Goal: Task Accomplishment & Management: Complete application form

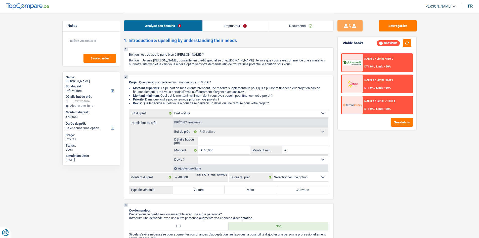
select select "car"
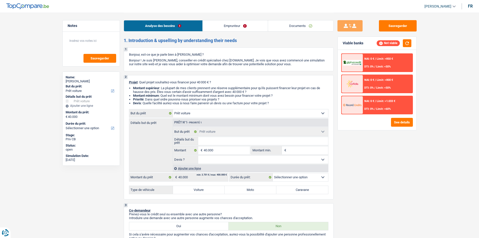
select select "car"
select select "32"
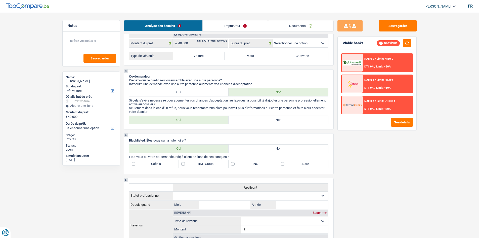
scroll to position [85, 0]
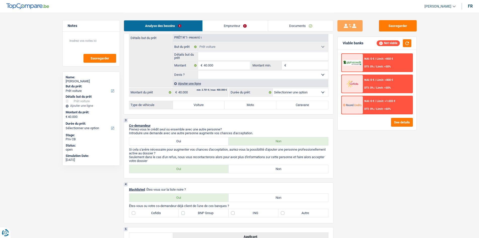
drag, startPoint x: 233, startPoint y: 30, endPoint x: 234, endPoint y: 33, distance: 3.6
click at [233, 30] on link "Emprunteur" at bounding box center [235, 25] width 65 height 11
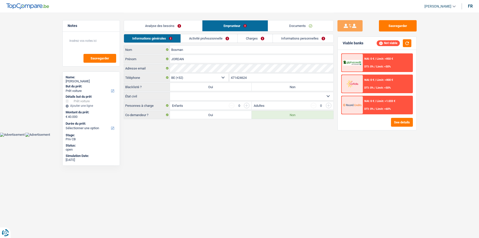
scroll to position [0, 0]
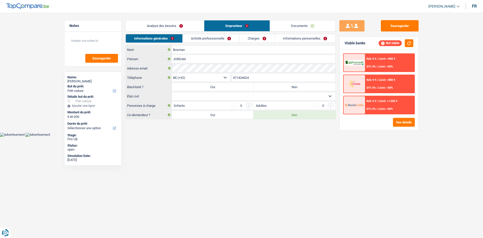
click at [296, 27] on link "Documents" at bounding box center [302, 25] width 65 height 11
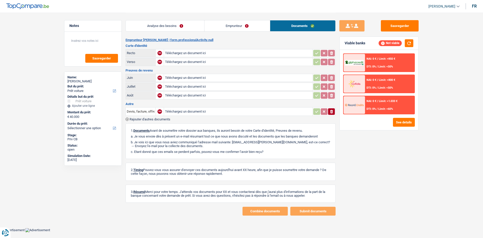
click at [255, 24] on link "Emprunteur" at bounding box center [236, 25] width 65 height 11
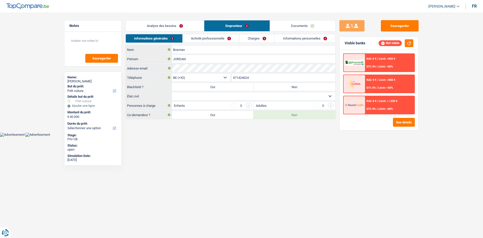
click at [205, 41] on link "Activité professionnelle" at bounding box center [211, 38] width 57 height 8
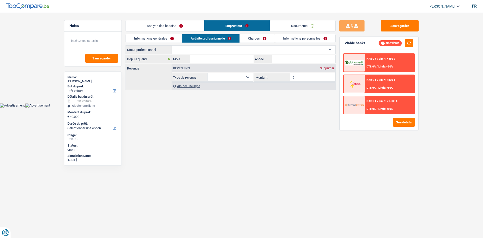
click at [249, 37] on link "Charges" at bounding box center [257, 38] width 35 height 8
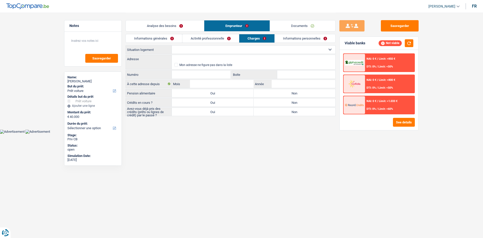
click at [289, 39] on link "Informations personnelles" at bounding box center [305, 38] width 61 height 8
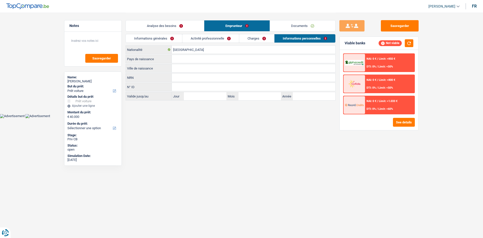
click at [180, 28] on link "Analyse des besoins" at bounding box center [165, 25] width 78 height 11
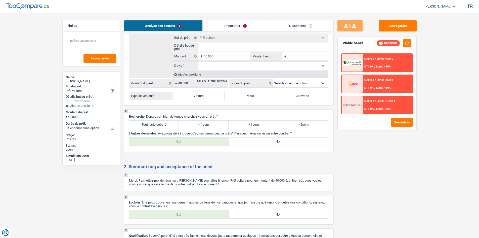
scroll to position [386, 0]
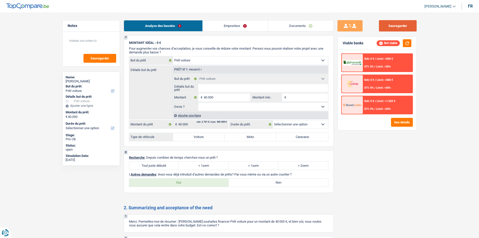
click at [406, 21] on button "Sauvegarder" at bounding box center [398, 25] width 38 height 11
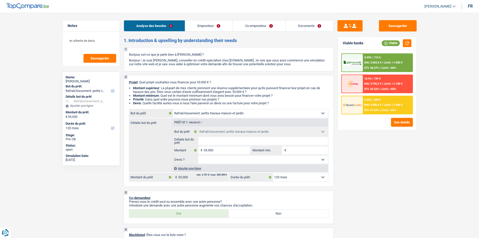
select select "houseOrGarden"
select select "120"
select select "houseOrGarden"
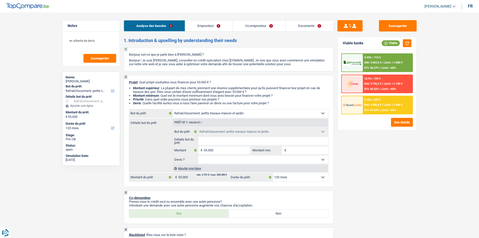
select select "120"
select select "publicEmployee"
select select "privateEmployee"
select select "netSalary"
select select "mealVouchers"
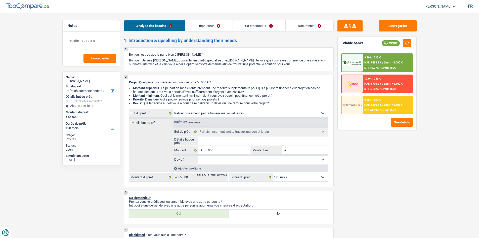
select select "netSalary"
select select "mealVouchers"
select select "ownerWithMortgage"
select select "mortgage"
select select "300"
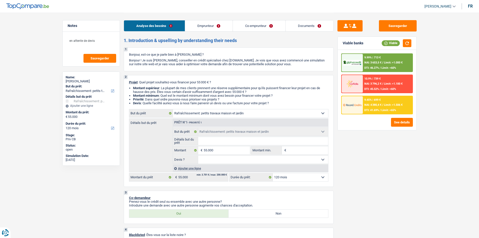
select select "houseOrGarden"
select select "120"
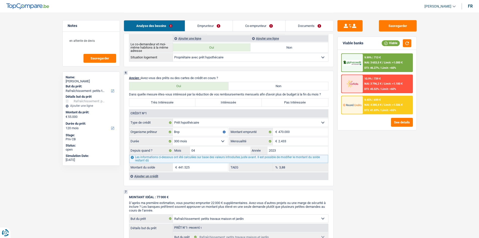
scroll to position [548, 0]
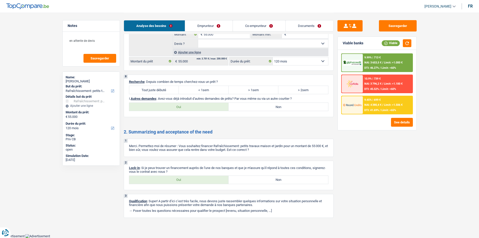
drag, startPoint x: 181, startPoint y: 179, endPoint x: 191, endPoint y: 174, distance: 10.7
click at [181, 179] on label "Oui" at bounding box center [179, 180] width 100 height 8
click at [182, 104] on label "Oui" at bounding box center [179, 107] width 100 height 8
click at [182, 104] on input "Oui" at bounding box center [179, 107] width 100 height 8
radio input "true"
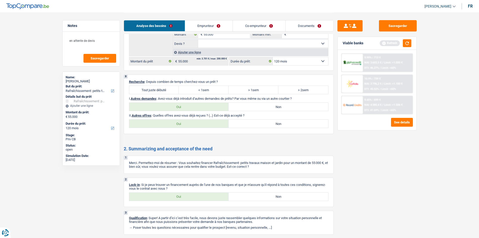
click at [250, 125] on label "Non" at bounding box center [279, 123] width 100 height 8
click at [250, 125] on input "Non" at bounding box center [279, 123] width 100 height 8
radio input "true"
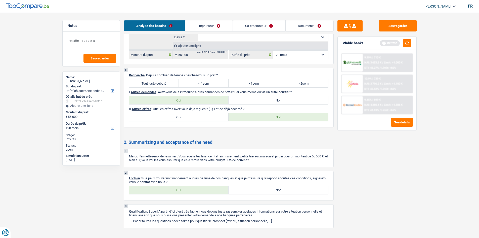
scroll to position [565, 0]
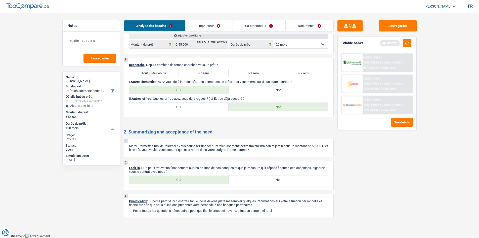
click at [198, 180] on label "Oui" at bounding box center [179, 180] width 100 height 8
click at [198, 180] on input "Oui" at bounding box center [179, 180] width 100 height 8
radio input "true"
click at [212, 23] on link "Emprunteur" at bounding box center [209, 25] width 48 height 11
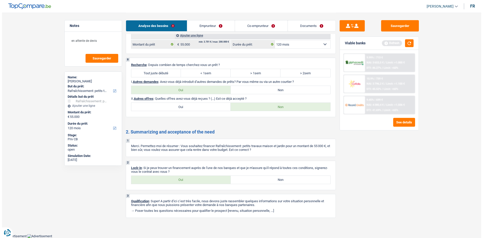
scroll to position [0, 0]
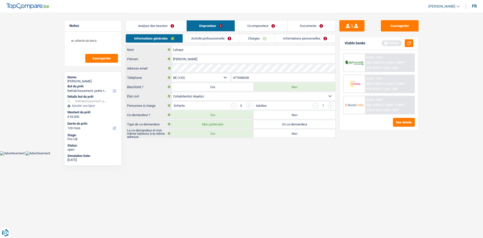
click at [220, 39] on link "Activité professionnelle" at bounding box center [211, 38] width 57 height 8
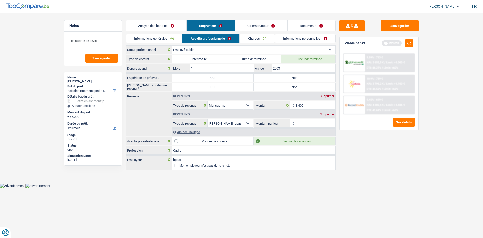
click at [249, 37] on link "Charges" at bounding box center [257, 38] width 35 height 8
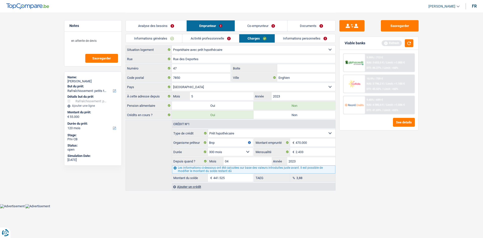
click at [247, 27] on link "Co-emprunteur" at bounding box center [261, 25] width 52 height 11
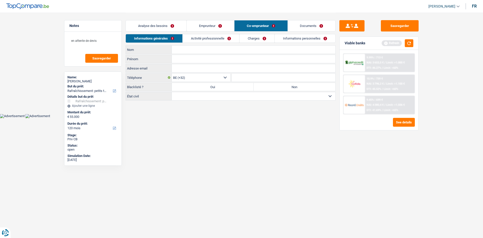
click at [223, 25] on link "Emprunteur" at bounding box center [211, 25] width 48 height 11
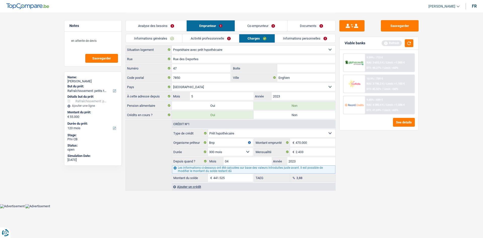
click at [246, 27] on link "Co-emprunteur" at bounding box center [261, 25] width 52 height 11
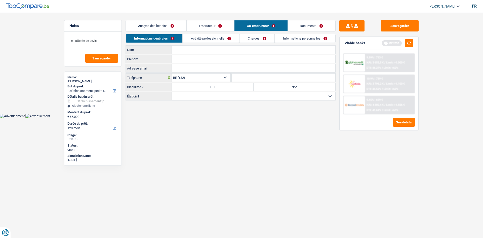
click at [223, 33] on div "Analyse des besoins Emprunteur Co-emprunteur Documents" at bounding box center [230, 23] width 210 height 21
click at [224, 38] on link "Activité professionnelle" at bounding box center [211, 38] width 57 height 8
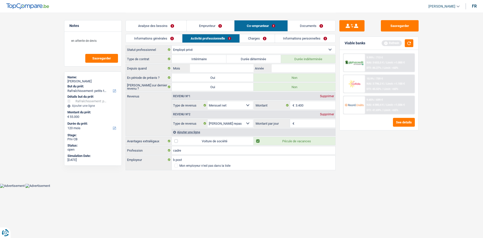
click at [153, 32] on div "Analyse des besoins Emprunteur Co-emprunteur Documents" at bounding box center [230, 23] width 210 height 21
click at [153, 37] on link "Informations générales" at bounding box center [154, 38] width 56 height 8
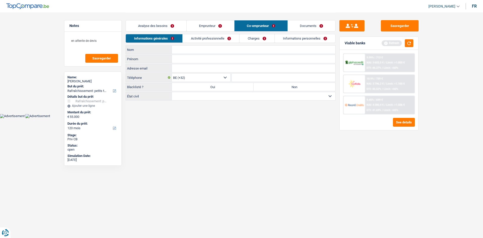
click at [177, 25] on link "Analyse des besoins" at bounding box center [156, 25] width 61 height 11
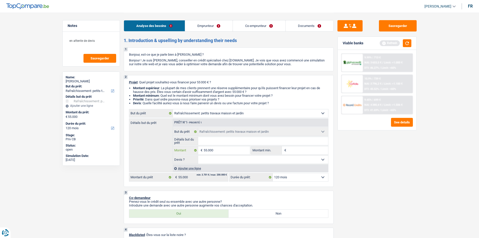
click at [225, 150] on input "55.000" at bounding box center [227, 150] width 46 height 8
click at [211, 26] on link "Emprunteur" at bounding box center [209, 25] width 48 height 11
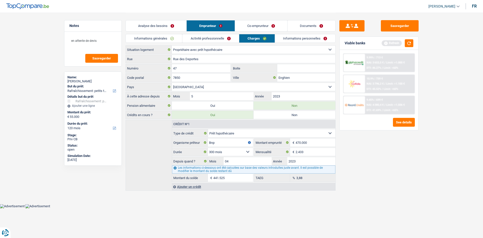
click at [246, 20] on li "Co-emprunteur" at bounding box center [261, 25] width 53 height 11
click at [247, 21] on link "Co-emprunteur" at bounding box center [261, 25] width 52 height 11
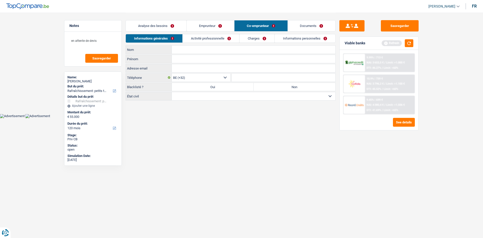
click at [179, 48] on input "Nom" at bounding box center [253, 50] width 163 height 8
click at [200, 40] on link "Activité professionnelle" at bounding box center [211, 38] width 57 height 8
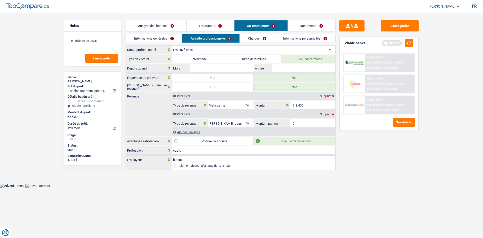
click at [256, 36] on link "Charges" at bounding box center [257, 38] width 35 height 8
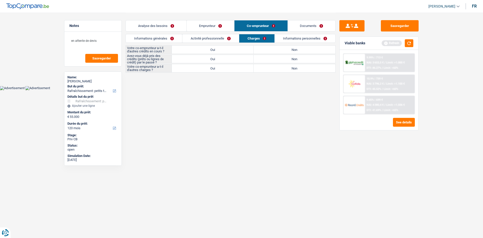
click at [159, 34] on div "Analyse des besoins Emprunteur Co-emprunteur Documents" at bounding box center [230, 23] width 210 height 21
click at [164, 34] on link "Informations générales" at bounding box center [154, 38] width 56 height 8
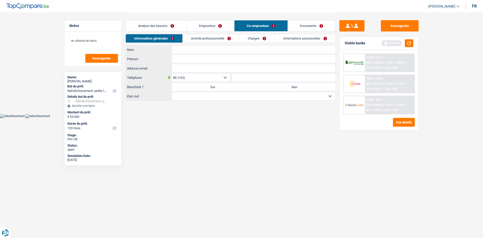
drag, startPoint x: 181, startPoint y: 51, endPoint x: 176, endPoint y: 50, distance: 4.9
click at [180, 51] on input "Nom" at bounding box center [253, 50] width 163 height 8
type input "russo"
click at [178, 55] on input "Prénom" at bounding box center [253, 59] width 163 height 8
type input "tania"
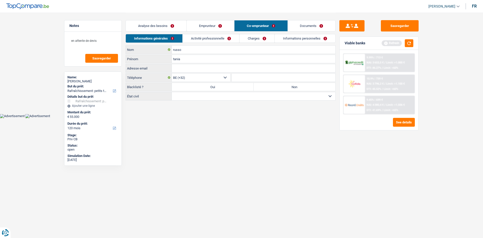
click at [194, 39] on link "Activité professionnelle" at bounding box center [211, 38] width 57 height 8
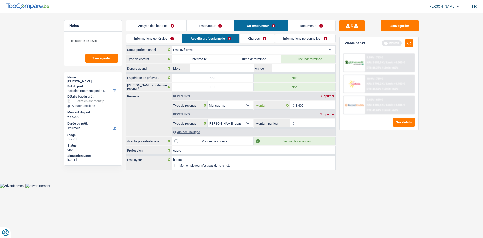
click at [310, 103] on input "3.400" at bounding box center [315, 105] width 40 height 8
click at [311, 101] on fieldset "3.400 € Montant N'utilisez que des lettres pour répondre" at bounding box center [294, 105] width 81 height 9
click at [311, 103] on input "3.400" at bounding box center [315, 105] width 40 height 8
type input "3.250"
click at [312, 123] on input "Montant par jour" at bounding box center [315, 123] width 40 height 8
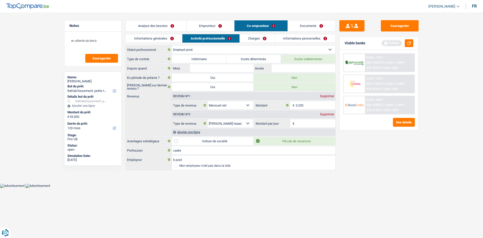
click at [300, 123] on input "Montant par jour" at bounding box center [315, 123] width 40 height 8
type input "8,0"
click at [203, 20] on link "Emprunteur" at bounding box center [211, 25] width 48 height 11
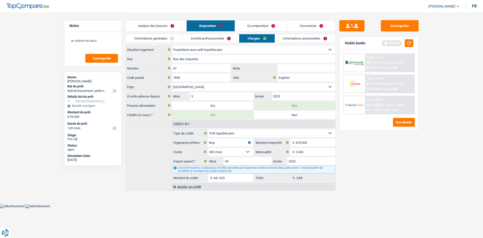
click at [210, 37] on link "Activité professionnelle" at bounding box center [210, 38] width 57 height 8
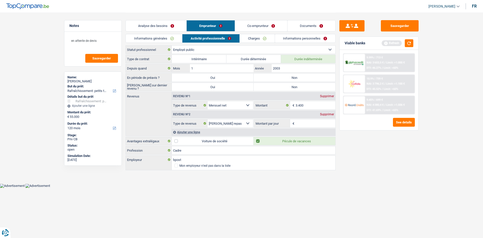
click at [314, 122] on input "Montant par jour" at bounding box center [315, 123] width 40 height 8
type input "8,0"
click at [246, 22] on link "Co-emprunteur" at bounding box center [261, 25] width 52 height 11
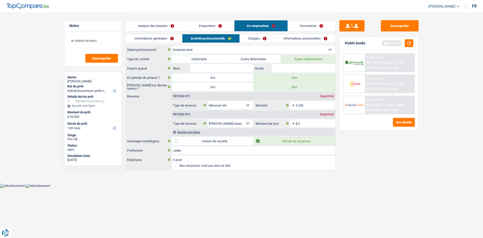
click at [263, 42] on link "Charges" at bounding box center [257, 38] width 35 height 8
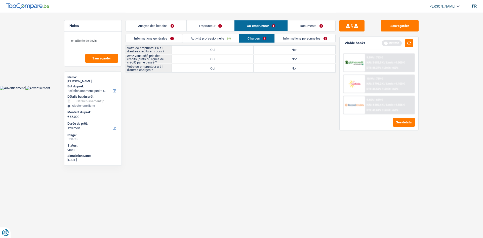
click at [217, 40] on link "Activité professionnelle" at bounding box center [210, 38] width 57 height 8
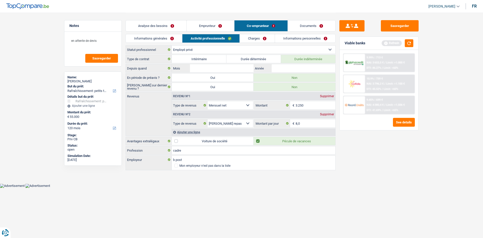
click at [260, 39] on link "Charges" at bounding box center [257, 38] width 35 height 8
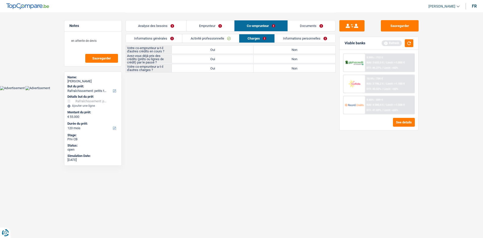
click at [283, 37] on link "Informations personnelles" at bounding box center [305, 38] width 61 height 8
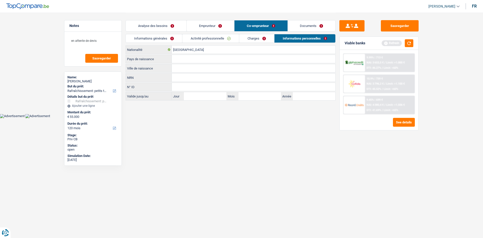
click at [262, 39] on link "Charges" at bounding box center [256, 38] width 35 height 8
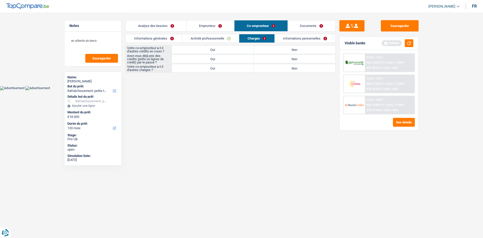
click at [290, 49] on label "Non" at bounding box center [294, 50] width 82 height 8
click at [290, 49] on input "Non" at bounding box center [294, 50] width 82 height 8
radio input "true"
click at [290, 68] on label "Non" at bounding box center [294, 68] width 82 height 8
click at [290, 68] on input "Non" at bounding box center [294, 68] width 82 height 8
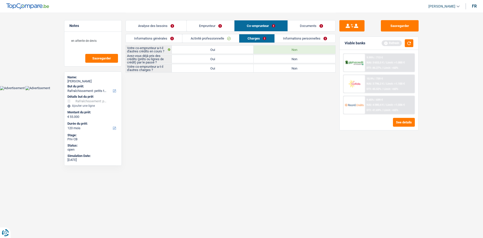
radio input "true"
click at [221, 63] on div "Avez-vous déjà pris des crédits (prêts ou lignes de crédit) par le passé ? Oui …" at bounding box center [230, 59] width 210 height 9
click at [218, 58] on label "Oui" at bounding box center [213, 59] width 82 height 8
click at [218, 58] on input "Oui" at bounding box center [213, 59] width 82 height 8
radio input "true"
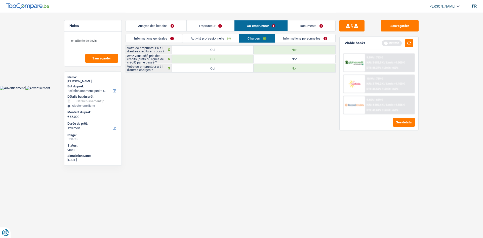
click at [313, 36] on link "Informations personnelles" at bounding box center [305, 38] width 61 height 8
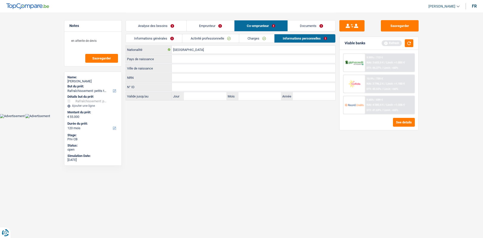
click at [191, 63] on div "Belgique Nationalité Pays de naissance Tous les champs sont obligatoires. Veuil…" at bounding box center [230, 72] width 210 height 55
click at [189, 66] on input "Ville de naissance" at bounding box center [253, 68] width 163 height 8
click at [205, 31] on li "Emprunteur" at bounding box center [210, 25] width 48 height 11
click at [205, 23] on link "Emprunteur" at bounding box center [211, 25] width 48 height 11
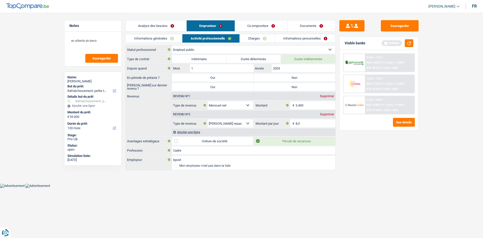
click at [288, 38] on link "Informations personnelles" at bounding box center [305, 38] width 61 height 8
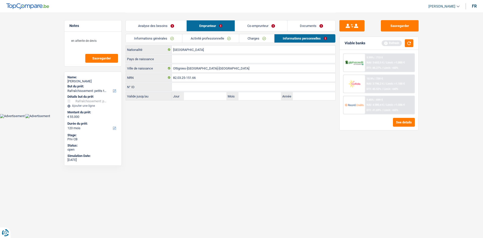
click at [250, 23] on link "Co-emprunteur" at bounding box center [261, 25] width 52 height 11
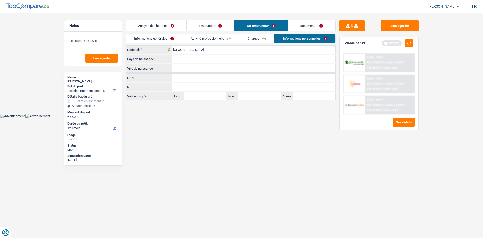
click at [174, 69] on input "Ville de naissance" at bounding box center [253, 68] width 163 height 8
type input "bruxelles"
click at [175, 58] on input "Pays de naissance" at bounding box center [253, 59] width 163 height 8
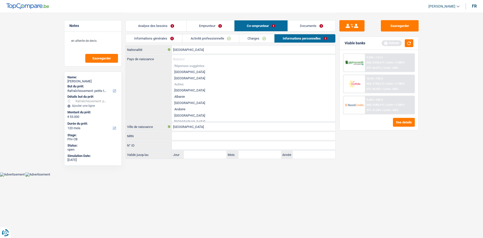
click at [177, 72] on li "[GEOGRAPHIC_DATA]" at bounding box center [253, 72] width 163 height 6
type input "[GEOGRAPHIC_DATA]"
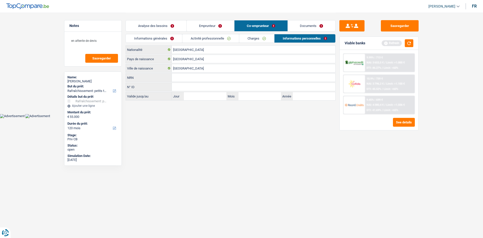
click at [276, 118] on html "Vous avez le contrôle de vos données Nous utilisons des cookies, tout comme nos…" at bounding box center [241, 59] width 483 height 118
click at [316, 27] on link "Documents" at bounding box center [312, 25] width 48 height 11
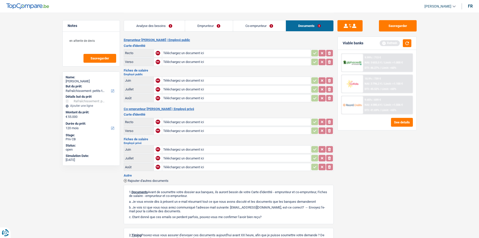
click at [170, 17] on div "Analyse des besoins Emprunteur Co-emprunteur Documents" at bounding box center [229, 23] width 210 height 21
click at [170, 25] on link "Analyse des besoins" at bounding box center [154, 25] width 61 height 11
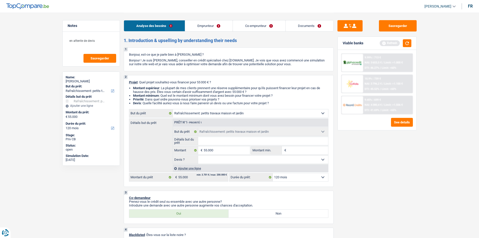
click at [203, 25] on link "Emprunteur" at bounding box center [209, 25] width 48 height 11
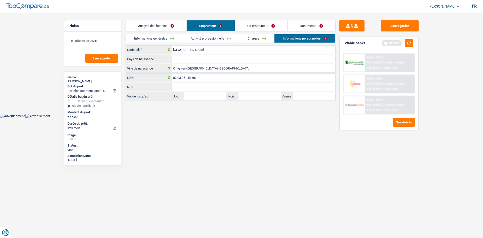
click at [168, 29] on link "Analyse des besoins" at bounding box center [156, 25] width 61 height 11
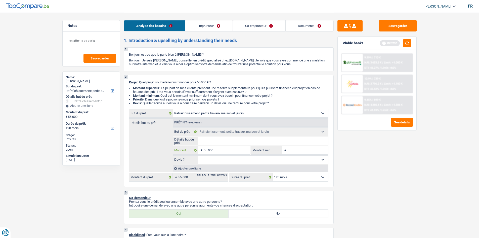
click at [230, 152] on input "55.000" at bounding box center [227, 150] width 46 height 8
type input "5.500"
type input "550"
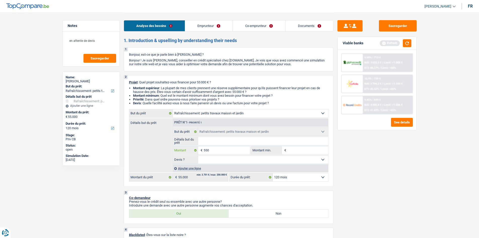
type input "55"
type input "5"
type input "6"
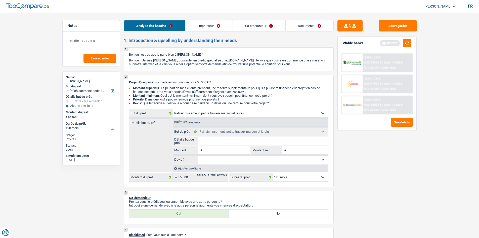
type input "6"
type input "60"
type input "600"
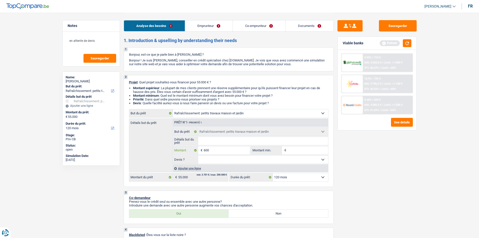
type input "6.000"
type input "60.000"
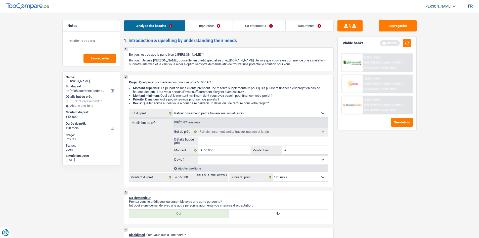
click at [362, 172] on div "Sauvegarder Viable banks Refresh 9.99% | 713 € NAI: 3 653,5 € / Limit: >1.000 €…" at bounding box center [377, 124] width 87 height 209
type input "60.000"
select select "144"
type input "60.000"
select select "144"
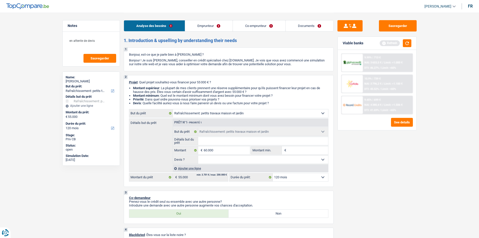
type input "60.000"
select select "144"
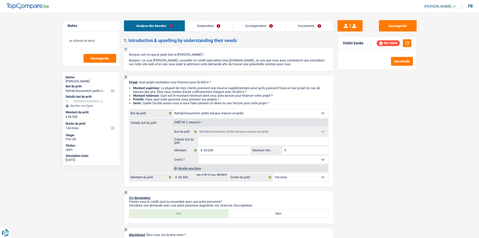
click at [412, 43] on div "Viable banks Not viable" at bounding box center [377, 43] width 79 height 13
click at [409, 43] on button "button" at bounding box center [407, 43] width 9 height 8
click at [234, 162] on select "Oui Non Non répondu Sélectionner une option" at bounding box center [263, 159] width 130 height 8
select select "yes"
click at [198, 155] on select "Oui Non Non répondu Sélectionner une option" at bounding box center [263, 159] width 130 height 8
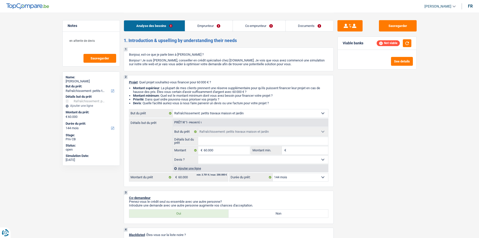
select select "yes"
click at [407, 41] on button "button" at bounding box center [407, 43] width 9 height 8
click at [289, 177] on select "12 mois 18 mois 24 mois 30 mois 36 mois 42 mois 48 mois 60 mois 72 mois 84 mois…" at bounding box center [300, 177] width 55 height 8
select select "120"
click at [273, 173] on select "12 mois 18 mois 24 mois 30 mois 36 mois 42 mois 48 mois 60 mois 72 mois 84 mois…" at bounding box center [300, 177] width 55 height 8
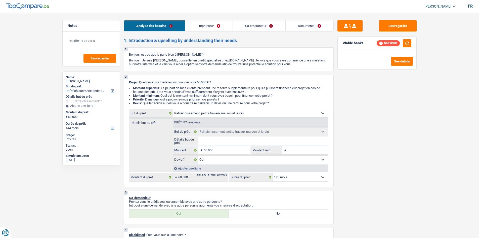
select select "120"
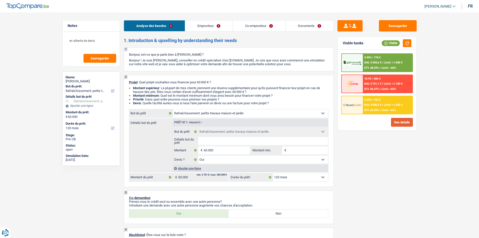
click at [402, 122] on button "See details" at bounding box center [402, 122] width 22 height 9
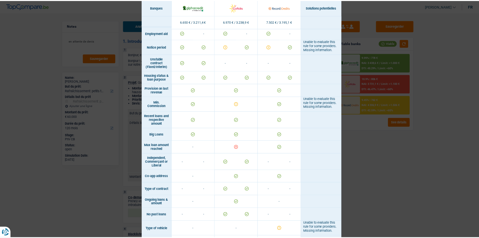
scroll to position [300, 0]
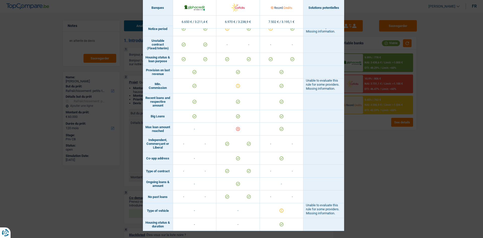
click at [400, 178] on div "Banks conditions × Banques Solutions potentielles Revenus / Charges 6.650 € / 3…" at bounding box center [241, 119] width 483 height 238
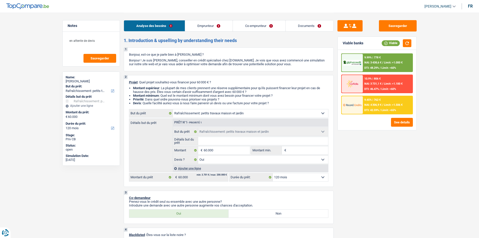
click at [378, 108] on div "9.45% | 762 € NAI: 4 306,9 € / Limit: >1.506 € DTI: 42.59% / Limit: <65%" at bounding box center [388, 105] width 50 height 18
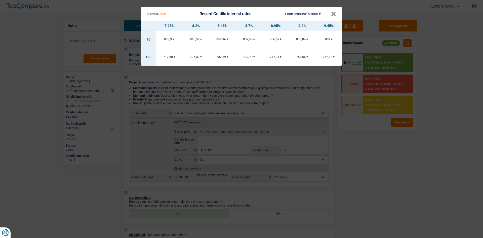
click at [218, 147] on Credits "Record Credits interest rates Loan amount: 60 000 € × 7.95% 8.2% 8.45% 8.7% 8.9…" at bounding box center [241, 119] width 483 height 238
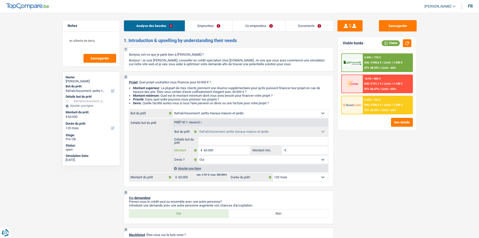
click at [226, 149] on input "60.000" at bounding box center [227, 150] width 46 height 8
type input "6.000"
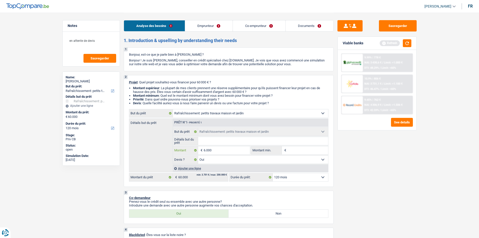
type input "6.000"
type input "600"
type input "60"
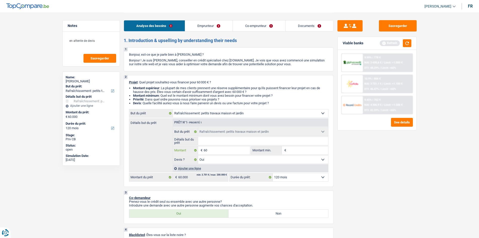
type input "6"
type input "5"
type input "55"
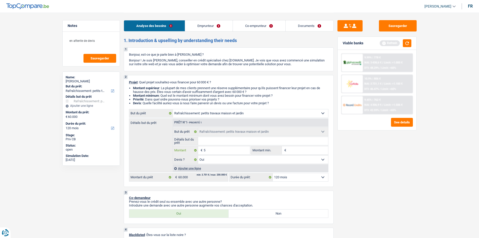
type input "55"
type input "550"
type input "5.500"
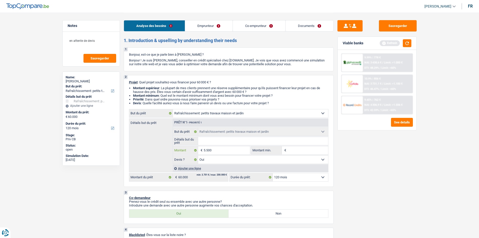
type input "55.000"
click at [227, 151] on input "55.000" at bounding box center [227, 150] width 46 height 8
type input "5.500"
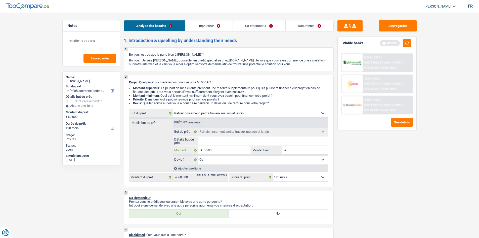
type input "550"
type input "55"
type input "550"
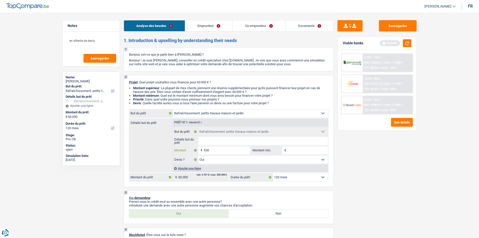
type input "550"
type input "5.500"
type input "55.000"
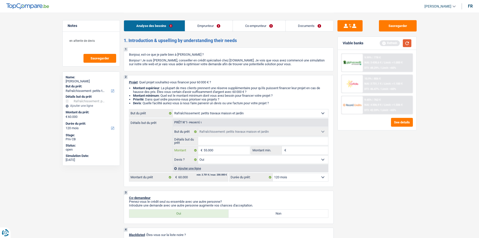
type input "55.000"
click at [404, 44] on button "button" at bounding box center [407, 43] width 9 height 8
type input "55.000"
select select "144"
type input "55.000"
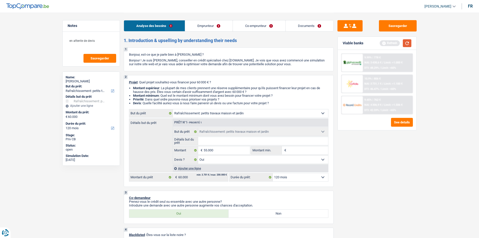
select select "144"
type input "55.000"
select select "144"
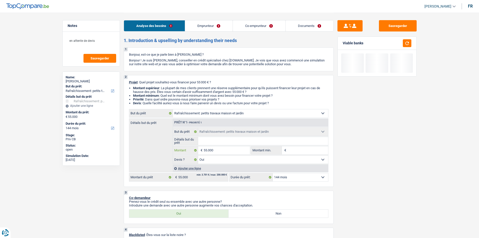
click at [241, 153] on input "55.000" at bounding box center [227, 150] width 46 height 8
click at [404, 45] on button "button" at bounding box center [407, 43] width 9 height 8
click at [308, 178] on select "12 mois 18 mois 24 mois 30 mois 36 mois 42 mois 48 mois 60 mois 72 mois 84 mois…" at bounding box center [300, 177] width 55 height 8
select select "120"
click at [273, 173] on select "12 mois 18 mois 24 mois 30 mois 36 mois 42 mois 48 mois 60 mois 72 mois 84 mois…" at bounding box center [300, 177] width 55 height 8
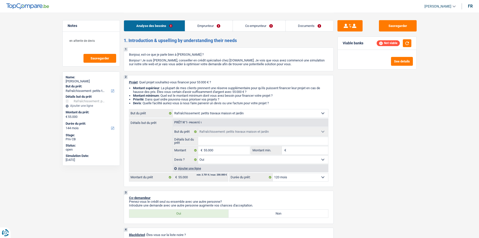
select select "120"
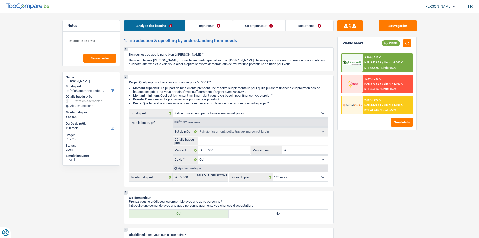
click at [387, 108] on div "9.45% | 699 € NAI: 4 370,4 € / Limit: >1.506 € DTI: 41.74% / Limit: <65%" at bounding box center [388, 105] width 50 height 18
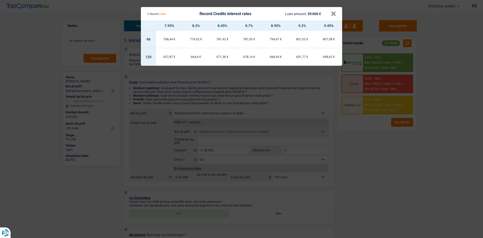
click at [221, 149] on Credits "Record Credits interest rates Loan amount: 55 000 € × 7.95% 8.2% 8.45% 8.7% 8.9…" at bounding box center [241, 119] width 483 height 238
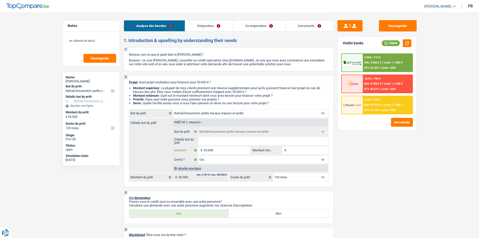
click at [222, 149] on input "55.000" at bounding box center [227, 150] width 46 height 8
type input "5.500"
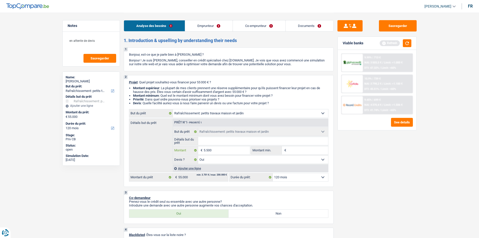
type input "550"
type input "55"
type input "5"
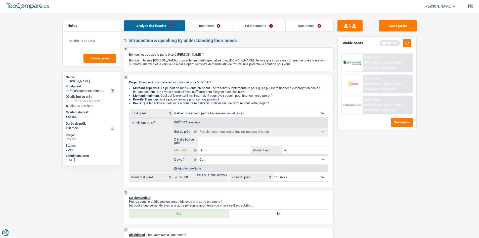
type input "5"
type input "57"
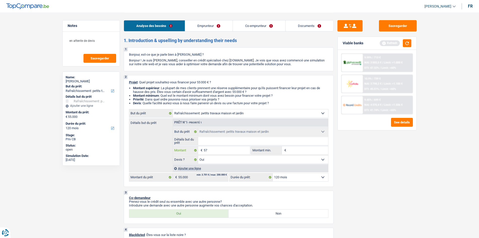
click at [222, 153] on input "57" at bounding box center [227, 150] width 46 height 8
type input "5"
type input "55"
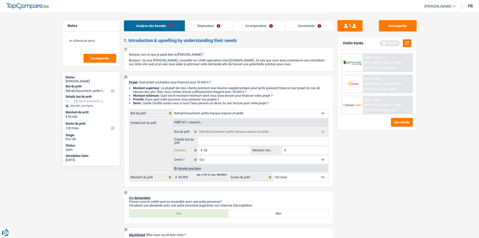
type input "550"
type input "5.500"
type input "55.000"
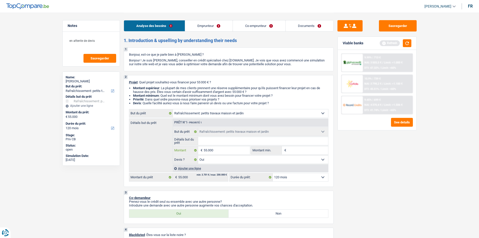
type input "55.000"
click at [293, 148] on input "Montant min." at bounding box center [307, 150] width 41 height 8
type input "5"
type input "55"
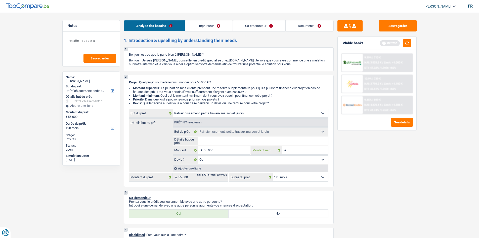
type input "55"
type input "550"
type input "5.500"
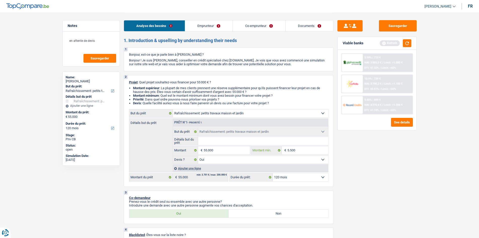
type input "55.000"
click at [349, 166] on div "Sauvegarder Viable banks Refresh 9.99% | 713 € NAI: 3 503,5 € / Limit: >1.000 €…" at bounding box center [377, 124] width 87 height 209
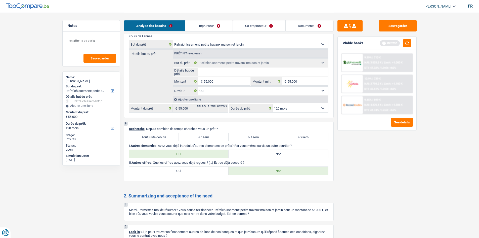
scroll to position [464, 0]
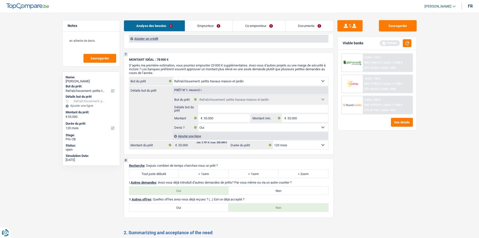
click at [199, 21] on link "Emprunteur" at bounding box center [209, 25] width 48 height 11
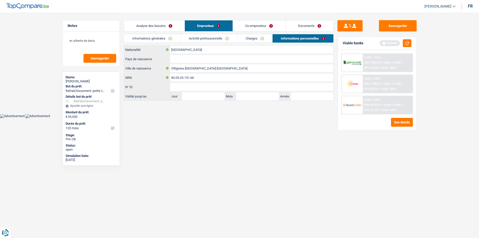
scroll to position [0, 0]
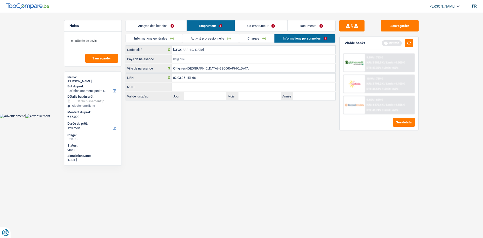
click at [182, 56] on input "Pays de naissance" at bounding box center [253, 59] width 163 height 8
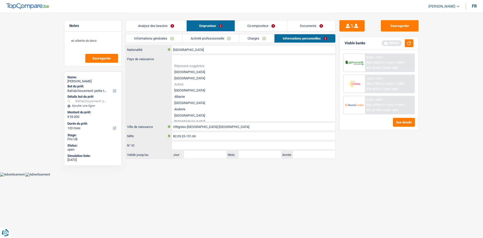
click at [163, 40] on link "Informations générales" at bounding box center [154, 38] width 56 height 8
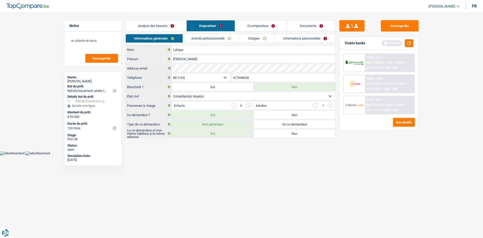
click at [160, 26] on link "Analyse des besoins" at bounding box center [156, 25] width 61 height 11
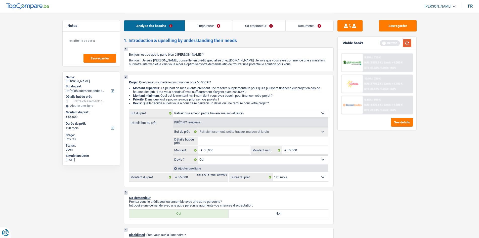
drag, startPoint x: 408, startPoint y: 44, endPoint x: 408, endPoint y: 40, distance: 3.3
click at [408, 43] on button "button" at bounding box center [407, 43] width 9 height 8
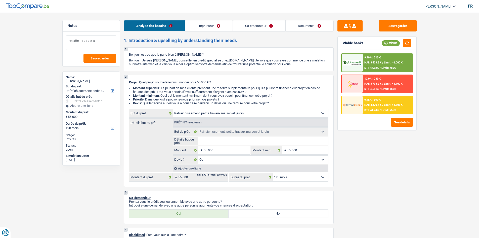
drag, startPoint x: 100, startPoint y: 40, endPoint x: 15, endPoint y: 42, distance: 84.3
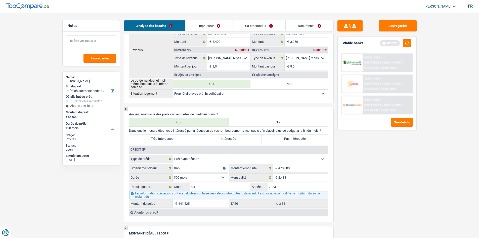
scroll to position [226, 0]
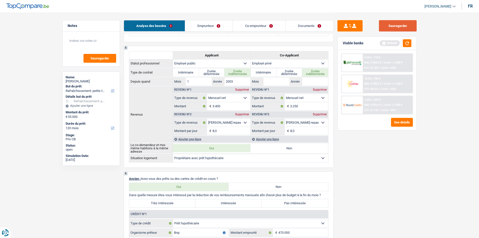
click at [383, 24] on button "Sauvegarder" at bounding box center [398, 25] width 38 height 11
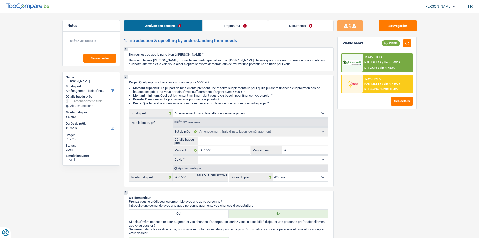
select select "movingOrInstallation"
select select "42"
select select "movingOrInstallation"
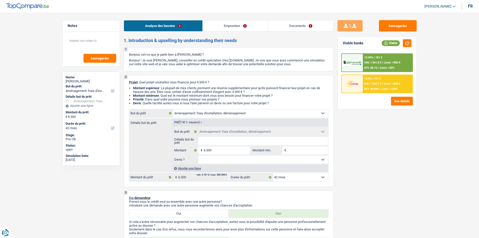
select select "42"
select select "publicEmployee"
select select "netSalary"
select select "mealVouchers"
select select "liveWithParents"
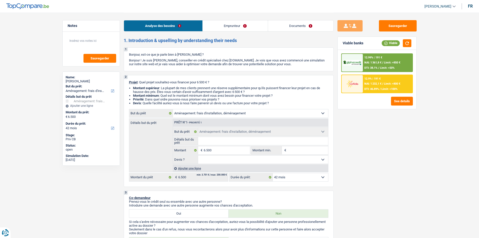
select select "personalLoan"
select select "loanRepayment"
select select "120"
select select "movingOrInstallation"
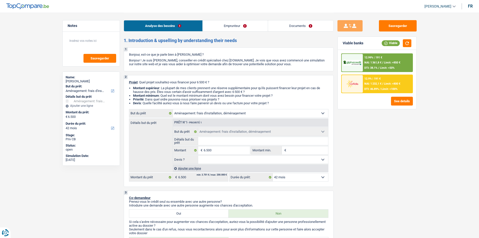
select select "42"
drag, startPoint x: 85, startPoint y: 42, endPoint x: 93, endPoint y: 43, distance: 7.8
click at [85, 42] on textarea at bounding box center [91, 42] width 50 height 15
click at [93, 43] on textarea at bounding box center [91, 42] width 50 height 15
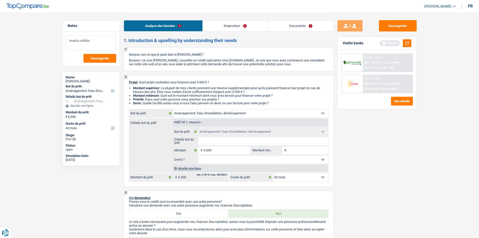
click at [72, 40] on textarea "mrefus coffidis" at bounding box center [91, 42] width 50 height 15
type textarea "refus coffidis"
click at [96, 57] on span "Sauvegarder" at bounding box center [100, 58] width 19 height 3
click at [251, 158] on select "Oui Non Non répondu Sélectionner une option" at bounding box center [263, 159] width 130 height 8
select select "yes"
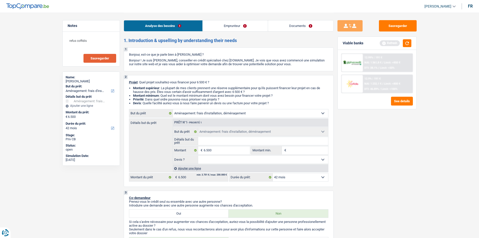
click at [198, 155] on select "Oui Non Non répondu Sélectionner une option" at bounding box center [263, 159] width 130 height 8
select select "yes"
click at [296, 150] on input "Montant min." at bounding box center [307, 150] width 41 height 8
click at [220, 146] on input "6.500" at bounding box center [227, 150] width 46 height 8
drag, startPoint x: 212, startPoint y: 141, endPoint x: 248, endPoint y: 144, distance: 36.1
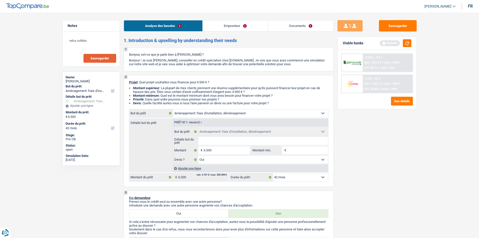
click at [212, 141] on input "Détails but du prêt" at bounding box center [263, 141] width 130 height 8
click at [296, 153] on input "Montant min." at bounding box center [307, 150] width 41 height 8
type input "6"
type input "65"
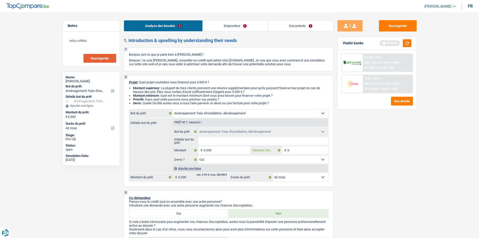
type input "65"
type input "650"
type input "6.500"
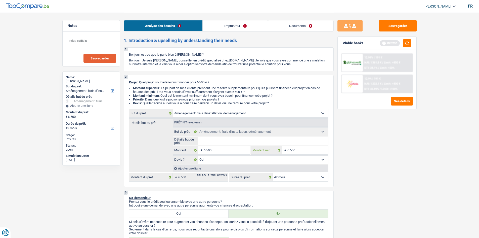
type input "65.000"
drag, startPoint x: 397, startPoint y: 171, endPoint x: 389, endPoint y: 164, distance: 10.9
click at [398, 170] on div "Sauvegarder Viable banks Refresh 12.99% | 191 € NAI: 1 361,8 € / Limit: >850 € …" at bounding box center [377, 124] width 87 height 209
click at [318, 154] on input "65.000" at bounding box center [307, 150] width 41 height 8
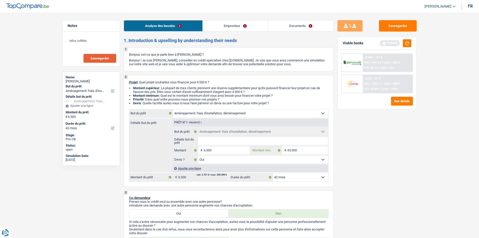
type input "6.500"
click at [343, 183] on div "Sauvegarder Viable banks Refresh 12.99% | 191 € NAI: 1 361,8 € / Limit: >850 € …" at bounding box center [377, 124] width 87 height 209
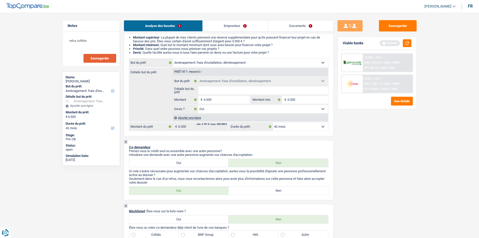
scroll to position [176, 0]
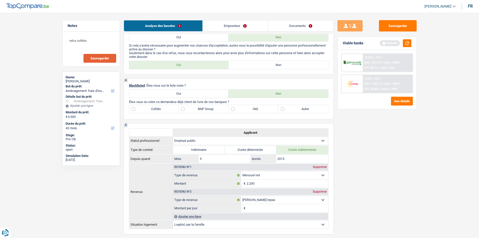
drag, startPoint x: 154, startPoint y: 112, endPoint x: 160, endPoint y: 112, distance: 6.3
click at [154, 112] on label "Cofidis" at bounding box center [154, 109] width 50 height 8
click at [154, 112] on input "Cofidis" at bounding box center [154, 109] width 50 height 8
checkbox input "true"
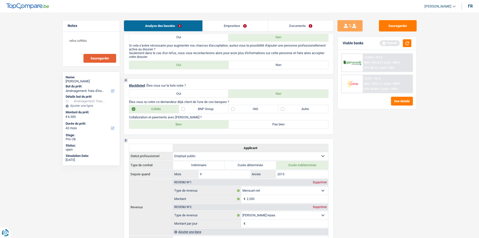
click at [168, 124] on label "Bien" at bounding box center [179, 124] width 100 height 8
click at [168, 124] on input "Bien" at bounding box center [179, 124] width 100 height 8
radio input "true"
click at [293, 105] on label "Autre" at bounding box center [303, 109] width 50 height 8
click at [293, 105] on input "Autre" at bounding box center [303, 109] width 50 height 8
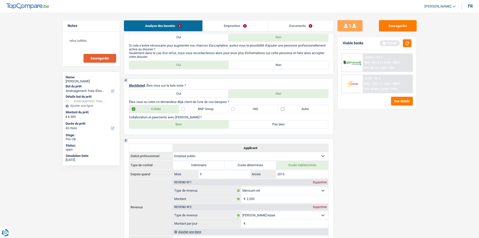
checkbox input "true"
click at [256, 69] on div "3 Co-demandeur Prenez-vous le crédit seul ou ensemble avec une autre personne? …" at bounding box center [229, 44] width 210 height 60
click at [241, 62] on label "Non" at bounding box center [279, 65] width 100 height 8
click at [241, 62] on input "Non" at bounding box center [279, 65] width 100 height 8
radio input "true"
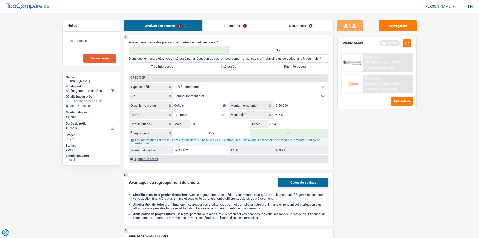
scroll to position [377, 0]
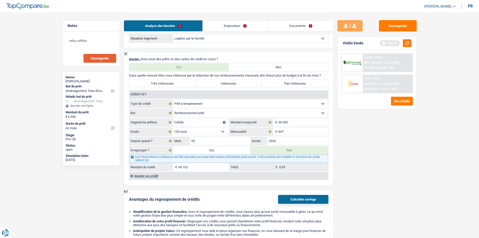
click at [136, 178] on div "Ajouter un crédit" at bounding box center [228, 176] width 199 height 8
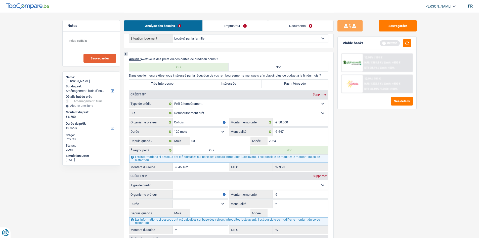
click at [183, 185] on select "Carte ou ouverture de crédit Prêt hypothécaire Vente à tempérament Prêt à tempé…" at bounding box center [250, 185] width 155 height 8
drag, startPoint x: 141, startPoint y: 186, endPoint x: 152, endPoint y: 183, distance: 11.7
click at [142, 186] on label "Type de crédit" at bounding box center [151, 185] width 44 height 8
click at [173, 186] on select "Carte ou ouverture de crédit Prêt hypothécaire Vente à tempérament Prêt à tempé…" at bounding box center [250, 185] width 155 height 8
click at [282, 211] on input "Année" at bounding box center [298, 213] width 61 height 8
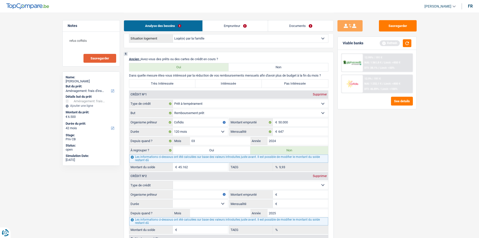
type input "2025"
click at [204, 210] on input "Mois" at bounding box center [220, 213] width 61 height 8
type input "04"
click at [283, 201] on input "Mensualité" at bounding box center [303, 203] width 50 height 8
type input "399"
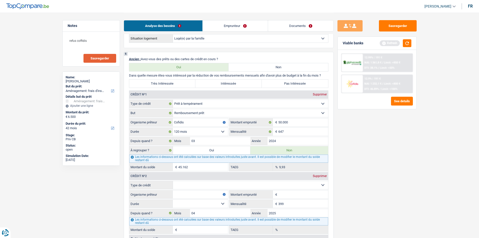
click at [192, 200] on select "12 mois 18 mois 24 mois Sélectionner une option" at bounding box center [200, 203] width 55 height 8
drag, startPoint x: 251, startPoint y: 199, endPoint x: 263, endPoint y: 199, distance: 11.3
click at [251, 199] on fieldset "399 € Mensualité" at bounding box center [278, 203] width 99 height 9
click at [280, 194] on input "Montant emprunté" at bounding box center [303, 194] width 50 height 8
type input "30.000"
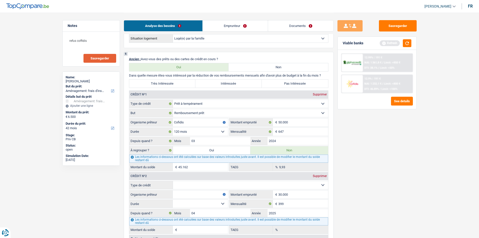
click at [210, 200] on select "12 mois 18 mois 24 mois 30 mois 36 mois 42 mois 48 mois 60 mois 72 mois 84 mois…" at bounding box center [200, 203] width 55 height 8
select select "120"
click at [173, 199] on select "12 mois 18 mois 24 mois 30 mois 36 mois 42 mois 48 mois 60 mois 72 mois 84 mois…" at bounding box center [200, 203] width 55 height 8
click at [182, 194] on input "Organisme prêteur" at bounding box center [200, 194] width 55 height 8
click at [187, 183] on select "Carte ou ouverture de crédit Prêt hypothécaire Vente à tempérament Prêt à tempé…" at bounding box center [250, 185] width 155 height 8
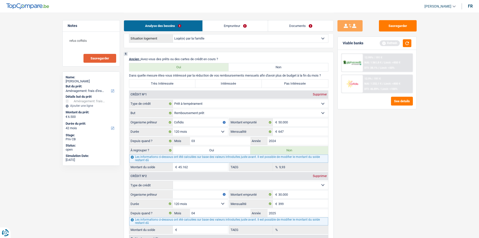
select select "personalLoan"
select select
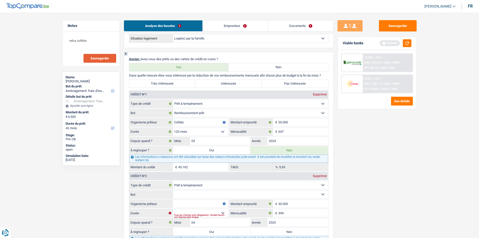
click at [183, 192] on select "Confort maison: meubles, textile, peinture, électroménager, outillage non-profe…" at bounding box center [250, 194] width 155 height 8
click at [157, 167] on label "Montant du solde" at bounding box center [150, 167] width 43 height 8
click at [178, 167] on input "45.162" at bounding box center [203, 167] width 50 height 8
click at [182, 183] on select "Carte ou ouverture de crédit Prêt hypothécaire Vente à tempérament Prêt à tempé…" at bounding box center [250, 185] width 155 height 8
select select "creditConsolidation"
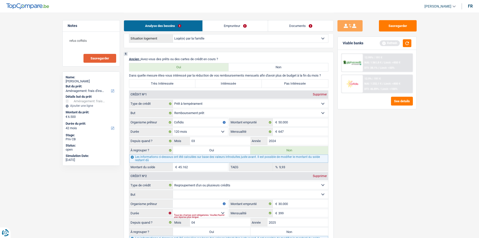
click at [173, 181] on select "Carte ou ouverture de crédit Prêt hypothécaire Vente à tempérament Prêt à tempé…" at bounding box center [250, 185] width 155 height 8
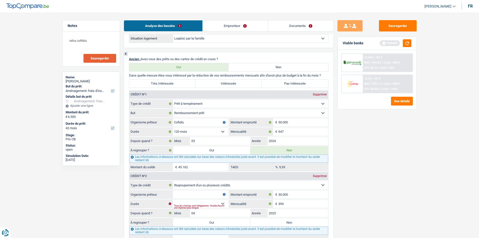
click at [180, 196] on input "Organisme prêteur" at bounding box center [200, 194] width 55 height 8
type input "alpha credit"
drag, startPoint x: 194, startPoint y: 201, endPoint x: 191, endPoint y: 200, distance: 3.7
click at [193, 201] on select "12 mois 18 mois 24 mois 30 mois 36 mois 42 mois 48 mois 60 mois 72 mois 84 mois…" at bounding box center [200, 203] width 55 height 8
select select "120"
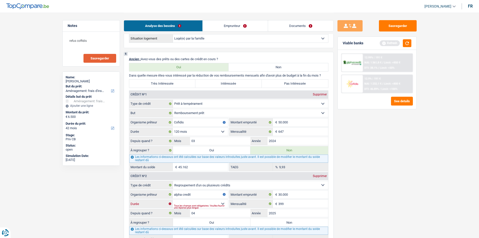
click at [173, 199] on select "12 mois 18 mois 24 mois 30 mois 36 mois 42 mois 48 mois 60 mois 72 mois 84 mois…" at bounding box center [200, 203] width 55 height 8
type input "29.262"
type input "10,64"
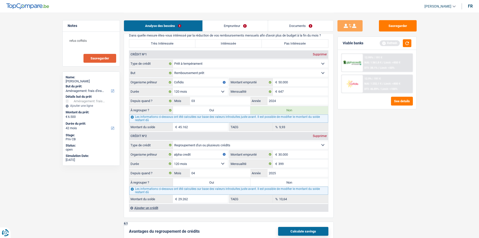
scroll to position [478, 0]
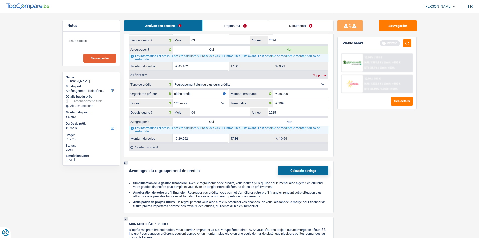
click at [290, 122] on label "Non" at bounding box center [289, 121] width 78 height 8
click at [290, 122] on input "Non" at bounding box center [289, 121] width 78 height 8
radio input "true"
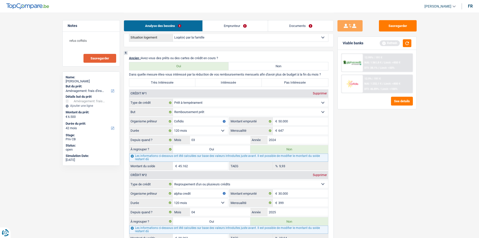
scroll to position [402, 0]
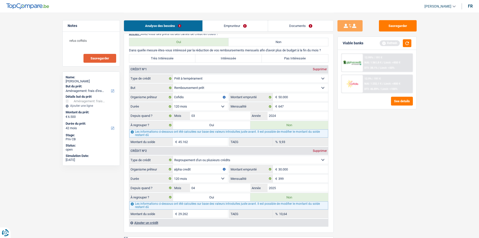
click at [354, 177] on div "Sauvegarder Viable banks Refresh 12.99% | 191 € NAI: 1 361,8 € / Limit: >850 € …" at bounding box center [377, 124] width 87 height 209
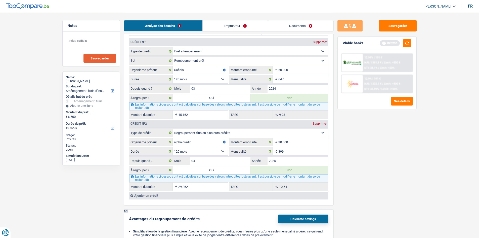
scroll to position [427, 0]
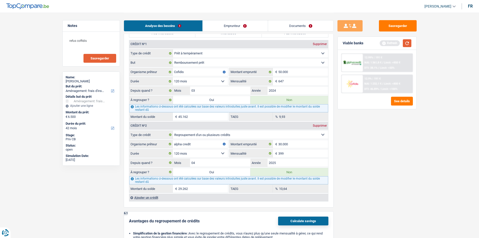
click at [407, 45] on button "button" at bounding box center [407, 43] width 9 height 8
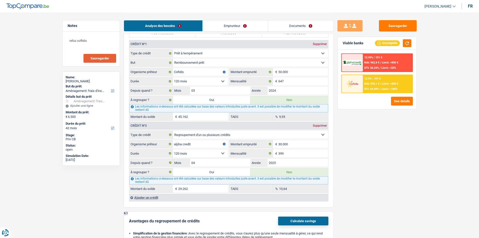
click at [214, 99] on label "Oui" at bounding box center [212, 100] width 78 height 8
click at [214, 99] on input "Oui" at bounding box center [212, 100] width 78 height 8
radio input "true"
type input "51.662"
type input "45.162"
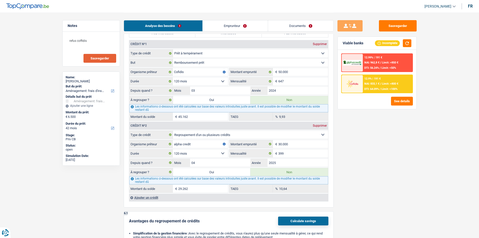
select select
radio input "false"
type input "45.162"
select select
select select "refinancing"
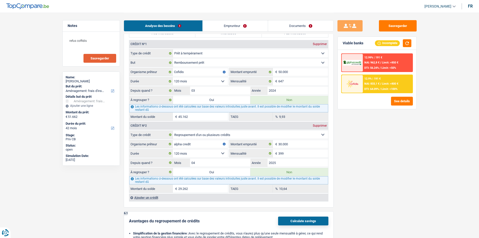
select select "refinancing"
select select "144"
select select "refinancing"
select select "144"
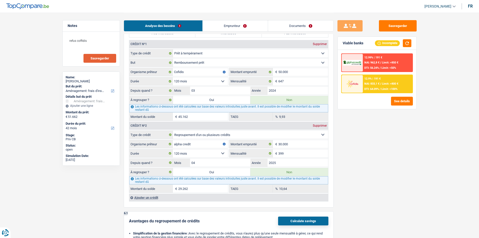
select select "refinancing"
select select "144"
select select "movingOrInstallation"
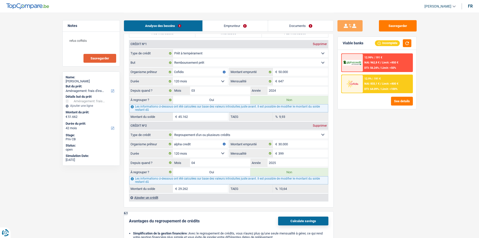
select select "yes"
select select "movingOrInstallation"
select select "yes"
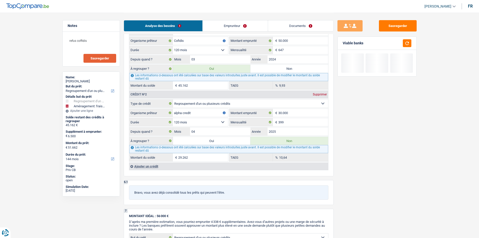
scroll to position [553, 0]
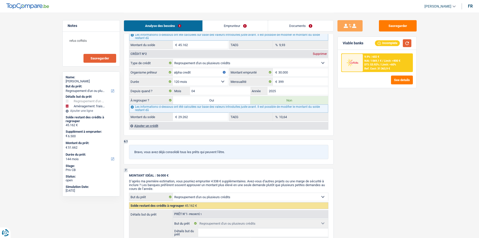
click at [405, 43] on button "button" at bounding box center [407, 43] width 9 height 8
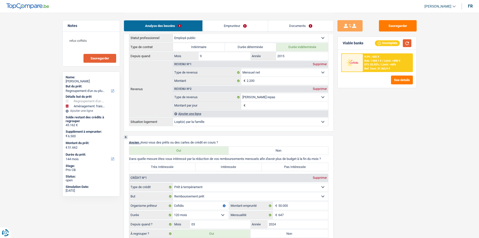
scroll to position [327, 0]
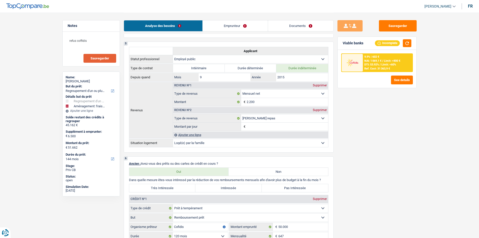
click at [222, 25] on link "Emprunteur" at bounding box center [235, 25] width 65 height 11
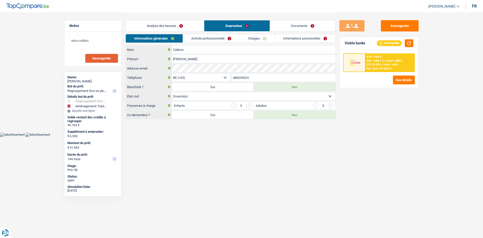
click at [217, 40] on link "Activité professionnelle" at bounding box center [211, 38] width 57 height 8
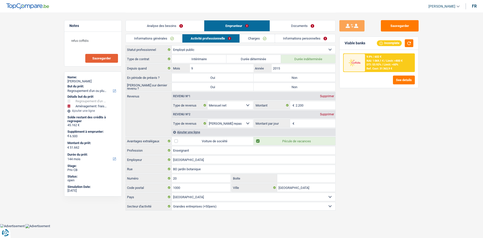
click at [325, 114] on div "Supprimer" at bounding box center [327, 114] width 17 height 3
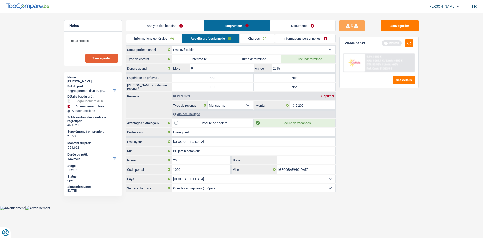
drag, startPoint x: 286, startPoint y: 79, endPoint x: 284, endPoint y: 86, distance: 6.6
click at [285, 80] on label "Non" at bounding box center [294, 77] width 82 height 8
click at [285, 80] on input "Non" at bounding box center [294, 77] width 82 height 8
radio input "true"
click at [279, 84] on label "Non" at bounding box center [294, 87] width 82 height 8
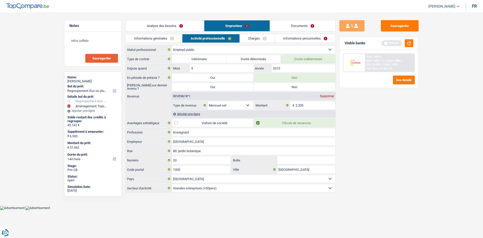
click at [279, 84] on input "Non" at bounding box center [294, 87] width 82 height 8
radio input "true"
click at [252, 36] on link "Charges" at bounding box center [257, 38] width 35 height 8
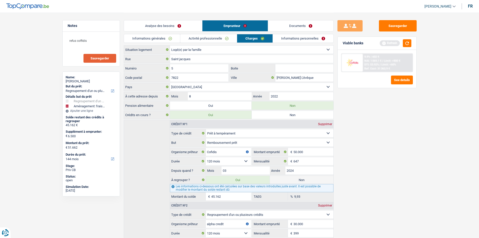
click at [385, 123] on div "Sauvegarder Viable banks Refresh 9.9% | 602 € NAI: 1 069,1 € / Limit: >800 € DT…" at bounding box center [377, 124] width 87 height 209
click at [100, 40] on textarea "refus coffidis" at bounding box center [91, 42] width 50 height 15
type textarea "refus coffidis chez sa compagne logé"
click at [303, 36] on link "Informations personnelles" at bounding box center [303, 38] width 61 height 8
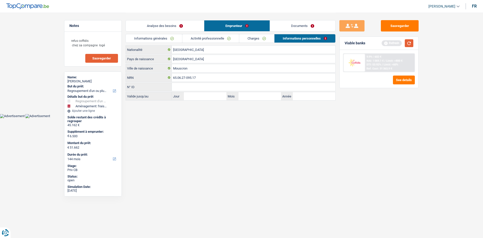
click at [409, 42] on button "button" at bounding box center [409, 43] width 9 height 8
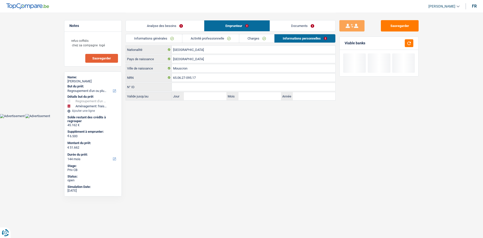
click at [156, 22] on link "Analyse des besoins" at bounding box center [165, 25] width 78 height 11
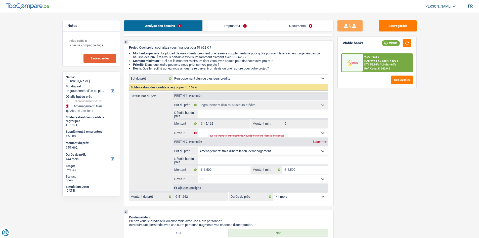
scroll to position [33, 0]
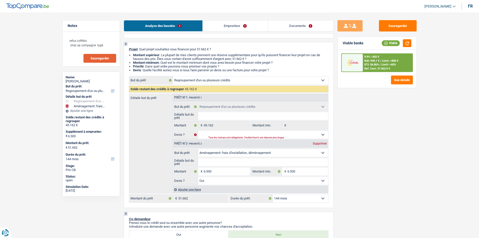
click at [300, 196] on select "12 mois 18 mois 24 mois 30 mois 36 mois 42 mois 48 mois 60 mois 72 mois 84 mois…" at bounding box center [300, 198] width 55 height 8
select select "120"
click at [273, 194] on select "12 mois 18 mois 24 mois 30 mois 36 mois 42 mois 48 mois 60 mois 72 mois 84 mois…" at bounding box center [300, 198] width 55 height 8
select select "120"
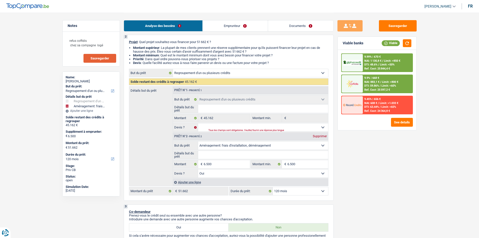
scroll to position [41, 0]
click at [311, 192] on select "12 mois 18 mois 24 mois 30 mois 36 mois 42 mois 48 mois 60 mois 72 mois 84 mois…" at bounding box center [300, 190] width 55 height 8
select select "84"
click at [273, 186] on select "12 mois 18 mois 24 mois 30 mois 36 mois 42 mois 48 mois 60 mois 72 mois 84 mois…" at bounding box center [300, 190] width 55 height 8
select select "84"
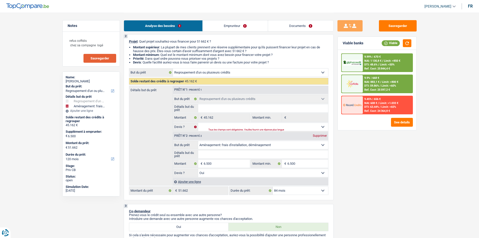
select select "84"
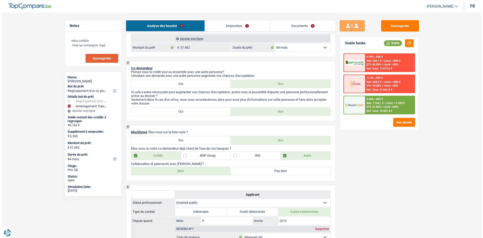
scroll to position [183, 0]
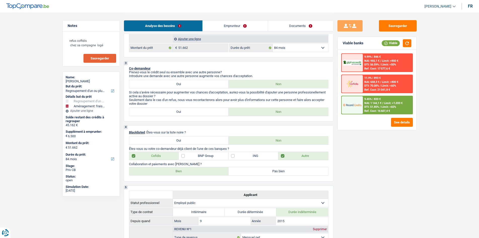
click at [370, 101] on div "9.45% | 833 €" at bounding box center [372, 98] width 16 height 3
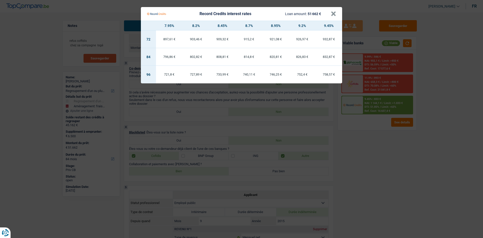
drag, startPoint x: 370, startPoint y: 168, endPoint x: 341, endPoint y: 154, distance: 31.6
click at [341, 154] on Credits "Record Credits interest rates Loan amount: 51 662 € × 7.95% 8.2% 8.45% 8.7% 8.9…" at bounding box center [241, 119] width 483 height 238
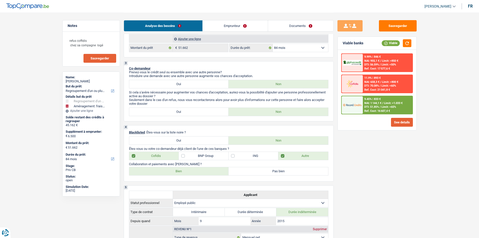
click at [399, 122] on button "See details" at bounding box center [402, 122] width 22 height 9
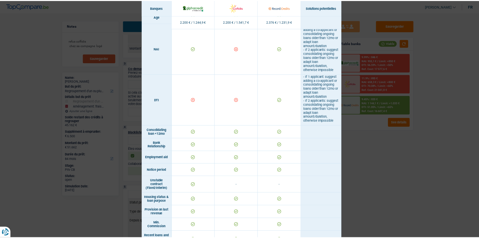
scroll to position [327, 0]
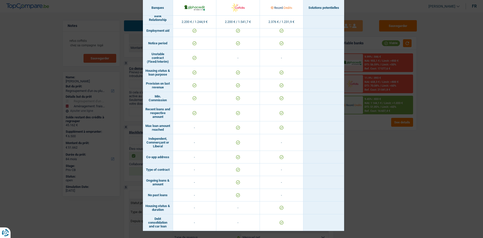
click at [427, 184] on div "Banks conditions × Banques Solutions potentielles Revenus / Charges 2.200 € / 1…" at bounding box center [241, 119] width 483 height 238
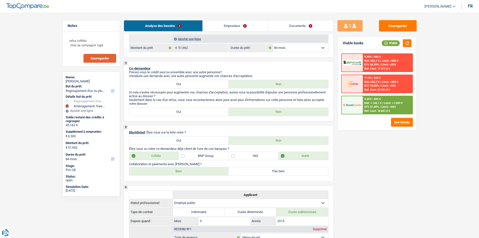
click at [366, 107] on span "DTI: 51.85%" at bounding box center [371, 106] width 15 height 3
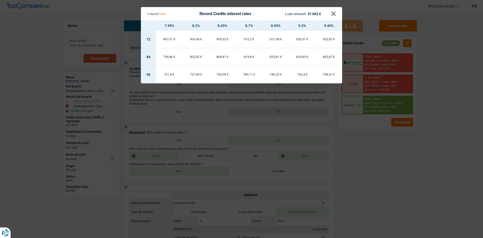
click at [366, 125] on Credits "Record Credits interest rates Loan amount: 51 662 € × 7.95% 8.2% 8.45% 8.7% 8.9…" at bounding box center [241, 119] width 483 height 238
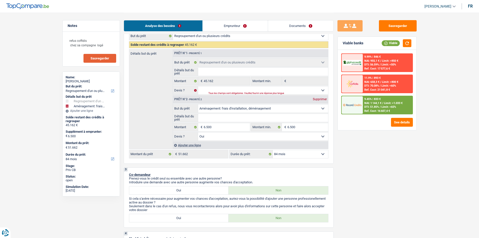
scroll to position [56, 0]
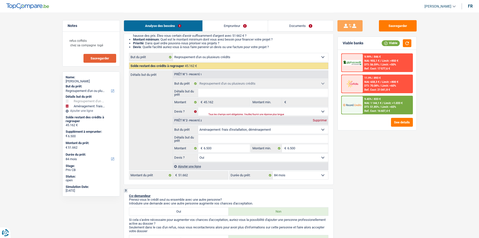
click at [376, 110] on div "Ref. Cost: 16 607,4 €" at bounding box center [377, 110] width 26 height 3
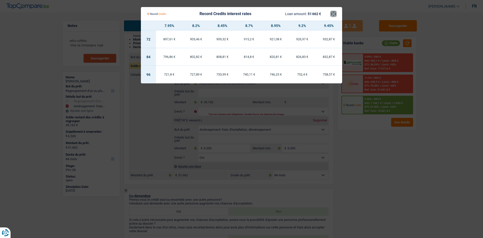
click at [333, 12] on button "×" at bounding box center [333, 13] width 5 height 5
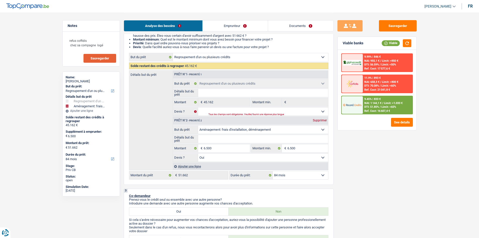
click at [287, 174] on select "12 mois 18 mois 24 mois 30 mois 36 mois 42 mois 48 mois 60 mois 72 mois 84 mois…" at bounding box center [300, 175] width 55 height 8
select select "120"
click at [273, 171] on select "12 mois 18 mois 24 mois 30 mois 36 mois 42 mois 48 mois 60 mois 72 mois 84 mois…" at bounding box center [300, 175] width 55 height 8
select select "120"
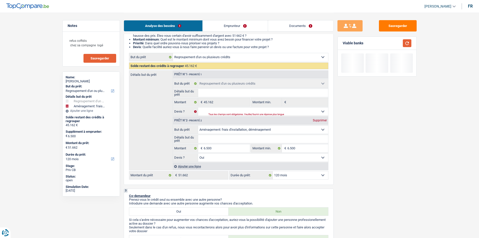
click at [407, 45] on button "button" at bounding box center [407, 43] width 9 height 8
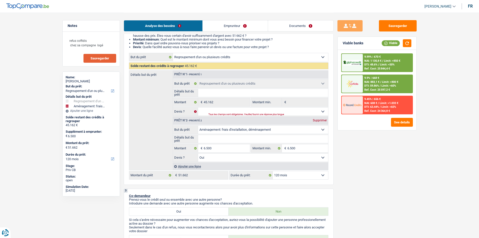
click at [358, 67] on div at bounding box center [352, 63] width 21 height 18
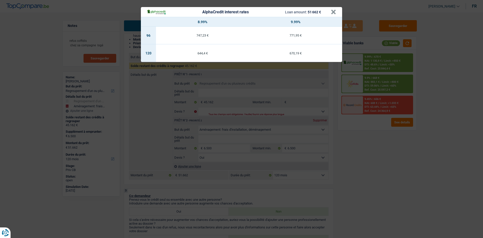
click at [373, 163] on div "AlphaCredit interest rates Loan amount: 51 662 € × 8.99% 9.99% 96 747,23 € 771,…" at bounding box center [241, 119] width 483 height 238
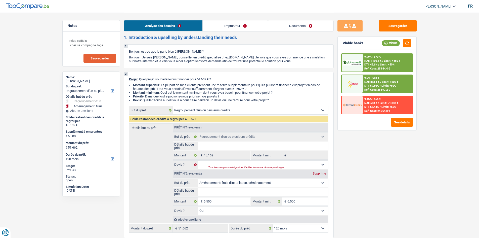
scroll to position [0, 0]
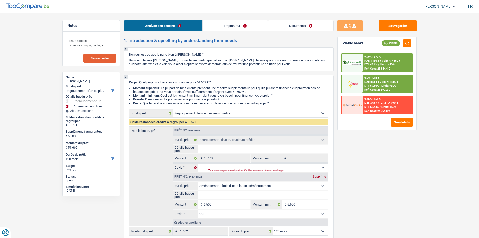
click at [346, 62] on img at bounding box center [352, 63] width 19 height 6
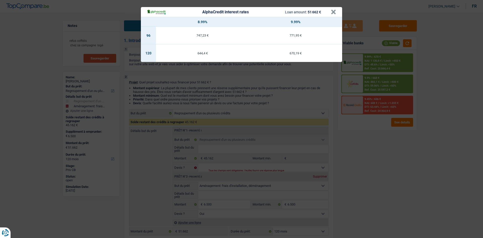
click at [367, 190] on div "AlphaCredit interest rates Loan amount: 51 662 € × 8.99% 9.99% 96 747,23 € 771,…" at bounding box center [241, 119] width 483 height 238
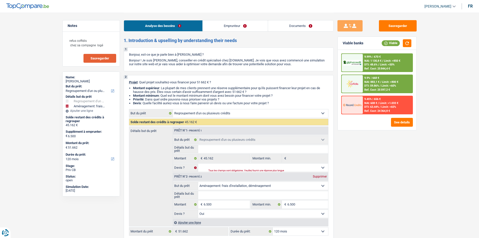
click at [292, 27] on link "Documents" at bounding box center [300, 25] width 65 height 11
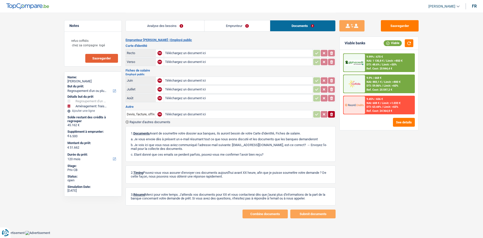
click at [393, 57] on div "9.99% | 670 € NAI: 1 130,8 € / Limit: >850 € DTI: 48.6% / Limit: <50% Ref. Cost…" at bounding box center [390, 63] width 50 height 18
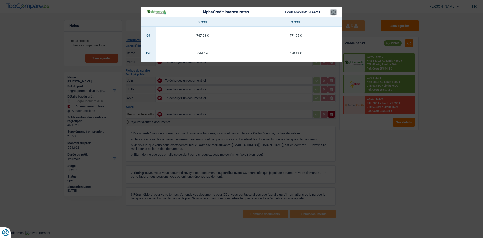
click at [334, 11] on button "×" at bounding box center [333, 12] width 5 height 5
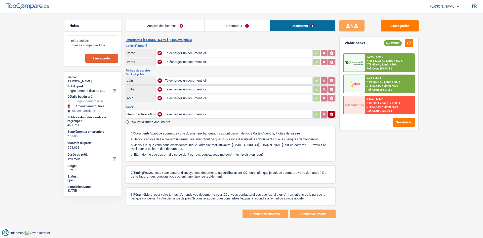
click at [108, 45] on textarea "refus coffidis chez sa compagne logé" at bounding box center [93, 42] width 50 height 15
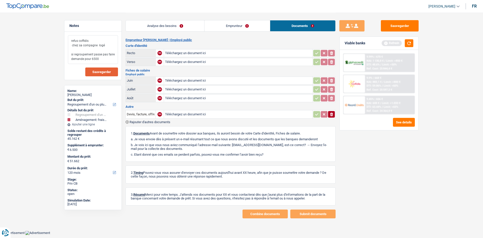
type textarea "refus coffidis chez sa compagne logé si regroupement passe pas faire demande po…"
click at [93, 72] on span "Sauvegarder" at bounding box center [101, 71] width 19 height 3
click at [398, 27] on button "Sauvegarder" at bounding box center [400, 25] width 38 height 11
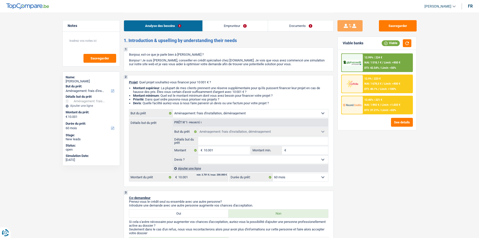
select select "movingOrInstallation"
select select "60"
select select "movingOrInstallation"
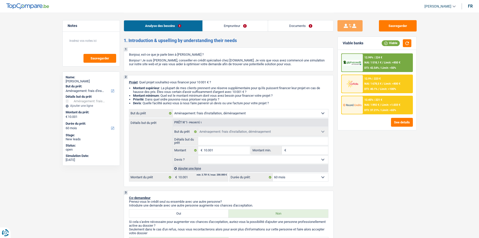
select select "60"
select select "privateEmployee"
select select "netSalary"
select select "mealVouchers"
select select "rents"
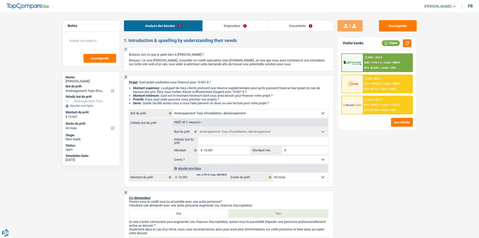
select select "movingOrInstallation"
select select "60"
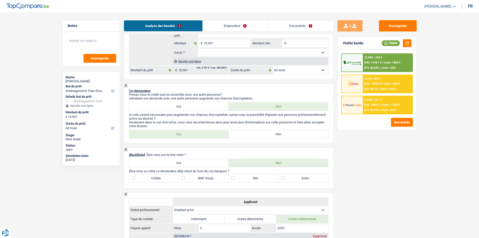
scroll to position [50, 0]
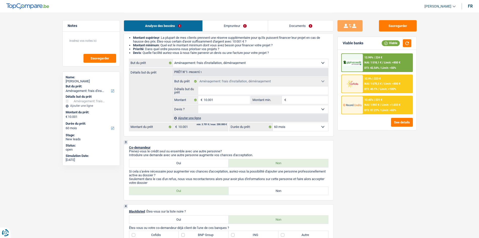
click at [216, 90] on input "Détails but du prêt" at bounding box center [263, 90] width 130 height 8
type input "t"
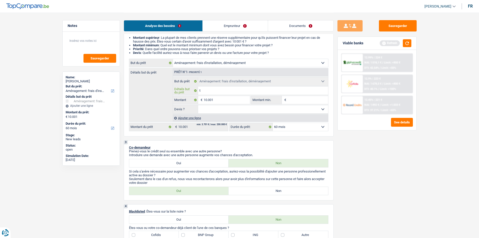
type input "tr"
type input "tra"
type input "trav"
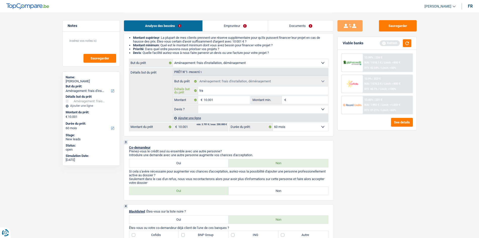
type input "trav"
type input "trave"
type input "travea"
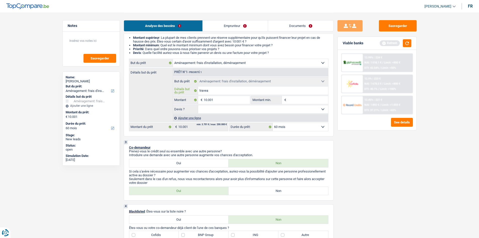
click at [220, 89] on input "travea" at bounding box center [263, 90] width 130 height 8
type input "trave"
type input "trav"
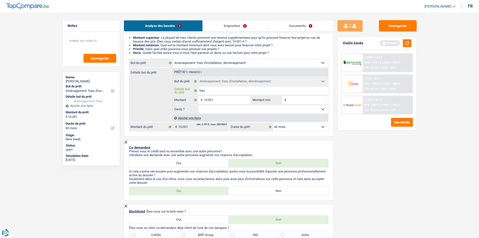
type input "tra"
type input "tr"
type input "t"
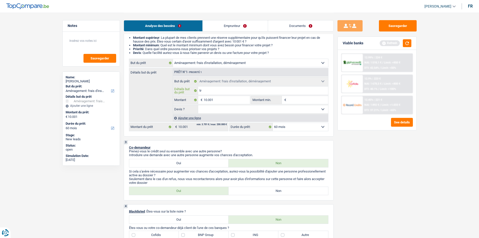
type input "t"
type input "f"
type input "fa"
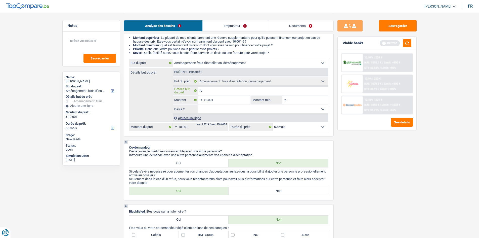
type input "fai"
type input "fa"
type input "f"
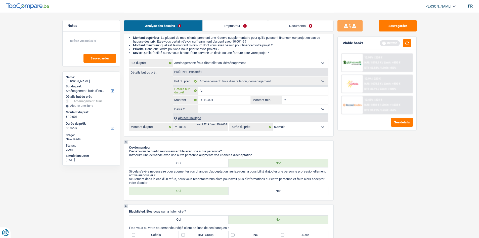
type input "f"
type input "F"
type input "Fr"
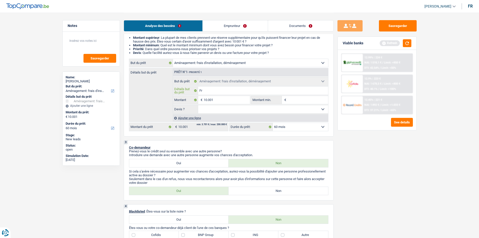
type input "Fra"
type input "Frai"
type input "Frais"
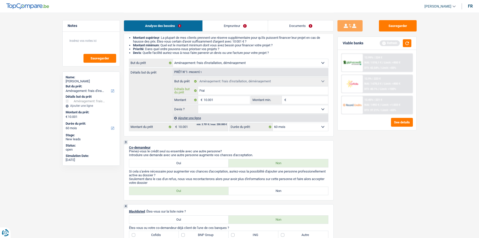
type input "Frais"
type input "Frais d"
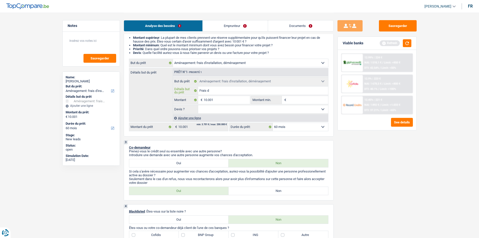
type input "Frais de"
type input "Frais den"
type input "Frais dent"
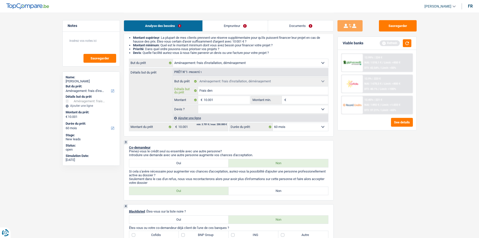
type input "Frais dent"
type input "Frais denta"
type input "Frais dentai"
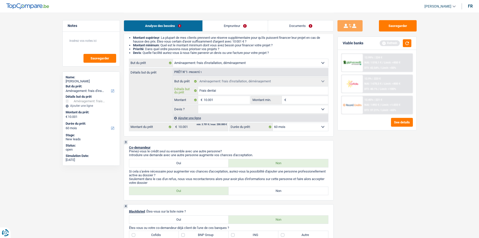
type input "Frais dentair"
type input "Frais dentaire"
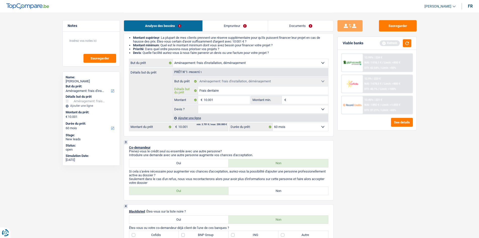
type input "Frais dentaire"
type input "Frais dentaire +"
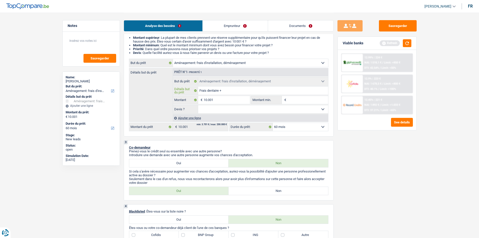
type input "Frais dentaire + a"
type input "Frais dentaire +"
type input "Frais dentaire + r"
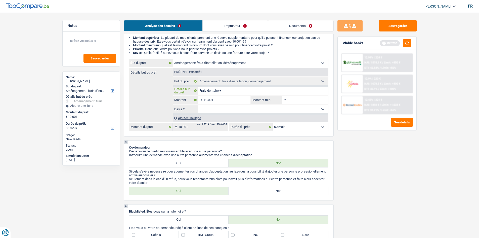
type input "Frais dentaire + r"
type input "Frais dentaire + re"
type input "Frais dentaire + ref"
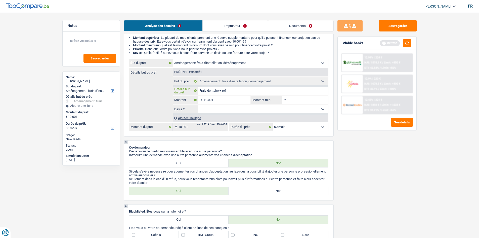
type input "Frais dentaire + refa"
type input "Frais dentaire + refai"
type input "Frais dentaire + refair"
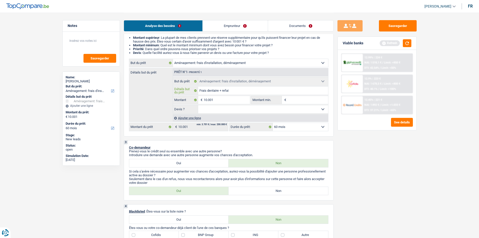
type input "Frais dentaire + refair"
type input "Frais dentaire + refaire"
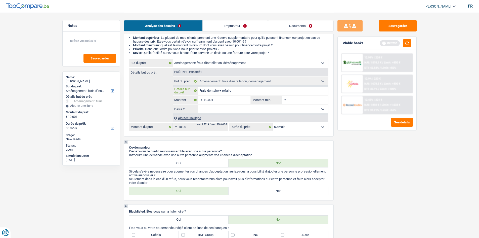
type input "Frais dentaire + refaire"
type input "Frais dentaire + refaire l"
type input "Frais dentaire + refaire le"
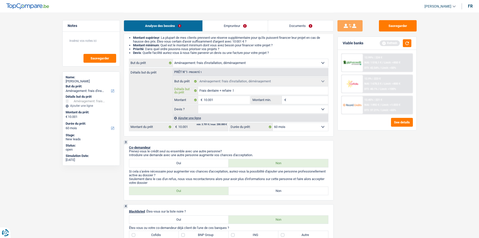
type input "Frais dentaire + refaire le"
type input "Frais dentaire + refaire le s"
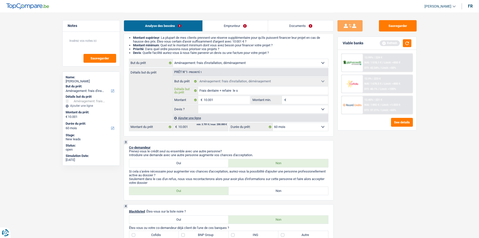
type input "Frais dentaire + refaire le sa"
type input "Frais dentaire + refaire le sal"
type input "Frais dentaire + refaire le salo"
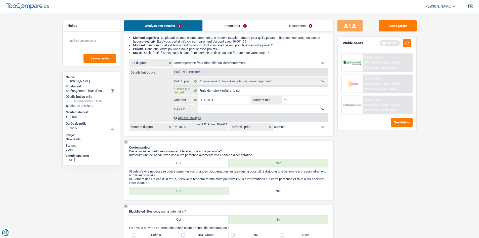
type input "Frais dentaire + refaire le salo"
type input "Frais dentaire + refaire le salon"
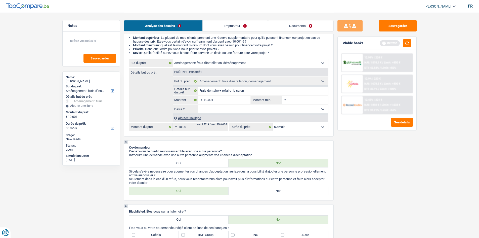
click at [239, 113] on select "Oui Non Non répondu Sélectionner une option" at bounding box center [263, 109] width 130 height 8
click at [263, 94] on input "Frais dentaire + refaire le salon" at bounding box center [263, 90] width 130 height 8
type input "Frais dentaire + refaire le salon+"
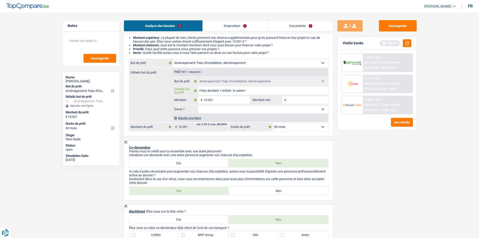
type input "Frais dentaire + refaire le salon+c"
type input "Frais dentaire + refaire le salon+"
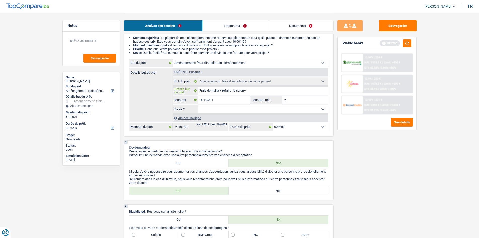
type input "Frais dentaire + refaire le salon+"
type input "Frais dentaire + refaire le salon+ j"
type input "Frais dentaire + refaire le salon+ ja"
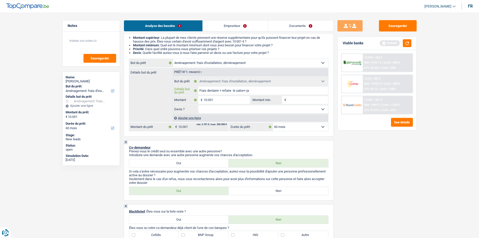
type input "Frais dentaire + refaire le salon+ jar"
type input "Frais dentaire + refaire le salon+ jard"
type input "Frais dentaire + refaire le salon+ jardi"
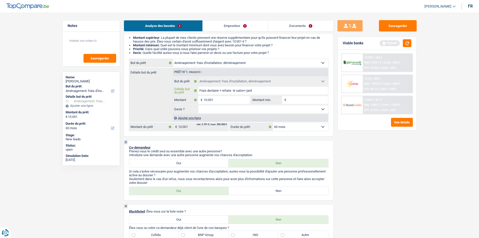
type input "Frais dentaire + refaire le salon+ jardi"
type input "Frais dentaire + refaire le salon+ jardin"
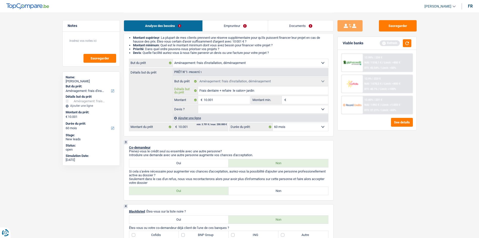
type input "Frais dentaire + refaire le salon+ jardin"
click at [257, 109] on select "Oui Non Non répondu Sélectionner une option" at bounding box center [263, 109] width 130 height 8
select select "yes"
click at [198, 105] on select "Oui Non Non répondu Sélectionner une option" at bounding box center [263, 109] width 130 height 8
select select "yes"
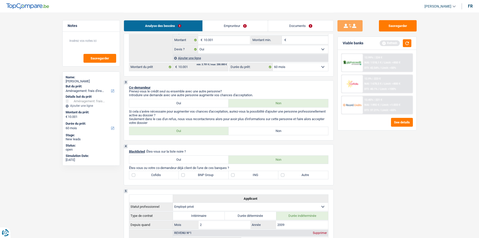
scroll to position [110, 0]
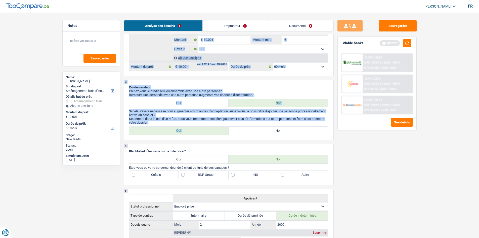
drag, startPoint x: 243, startPoint y: 129, endPoint x: 233, endPoint y: 3, distance: 126.9
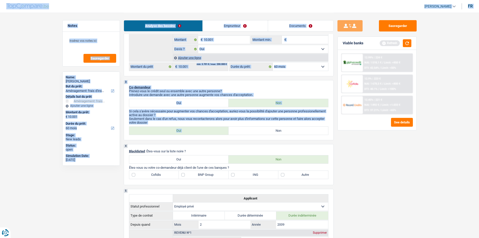
scroll to position [108, 0]
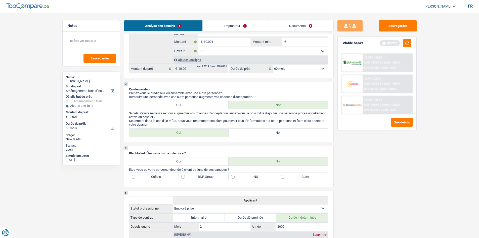
click at [358, 147] on div "Sauvegarder Viable banks Refresh 12.99% | 224 € NAI: 1 518,1 € / Limit: >850 € …" at bounding box center [377, 124] width 87 height 209
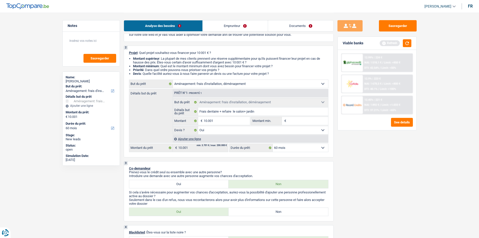
click at [235, 22] on link "Emprunteur" at bounding box center [235, 25] width 65 height 11
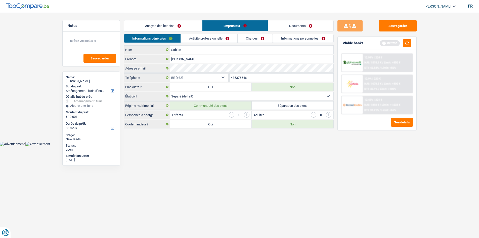
scroll to position [0, 0]
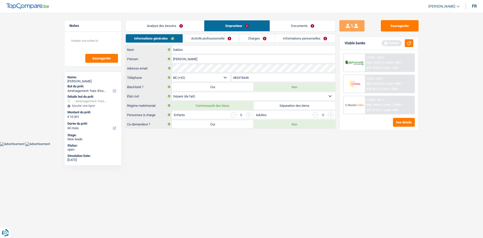
click at [154, 21] on link "Analyse des besoins" at bounding box center [165, 25] width 78 height 11
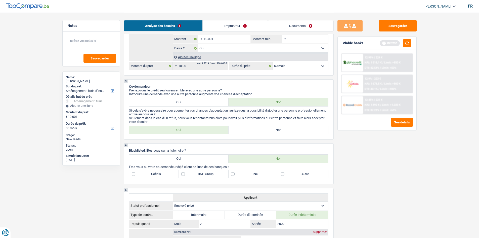
scroll to position [111, 0]
click at [249, 126] on label "Non" at bounding box center [279, 129] width 100 height 8
click at [249, 126] on input "Non" at bounding box center [279, 129] width 100 height 8
radio input "true"
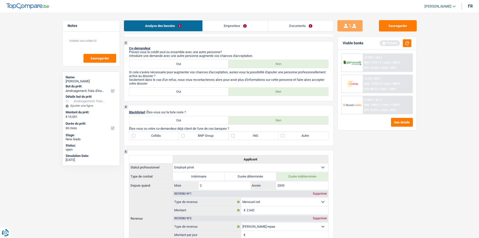
scroll to position [148, 0]
click at [259, 136] on label "ING" at bounding box center [254, 137] width 50 height 8
click at [259, 136] on input "ING" at bounding box center [254, 137] width 50 height 8
checkbox input "true"
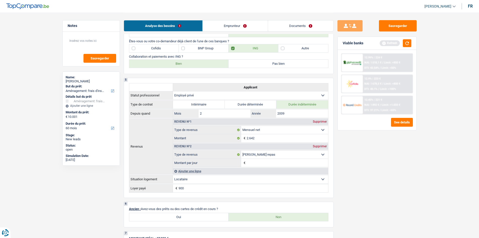
scroll to position [237, 0]
click at [285, 45] on label "Autre" at bounding box center [303, 48] width 50 height 8
click at [285, 45] on input "Autre" at bounding box center [303, 48] width 50 height 8
checkbox input "true"
click at [194, 66] on label "Bien" at bounding box center [179, 63] width 100 height 8
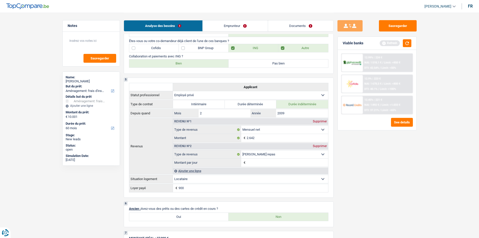
click at [194, 66] on input "Bien" at bounding box center [179, 63] width 100 height 8
radio input "true"
click at [246, 66] on label "Pas bien" at bounding box center [279, 63] width 100 height 8
click at [246, 66] on input "Pas bien" at bounding box center [279, 63] width 100 height 8
radio input "true"
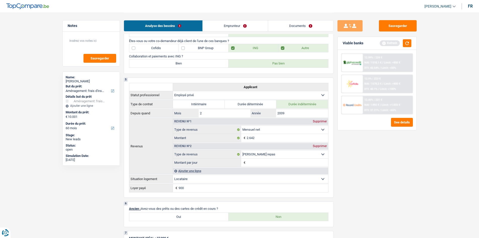
click at [205, 66] on label "Bien" at bounding box center [179, 63] width 100 height 8
click at [205, 66] on input "Bien" at bounding box center [179, 63] width 100 height 8
radio input "true"
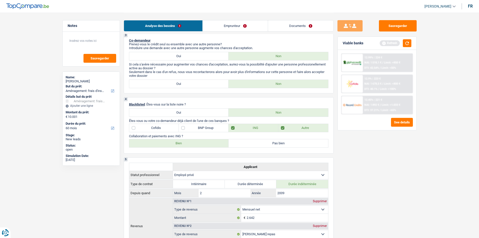
scroll to position [157, 0]
click at [256, 143] on label "Pas bien" at bounding box center [279, 143] width 100 height 8
click at [256, 143] on input "Pas bien" at bounding box center [279, 143] width 100 height 8
radio input "true"
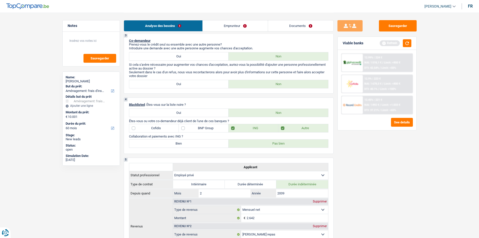
click at [174, 141] on label "Bien" at bounding box center [179, 143] width 100 height 8
click at [174, 141] on input "Bien" at bounding box center [179, 143] width 100 height 8
radio input "true"
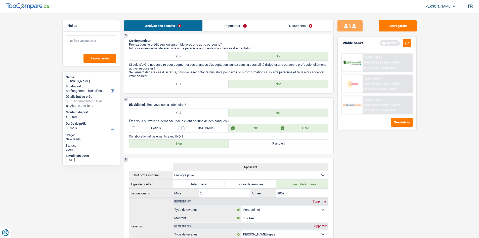
click at [96, 40] on textarea at bounding box center [91, 42] width 50 height 15
click at [90, 55] on button "Sauvegarder" at bounding box center [99, 58] width 33 height 9
click at [94, 59] on button "button" at bounding box center [99, 58] width 33 height 9
click at [84, 37] on textarea at bounding box center [91, 42] width 50 height 15
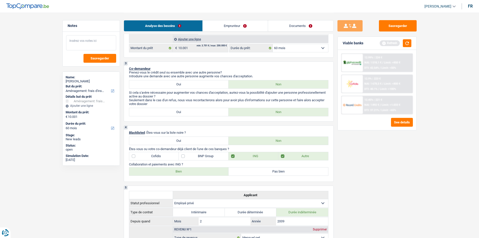
scroll to position [71, 0]
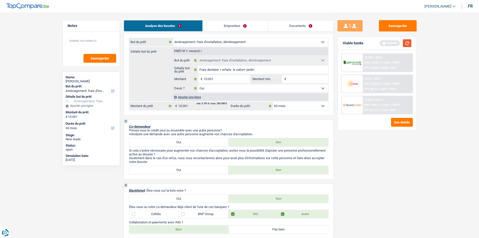
click at [406, 43] on button "button" at bounding box center [407, 43] width 9 height 8
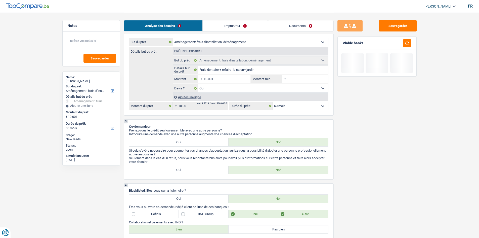
click at [220, 25] on link "Emprunteur" at bounding box center [235, 25] width 65 height 11
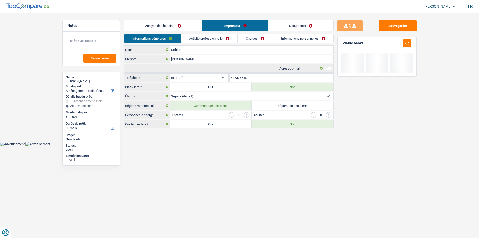
scroll to position [0, 0]
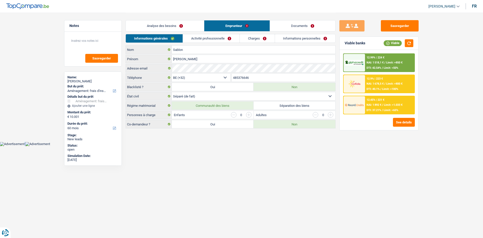
drag, startPoint x: 245, startPoint y: 145, endPoint x: 227, endPoint y: 125, distance: 27.2
click at [245, 146] on html "Vous avez le contrôle de vos données Nous utilisons des cookies, tout comme nos…" at bounding box center [241, 73] width 483 height 146
click at [212, 42] on link "Activité professionnelle" at bounding box center [211, 38] width 57 height 8
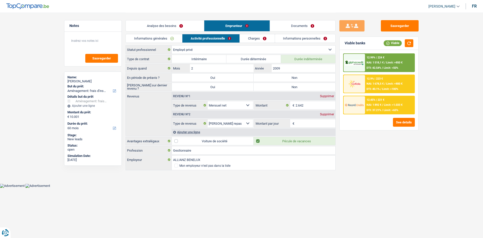
click at [300, 121] on input "Montant par jour" at bounding box center [315, 123] width 40 height 8
click at [281, 77] on label "Non" at bounding box center [294, 77] width 82 height 8
click at [281, 77] on input "Non" at bounding box center [294, 77] width 82 height 8
radio input "true"
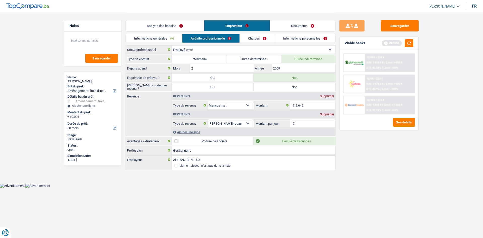
click at [279, 87] on label "Non" at bounding box center [294, 87] width 82 height 8
click at [279, 87] on input "Non" at bounding box center [294, 87] width 82 height 8
radio input "true"
click at [305, 123] on input "Montant par jour" at bounding box center [315, 123] width 40 height 8
click at [296, 26] on link "Documents" at bounding box center [302, 25] width 65 height 11
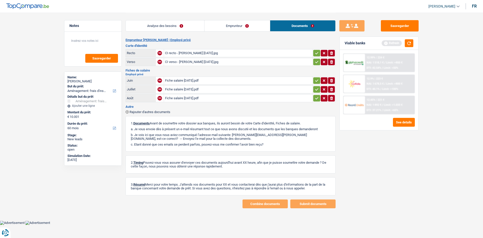
click at [254, 28] on link "Emprunteur" at bounding box center [236, 25] width 65 height 11
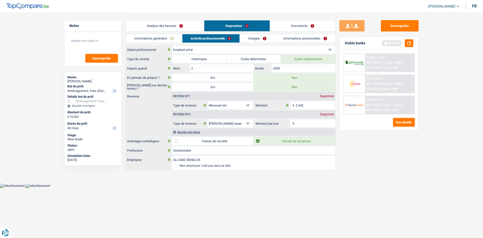
click at [295, 25] on link "Documents" at bounding box center [302, 25] width 65 height 11
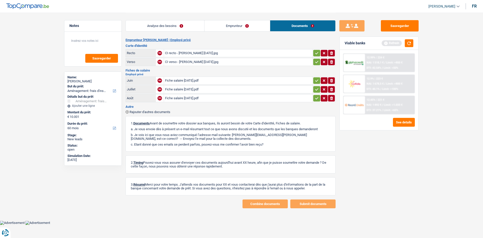
click at [190, 79] on div "Fiche salaire juin 2025.pdf" at bounding box center [238, 81] width 146 height 8
drag, startPoint x: 209, startPoint y: 17, endPoint x: 211, endPoint y: 20, distance: 3.6
click at [209, 17] on div "Analyse des besoins Emprunteur Documents" at bounding box center [230, 23] width 210 height 21
click at [217, 23] on link "Emprunteur" at bounding box center [236, 25] width 65 height 11
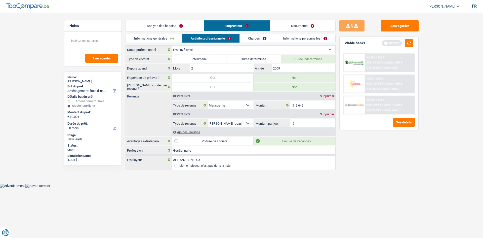
click at [299, 122] on input "Montant par jour" at bounding box center [315, 123] width 40 height 8
type input "8,0"
click at [352, 150] on div "Sauvegarder Viable banks Refresh 12.99% | 224 € NAI: 1 518,1 € / Limit: >850 € …" at bounding box center [378, 124] width 87 height 209
click at [261, 39] on link "Charges" at bounding box center [257, 38] width 35 height 8
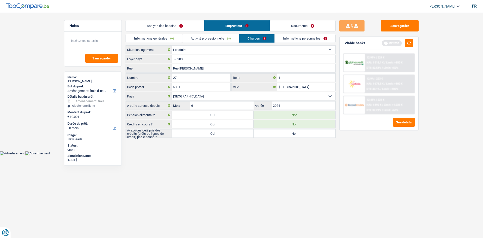
click at [290, 155] on html "Vous avez le contrôle de vos données Nous utilisons des cookies, tout comme nos…" at bounding box center [241, 77] width 483 height 155
click at [165, 27] on link "Analyse des besoins" at bounding box center [165, 25] width 78 height 11
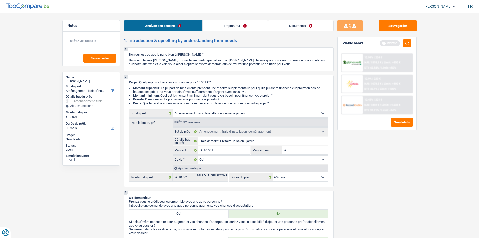
click at [233, 20] on link "Emprunteur" at bounding box center [235, 25] width 65 height 11
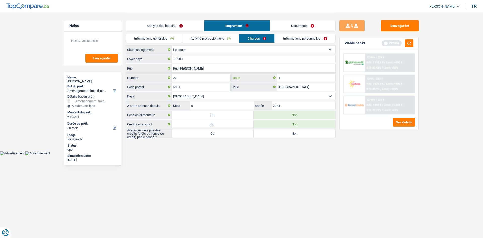
click at [283, 79] on input "1" at bounding box center [306, 77] width 58 height 8
type input "b"
click at [266, 155] on html "Vous avez le contrôle de vos données Nous utilisons des cookies, tout comme nos…" at bounding box center [241, 77] width 483 height 155
click at [286, 77] on input "b" at bounding box center [306, 77] width 58 height 8
drag, startPoint x: 191, startPoint y: 74, endPoint x: 195, endPoint y: 74, distance: 4.1
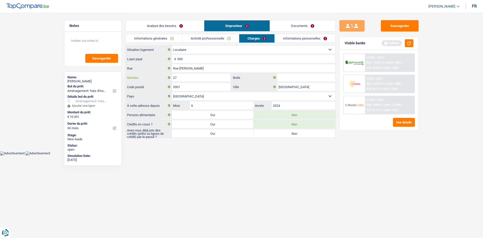
click at [191, 74] on input "27" at bounding box center [201, 77] width 59 height 8
type input "27B"
click at [197, 136] on label "Oui" at bounding box center [213, 133] width 82 height 8
click at [197, 136] on input "Oui" at bounding box center [213, 133] width 82 height 8
radio input "true"
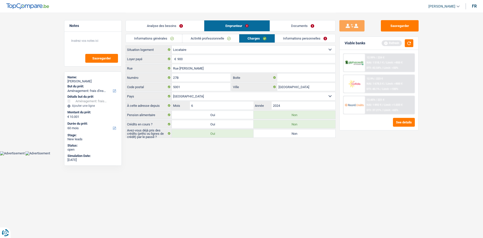
click at [176, 26] on link "Analyse des besoins" at bounding box center [165, 25] width 78 height 11
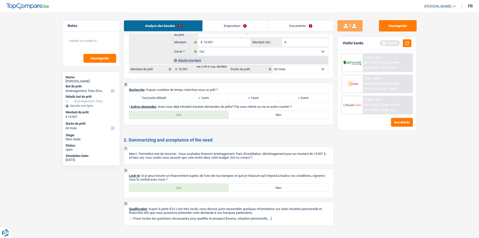
scroll to position [499, 0]
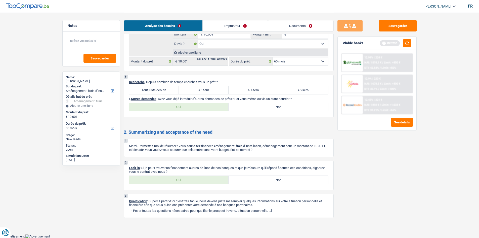
click at [207, 182] on label "Oui" at bounding box center [179, 180] width 100 height 8
click at [207, 182] on input "Oui" at bounding box center [179, 180] width 100 height 8
radio input "true"
click at [169, 104] on label "Oui" at bounding box center [179, 107] width 100 height 8
click at [169, 104] on input "Oui" at bounding box center [179, 107] width 100 height 8
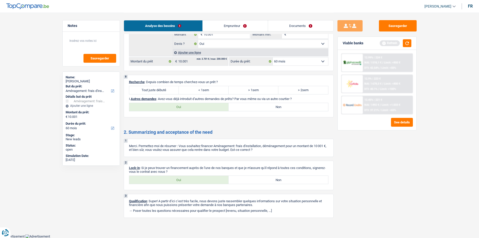
radio input "true"
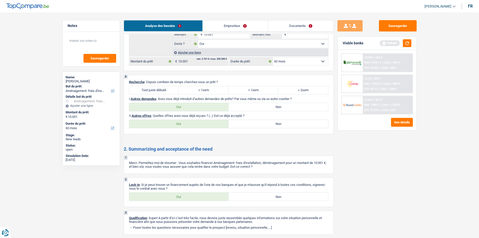
click at [250, 125] on label "Non" at bounding box center [279, 124] width 100 height 8
click at [250, 125] on input "Non" at bounding box center [279, 124] width 100 height 8
radio input "true"
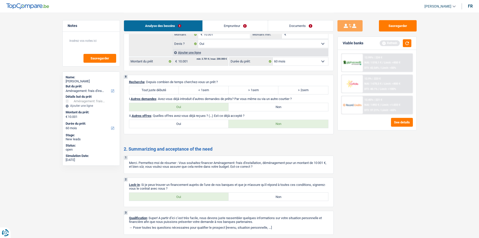
click at [171, 89] on label "Tout juste débuté" at bounding box center [154, 90] width 50 height 8
click at [171, 89] on input "Tout juste débuté" at bounding box center [154, 90] width 50 height 8
radio input "true"
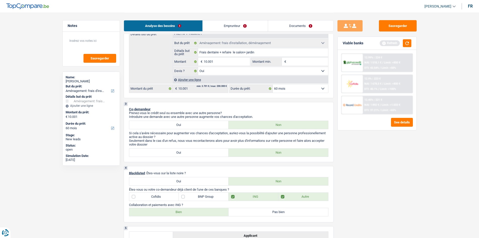
scroll to position [25, 0]
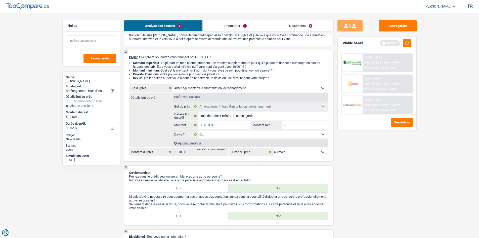
click at [74, 47] on textarea at bounding box center [91, 42] width 50 height 15
click at [220, 28] on link "Emprunteur" at bounding box center [235, 25] width 65 height 11
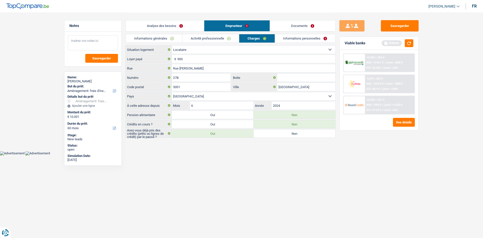
drag, startPoint x: 95, startPoint y: 36, endPoint x: 120, endPoint y: 43, distance: 25.8
click at [95, 37] on textarea at bounding box center [93, 42] width 50 height 15
click at [178, 27] on link "Analyse des besoins" at bounding box center [165, 25] width 78 height 11
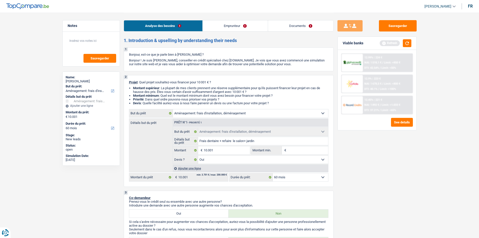
drag, startPoint x: 211, startPoint y: 30, endPoint x: 209, endPoint y: 30, distance: 2.8
click at [211, 29] on link "Emprunteur" at bounding box center [235, 25] width 65 height 11
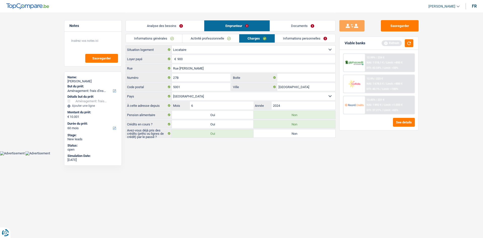
click at [164, 27] on link "Analyse des besoins" at bounding box center [165, 25] width 78 height 11
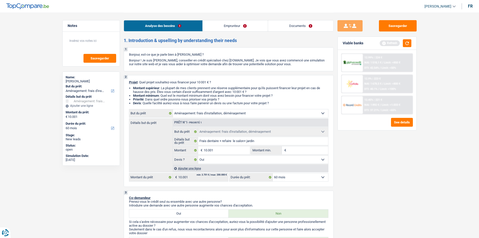
click at [221, 27] on link "Emprunteur" at bounding box center [235, 25] width 65 height 11
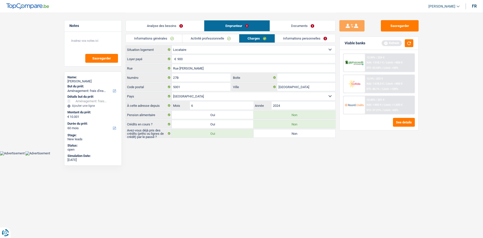
click at [176, 25] on link "Analyse des besoins" at bounding box center [165, 25] width 78 height 11
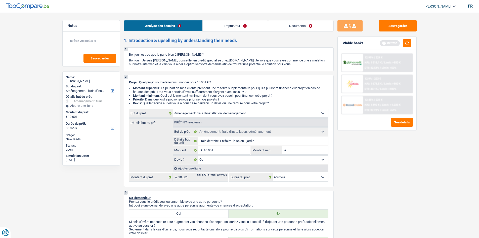
click at [218, 24] on link "Emprunteur" at bounding box center [235, 25] width 65 height 11
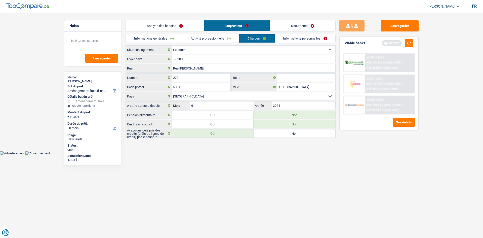
click at [152, 35] on link "Informations générales" at bounding box center [154, 38] width 56 height 8
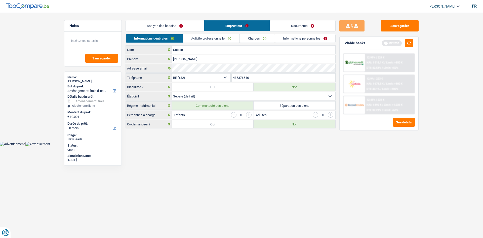
click at [267, 103] on div "Régime matrimonial Communauté des biens Séparation des biens" at bounding box center [230, 105] width 210 height 9
click at [267, 104] on label "Séparation des biens" at bounding box center [294, 105] width 82 height 8
click at [267, 104] on input "Séparation des biens" at bounding box center [294, 105] width 82 height 8
radio input "true"
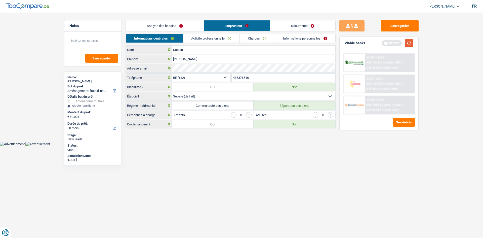
click at [407, 43] on button "button" at bounding box center [409, 43] width 9 height 8
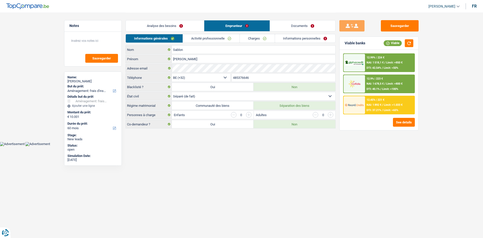
click at [195, 27] on link "Analyse des besoins" at bounding box center [165, 25] width 78 height 11
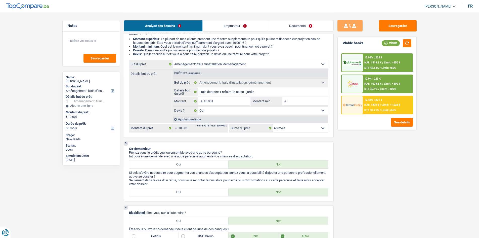
scroll to position [25, 0]
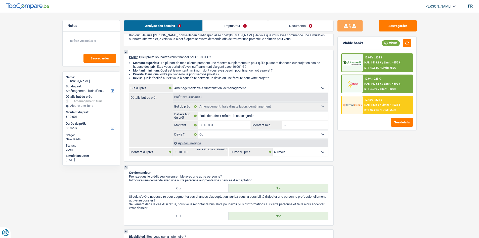
click at [309, 152] on select "12 mois 18 mois 24 mois 30 mois 36 mois 42 mois 48 mois 60 mois Sélectionner un…" at bounding box center [300, 152] width 55 height 8
click at [386, 177] on div "Sauvegarder Viable banks Viable 12.99% | 224 € NAI: 1 518,1 € / Limit: >850 € D…" at bounding box center [377, 124] width 87 height 209
drag, startPoint x: 323, startPoint y: 153, endPoint x: 319, endPoint y: 154, distance: 4.1
click at [323, 153] on select "12 mois 18 mois 24 mois 30 mois 36 mois 42 mois 48 mois 60 mois Sélectionner un…" at bounding box center [300, 152] width 55 height 8
select select "48"
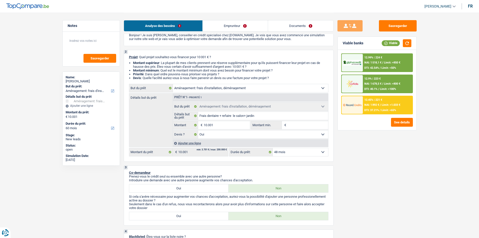
click at [273, 148] on select "12 mois 18 mois 24 mois 30 mois 36 mois 42 mois 48 mois 60 mois Sélectionner un…" at bounding box center [300, 152] width 55 height 8
select select "48"
click at [324, 151] on select "12 mois 18 mois 24 mois 30 mois 36 mois 42 mois 48 mois 60 mois Sélectionner un…" at bounding box center [300, 152] width 55 height 8
select select "60"
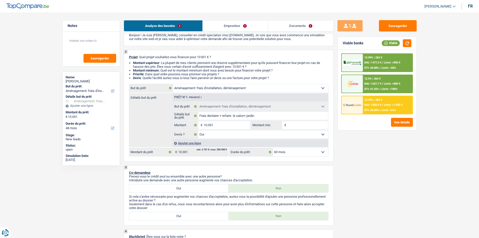
click at [273, 148] on select "12 mois 18 mois 24 mois 30 mois 36 mois 42 mois 48 mois 60 mois Sélectionner un…" at bounding box center [300, 152] width 55 height 8
select select "60"
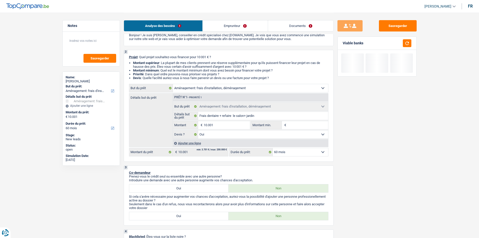
drag, startPoint x: 383, startPoint y: 193, endPoint x: 382, endPoint y: 186, distance: 6.6
click at [383, 192] on div "Sauvegarder Viable banks" at bounding box center [377, 124] width 87 height 209
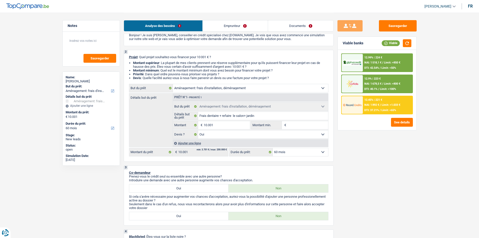
click at [380, 63] on span "NAI: 1 518,1 €" at bounding box center [372, 62] width 17 height 3
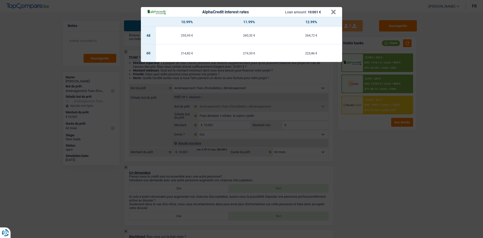
click at [366, 142] on div "AlphaCredit interest rates Loan amount: 10 001 € × 10.99% 11.99% 12.99% 48 255,…" at bounding box center [241, 119] width 483 height 238
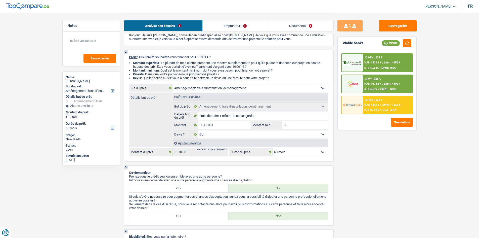
drag, startPoint x: 372, startPoint y: 95, endPoint x: 371, endPoint y: 92, distance: 2.8
click at [372, 95] on div "12.99% | 224 € NAI: 1 518,1 € / Limit: >850 € DTI: 42.54% / Limit: <50% 12.9% |…" at bounding box center [377, 83] width 72 height 61
click at [367, 87] on div "12.9% | 223 € NAI: 1 678,5 € / Limit: >800 € DTI: 40.1% / Limit: <100%" at bounding box center [388, 84] width 50 height 18
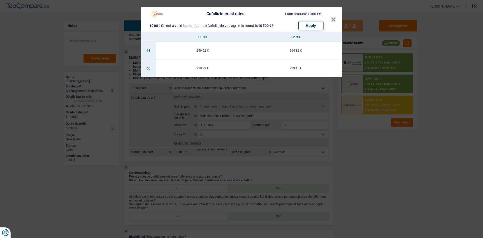
drag, startPoint x: 356, startPoint y: 179, endPoint x: 273, endPoint y: 150, distance: 87.9
click at [356, 179] on div "Cofidis interest rates Loan amount: 10 001 € 10 001 € is not a valid loan amoun…" at bounding box center [241, 119] width 483 height 238
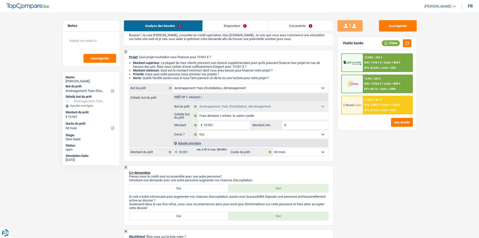
click at [296, 24] on link "Documents" at bounding box center [300, 25] width 65 height 11
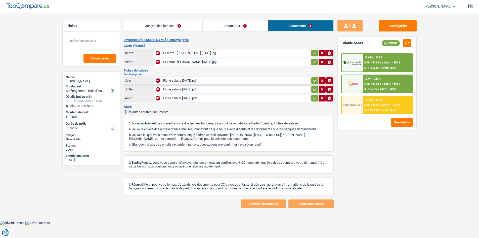
scroll to position [0, 0]
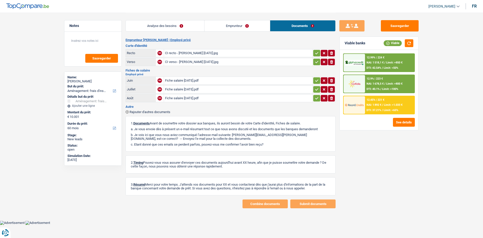
click at [191, 24] on link "Analyse des besoins" at bounding box center [165, 25] width 78 height 11
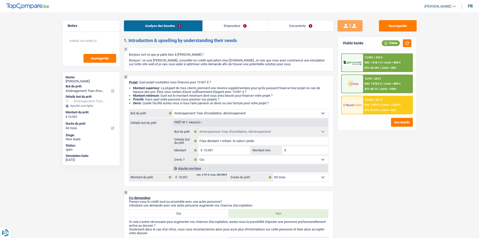
click at [220, 25] on link "Emprunteur" at bounding box center [235, 25] width 65 height 11
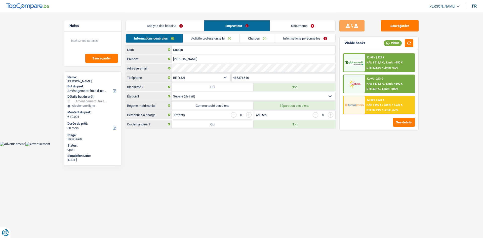
click at [176, 25] on link "Analyse des besoins" at bounding box center [165, 25] width 78 height 11
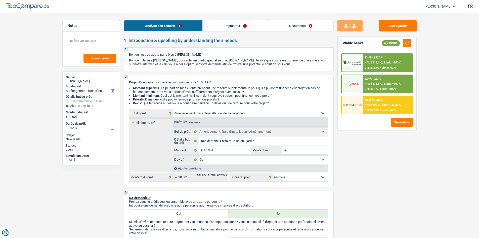
click at [220, 26] on link "Emprunteur" at bounding box center [235, 25] width 65 height 11
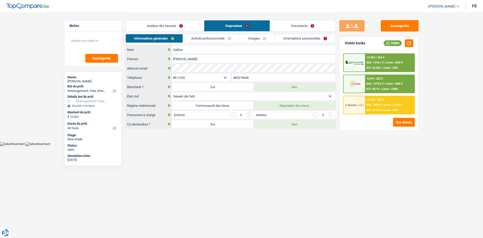
click at [283, 25] on link "Documents" at bounding box center [302, 25] width 65 height 11
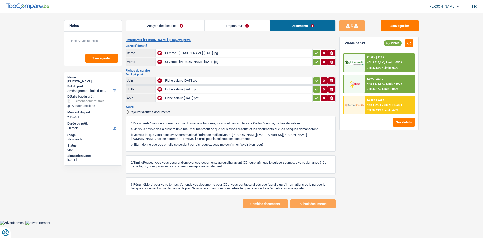
click at [255, 19] on div "Analyse des besoins Emprunteur Documents" at bounding box center [230, 23] width 210 height 21
click at [252, 23] on link "Emprunteur" at bounding box center [236, 25] width 65 height 11
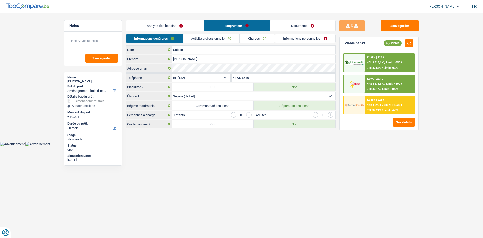
click at [189, 28] on link "Analyse des besoins" at bounding box center [165, 25] width 78 height 11
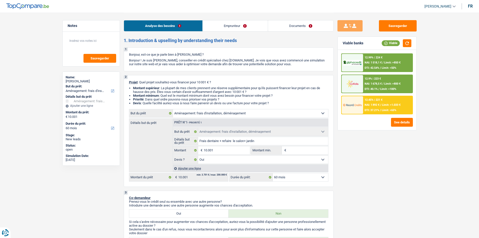
click at [223, 26] on link "Emprunteur" at bounding box center [235, 25] width 65 height 11
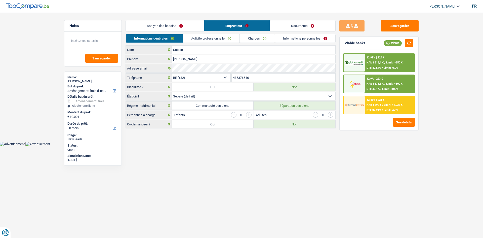
click at [304, 26] on link "Documents" at bounding box center [302, 25] width 65 height 11
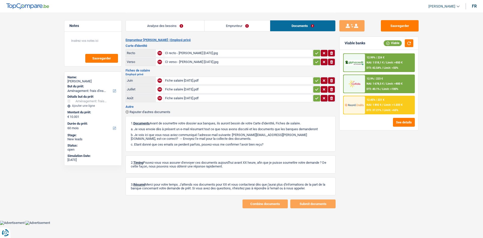
click at [236, 22] on link "Emprunteur" at bounding box center [236, 25] width 65 height 11
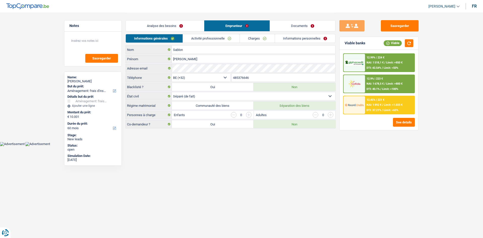
click at [190, 26] on link "Analyse des besoins" at bounding box center [165, 25] width 78 height 11
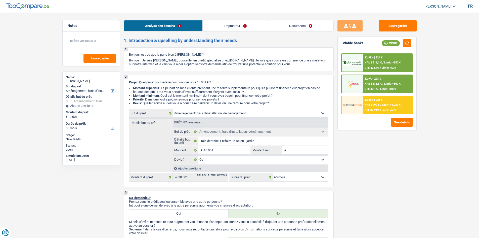
click at [229, 25] on link "Emprunteur" at bounding box center [235, 25] width 65 height 11
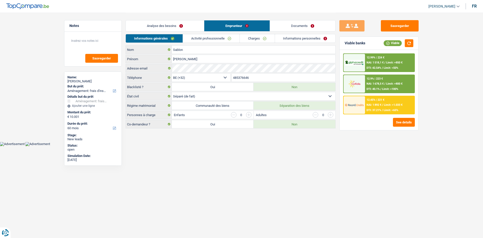
click at [288, 22] on link "Documents" at bounding box center [302, 25] width 65 height 11
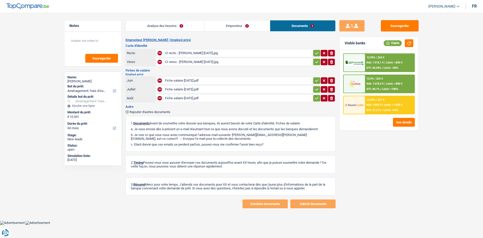
drag, startPoint x: 209, startPoint y: 21, endPoint x: 202, endPoint y: 21, distance: 6.8
click at [209, 21] on link "Emprunteur" at bounding box center [236, 25] width 65 height 11
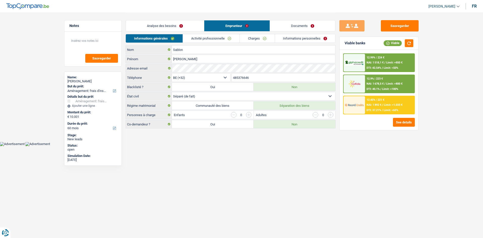
click at [194, 23] on link "Analyse des besoins" at bounding box center [165, 25] width 78 height 11
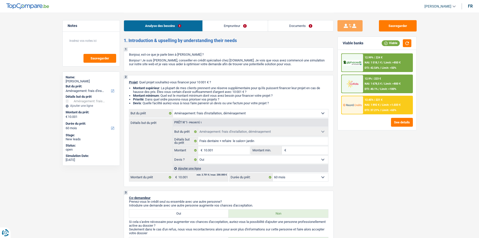
click at [232, 23] on link "Emprunteur" at bounding box center [235, 25] width 65 height 11
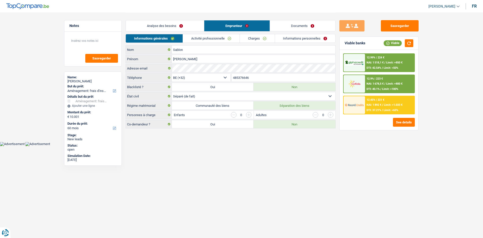
click at [291, 27] on link "Documents" at bounding box center [302, 25] width 65 height 11
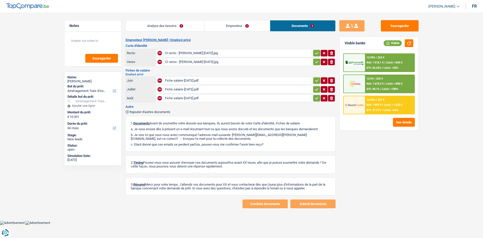
click at [240, 26] on link "Emprunteur" at bounding box center [236, 25] width 65 height 11
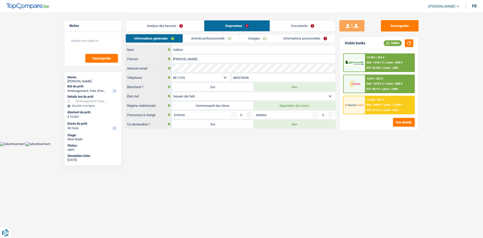
click at [193, 26] on link "Analyse des besoins" at bounding box center [165, 25] width 78 height 11
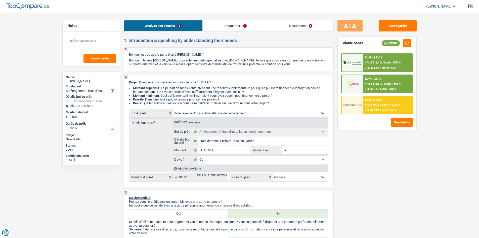
click at [245, 25] on link "Emprunteur" at bounding box center [235, 25] width 65 height 11
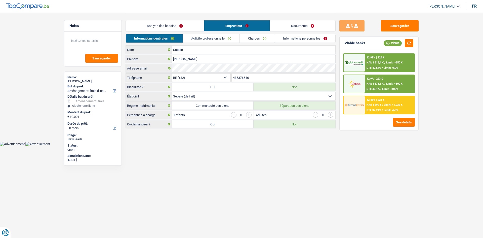
click at [295, 25] on link "Documents" at bounding box center [302, 25] width 65 height 11
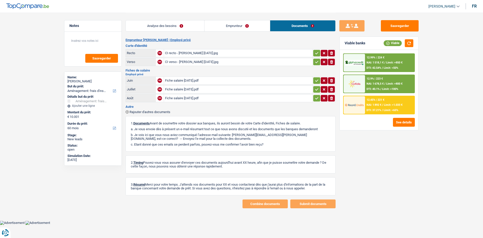
click at [194, 27] on link "Analyse des besoins" at bounding box center [165, 25] width 78 height 11
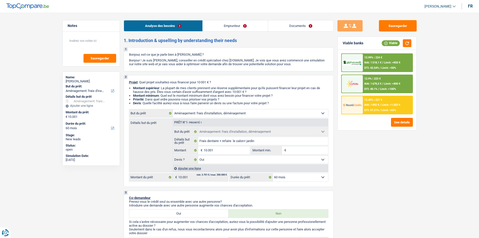
click at [295, 24] on link "Documents" at bounding box center [300, 25] width 65 height 11
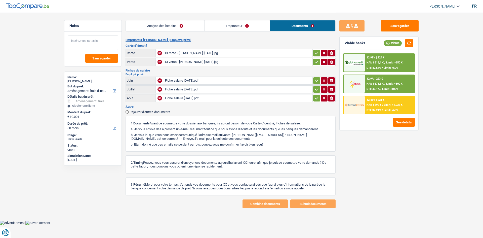
click at [102, 41] on textarea at bounding box center [93, 42] width 50 height 15
type textarea "d"
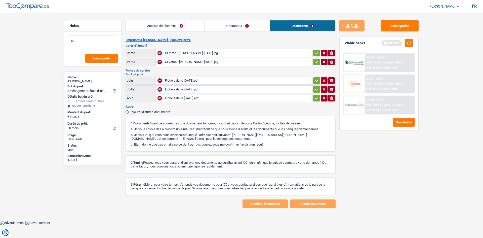
type textarea "s"
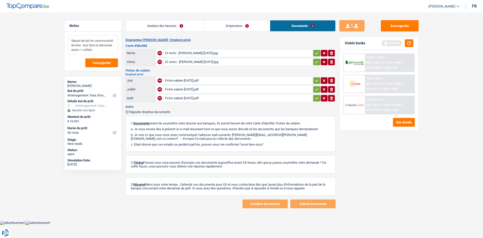
click at [82, 50] on textarea "Séparé de fait en communanté de bien veut faire la demande seule =< cofidis" at bounding box center [93, 45] width 50 height 20
type textarea "Séparé de fait en communanté de bien veut faire la demande seule => cofidis"
click at [106, 62] on span "Sauvegarder" at bounding box center [101, 62] width 19 height 3
click at [384, 21] on button "Sauvegarder" at bounding box center [400, 25] width 38 height 11
click at [173, 23] on link "Analyse des besoins" at bounding box center [165, 25] width 78 height 11
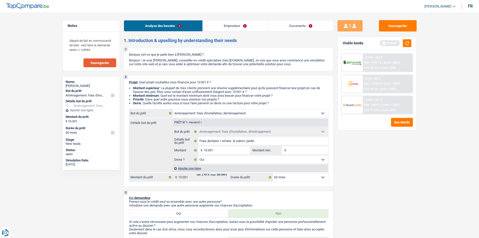
click at [396, 25] on button "Sauvegarder" at bounding box center [398, 25] width 38 height 11
click at [107, 64] on span "Sauvegarder" at bounding box center [100, 62] width 19 height 3
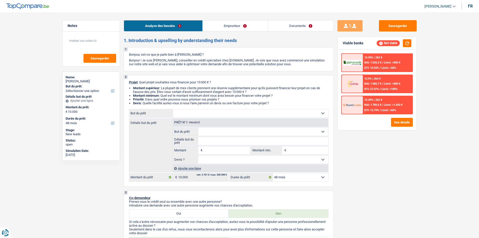
select select "48"
select select "worker"
select select "netSalary"
select select "liveWithParents"
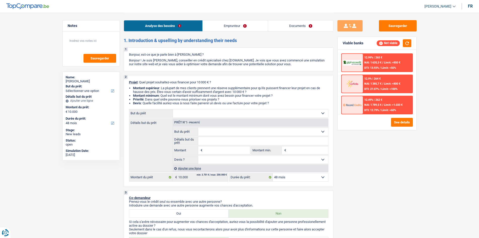
select select "48"
select select "worker"
select select "netSalary"
select select "BE"
select select "construction"
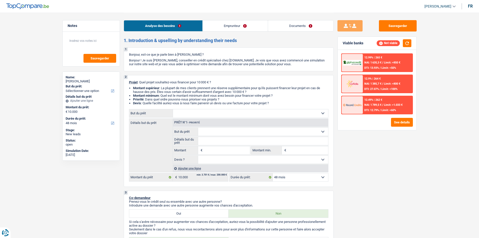
click at [236, 25] on link "Emprunteur" at bounding box center [235, 25] width 65 height 11
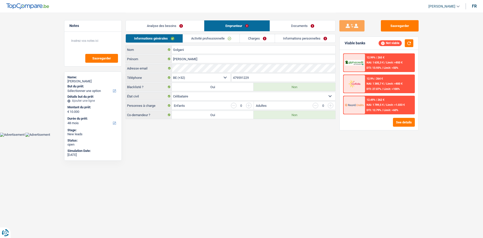
click at [278, 21] on div "Analyse des besoins Emprunteur Documents" at bounding box center [230, 23] width 210 height 21
click at [282, 27] on link "Documents" at bounding box center [302, 25] width 65 height 11
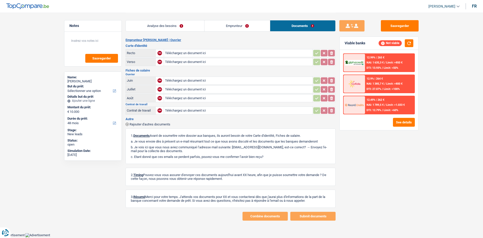
click at [266, 36] on div "Analyse des besoins Emprunteur Documents 1. Introduction & upselling by underst…" at bounding box center [230, 117] width 210 height 208
click at [247, 25] on link "Emprunteur" at bounding box center [236, 25] width 65 height 11
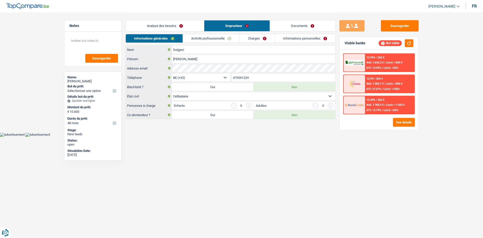
click at [204, 38] on link "Activité professionnelle" at bounding box center [211, 38] width 57 height 8
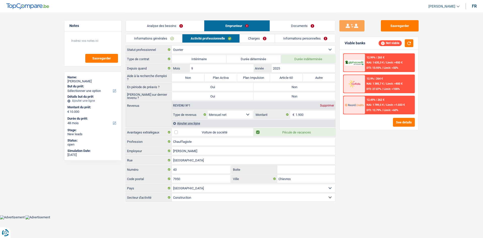
click at [175, 18] on div "Analyse des besoins Emprunteur Documents" at bounding box center [230, 23] width 210 height 21
click at [176, 26] on link "Analyse des besoins" at bounding box center [165, 25] width 78 height 11
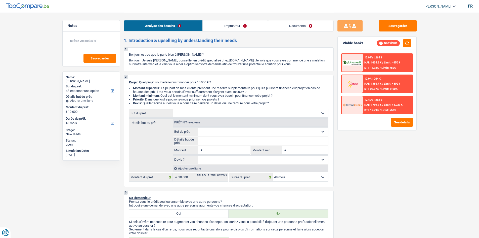
click at [227, 152] on input "Montant" at bounding box center [227, 150] width 46 height 8
type input "10.001"
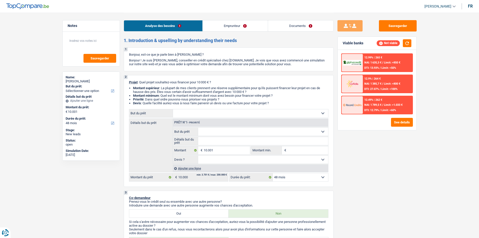
type input "10.001"
select select "60"
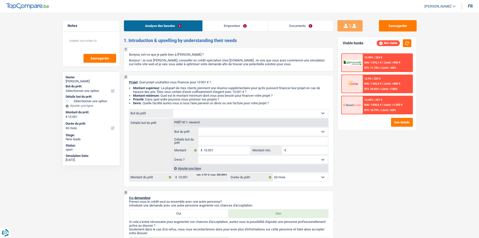
click at [256, 29] on link "Emprunteur" at bounding box center [235, 25] width 65 height 11
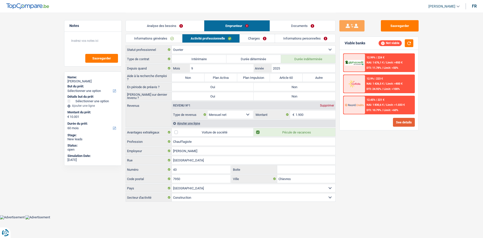
click at [396, 121] on button "See details" at bounding box center [404, 122] width 22 height 9
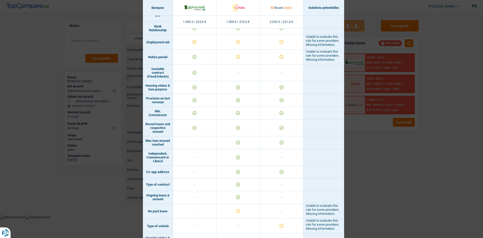
scroll to position [296, 0]
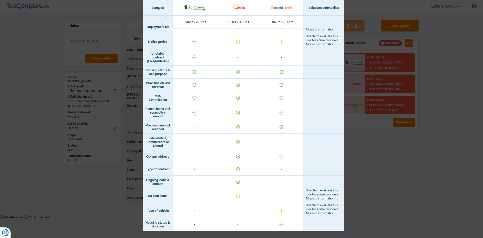
click at [441, 148] on div "Banks conditions × Banques Solutions potentielles Revenus / Charges 1.900 € / 2…" at bounding box center [241, 119] width 483 height 238
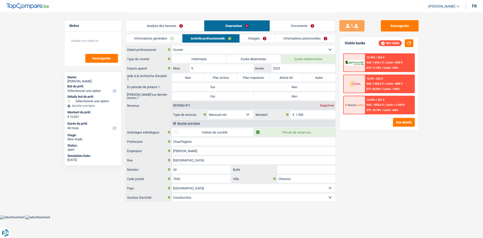
click at [250, 35] on link "Charges" at bounding box center [257, 38] width 35 height 8
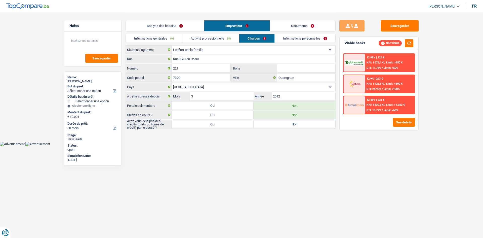
click at [229, 38] on link "Activité professionnelle" at bounding box center [210, 38] width 57 height 8
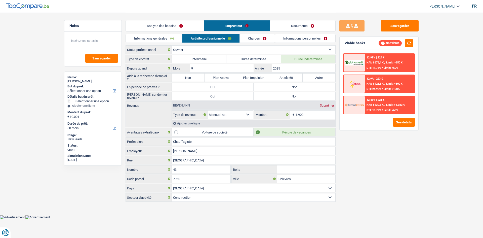
click at [394, 182] on div "Sauvegarder Viable banks Not viable 12.99% | 224 € NAI: 1 676,1 € / Limit: >850…" at bounding box center [378, 124] width 87 height 209
click at [261, 59] on label "Durée déterminée" at bounding box center [253, 59] width 55 height 8
click at [261, 59] on input "Durée déterminée" at bounding box center [253, 59] width 55 height 8
radio input "true"
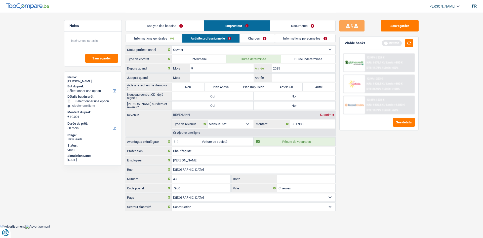
click at [290, 73] on div "Type de contrat Intérimaire Durée déterminée Durée indéterminée Depuis quand 9 …" at bounding box center [230, 133] width 210 height 156
click at [288, 77] on input "Année" at bounding box center [304, 77] width 64 height 8
click at [408, 45] on button "button" at bounding box center [409, 43] width 9 height 8
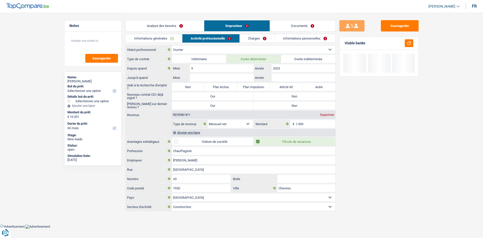
drag, startPoint x: 312, startPoint y: 28, endPoint x: 287, endPoint y: 25, distance: 24.6
click at [312, 28] on link "Documents" at bounding box center [302, 25] width 65 height 11
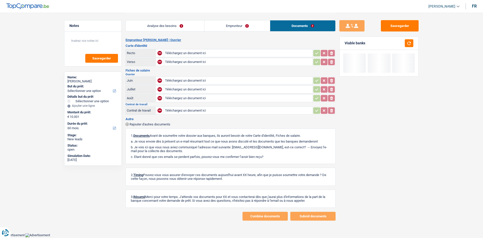
click at [240, 23] on link "Emprunteur" at bounding box center [236, 25] width 65 height 11
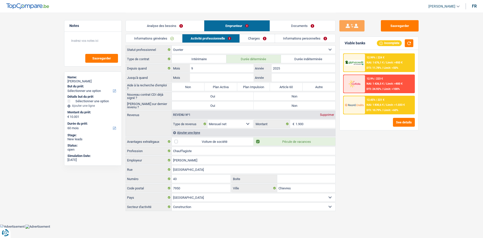
click at [170, 28] on link "Analyse des besoins" at bounding box center [165, 25] width 78 height 11
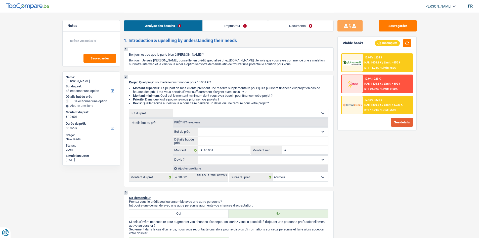
click at [402, 123] on button "See details" at bounding box center [402, 122] width 22 height 9
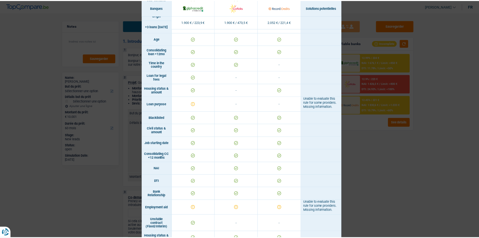
scroll to position [34, 0]
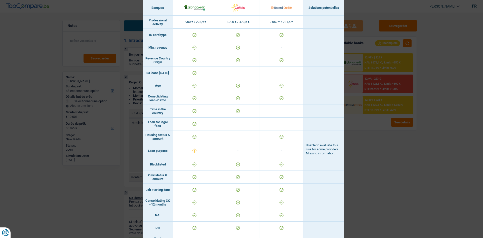
click at [406, 167] on div "Banks conditions × Banques Solutions potentielles Revenus / Charges 1.900 € / 2…" at bounding box center [241, 119] width 483 height 238
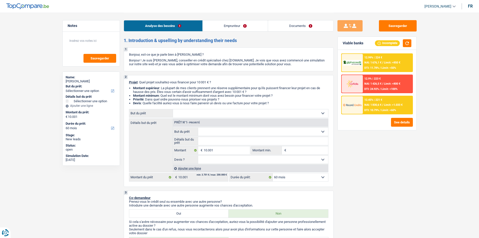
click at [365, 63] on span "NAI: 1 676,1 €" at bounding box center [372, 62] width 17 height 3
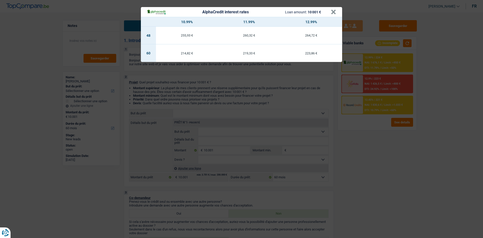
drag, startPoint x: 439, startPoint y: 171, endPoint x: 435, endPoint y: 168, distance: 5.0
click at [435, 169] on div "AlphaCredit interest rates Loan amount: 10 001 € × 10.99% 11.99% 12.99% 48 255,…" at bounding box center [241, 119] width 483 height 238
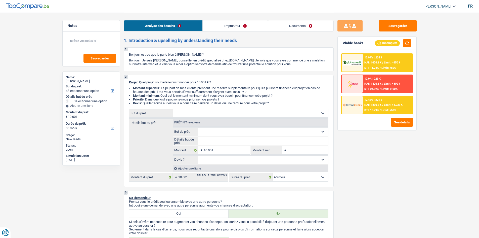
drag, startPoint x: 239, startPoint y: 24, endPoint x: 247, endPoint y: 30, distance: 10.4
click at [239, 24] on link "Emprunteur" at bounding box center [235, 25] width 65 height 11
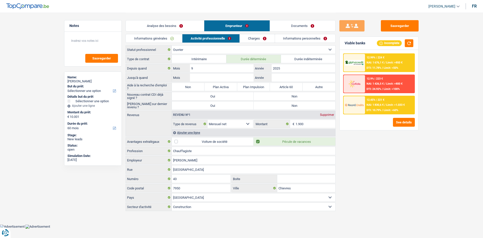
click at [287, 23] on link "Documents" at bounding box center [302, 25] width 65 height 11
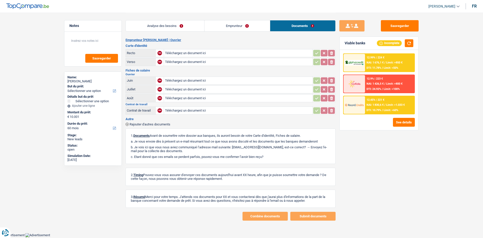
click at [222, 23] on link "Emprunteur" at bounding box center [236, 25] width 65 height 11
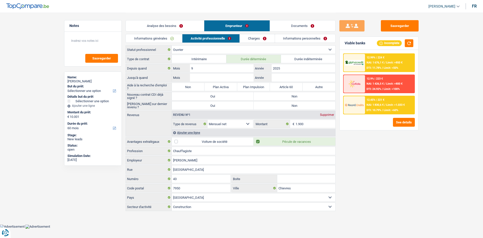
click at [180, 21] on link "Analyse des besoins" at bounding box center [165, 25] width 78 height 11
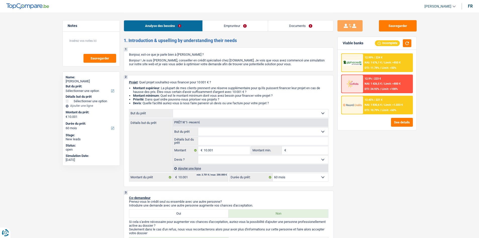
click at [224, 24] on link "Emprunteur" at bounding box center [235, 25] width 65 height 11
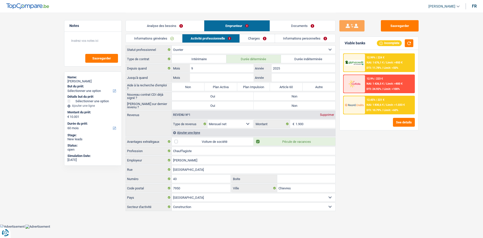
drag, startPoint x: 174, startPoint y: 29, endPoint x: 177, endPoint y: 28, distance: 2.7
click at [175, 29] on link "Analyse des besoins" at bounding box center [165, 25] width 78 height 11
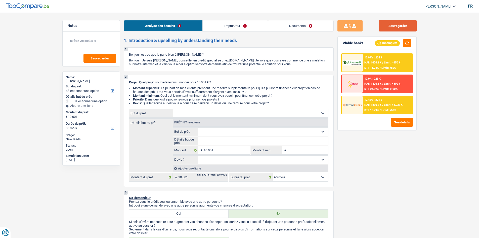
drag, startPoint x: 396, startPoint y: 23, endPoint x: 306, endPoint y: 14, distance: 90.5
click at [395, 23] on button "Sauvegarder" at bounding box center [398, 25] width 38 height 11
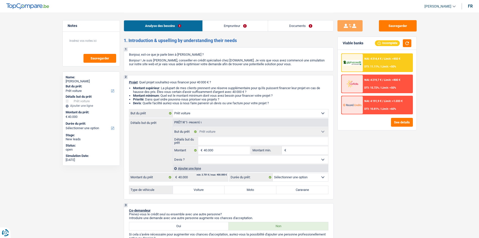
select select "car"
select select "publicEmployee"
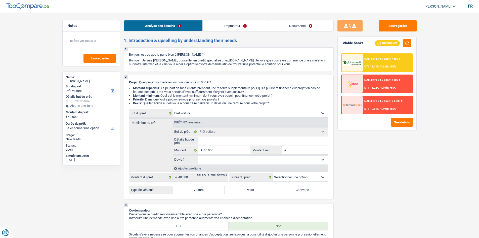
select select "netSalary"
select select "familyAllowances"
select select "other"
select select "mealVouchers"
select select "liveWithParents"
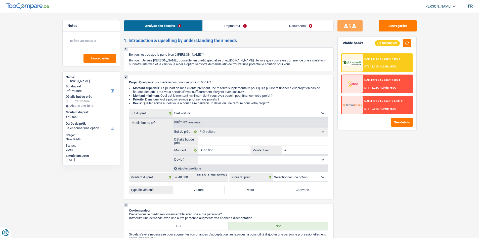
select select "car"
select select "352"
select select "single"
click at [232, 25] on link "Emprunteur" at bounding box center [235, 25] width 65 height 11
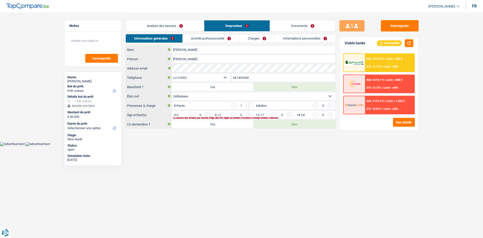
click at [184, 25] on link "Analyse des besoins" at bounding box center [165, 25] width 78 height 11
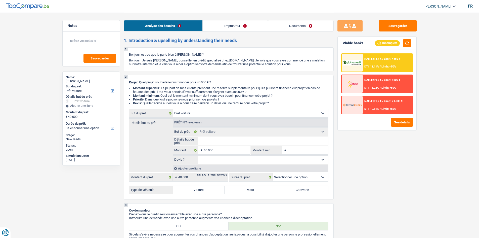
click at [207, 194] on div "2 Projet : Quel projet souhaitez-vous financer pour 40 000 € ? Montant supérieu…" at bounding box center [229, 137] width 210 height 124
click at [202, 193] on label "Voiture" at bounding box center [199, 190] width 52 height 8
click at [199, 191] on label "Voiture" at bounding box center [199, 190] width 52 height 8
click at [199, 191] on input "Voiture" at bounding box center [199, 190] width 52 height 8
radio input "true"
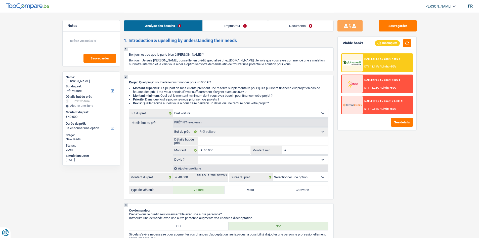
select select "60"
radio input "true"
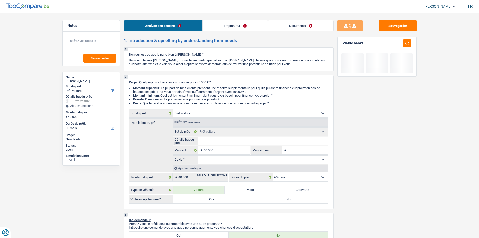
click at [216, 200] on label "Oui" at bounding box center [212, 199] width 78 height 8
click at [216, 200] on input "Oui" at bounding box center [212, 199] width 78 height 8
radio input "true"
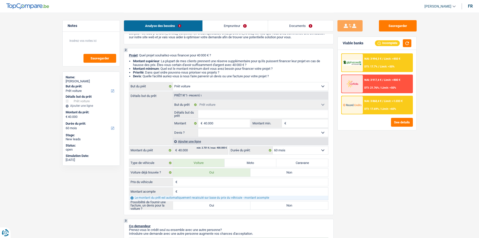
scroll to position [101, 0]
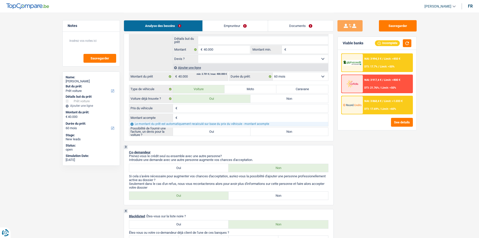
click at [223, 133] on label "Oui" at bounding box center [212, 131] width 78 height 8
click at [223, 133] on input "Oui" at bounding box center [212, 131] width 78 height 8
radio input "true"
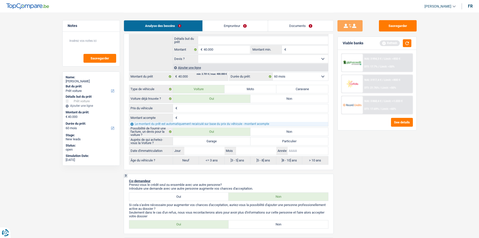
click at [292, 148] on input "Année" at bounding box center [308, 151] width 40 height 8
type input "2"
type input "20"
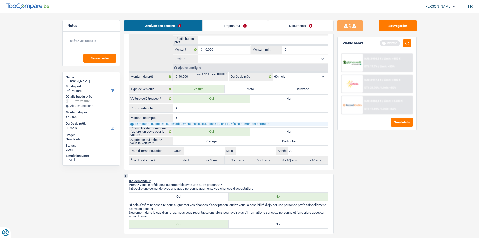
type input "201"
type input "2018"
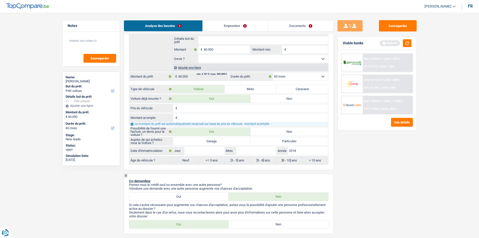
click at [386, 157] on div "Sauvegarder Viable banks Refresh NAI: 3 994,3 € / Limit: >850 € DTI: 17.7% / Li…" at bounding box center [377, 124] width 87 height 209
click at [200, 149] on input "Jour" at bounding box center [204, 151] width 40 height 8
type input "0"
type input "01"
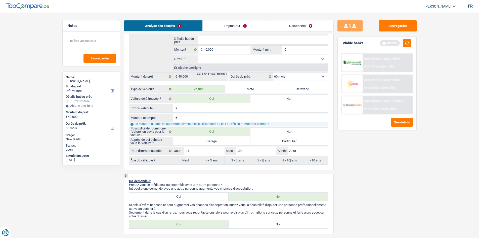
type input "01"
click at [254, 153] on input "Mois" at bounding box center [256, 151] width 40 height 8
type input "0"
type input "05"
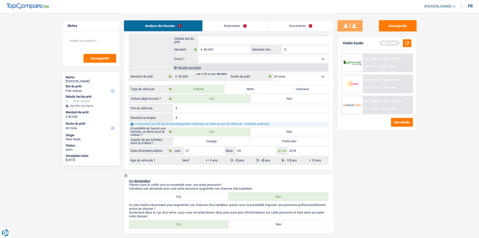
radio input "false"
type input "05"
radio input "true"
drag, startPoint x: 419, startPoint y: 190, endPoint x: 408, endPoint y: 186, distance: 11.8
click at [417, 190] on div "Sauvegarder Viable banks Refresh NAI: 3 994,3 € / Limit: >850 € DTI: 17.7% / Li…" at bounding box center [377, 124] width 87 height 209
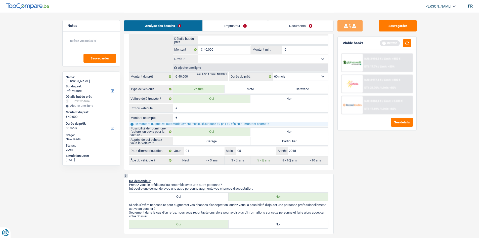
click at [189, 109] on input "Prix du véhicule" at bounding box center [254, 108] width 150 height 8
type input "4"
type input "40"
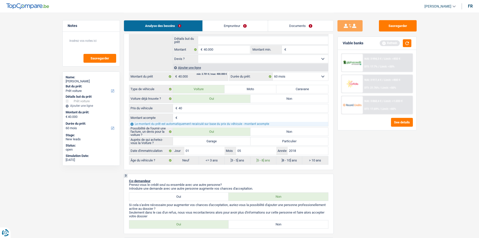
type input "400"
type input "4.000"
type input "40.000"
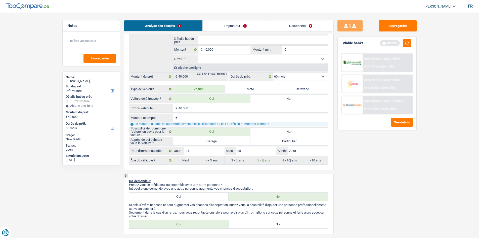
type input "40.000"
drag, startPoint x: 387, startPoint y: 183, endPoint x: 390, endPoint y: 197, distance: 14.7
click at [383, 187] on div "Sauvegarder Viable banks Refresh NAI: 3 994,3 € / Limit: >850 € DTI: 17.7% / Li…" at bounding box center [377, 124] width 87 height 209
drag, startPoint x: 231, startPoint y: 57, endPoint x: 217, endPoint y: 60, distance: 14.1
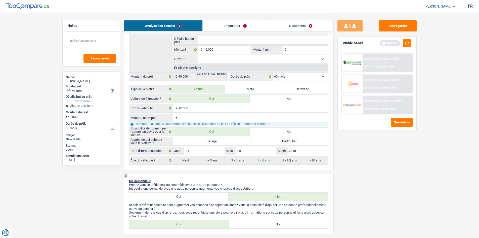
click at [226, 60] on select "Oui Non Non répondu Sélectionner une option" at bounding box center [263, 59] width 130 height 8
select select "false"
click at [198, 55] on select "Oui Non Non répondu Sélectionner une option" at bounding box center [263, 59] width 130 height 8
select select "false"
click at [225, 24] on link "Emprunteur" at bounding box center [235, 25] width 65 height 11
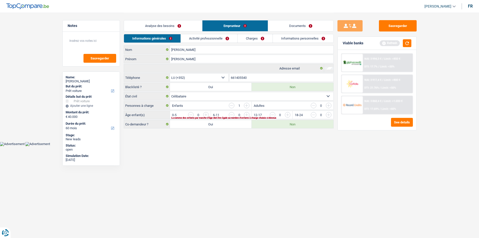
scroll to position [0, 0]
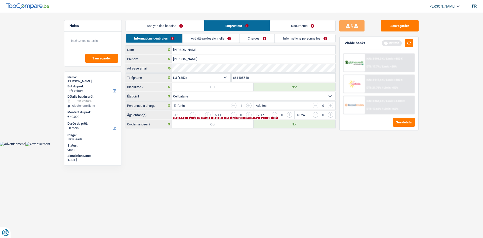
click at [162, 24] on link "Analyse des besoins" at bounding box center [165, 25] width 78 height 11
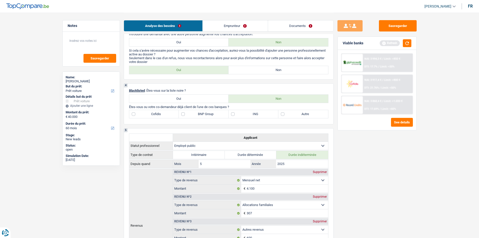
scroll to position [222, 0]
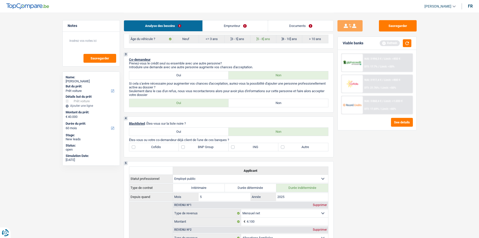
click at [261, 102] on label "Non" at bounding box center [279, 103] width 100 height 8
click at [261, 102] on input "Non" at bounding box center [279, 103] width 100 height 8
radio input "true"
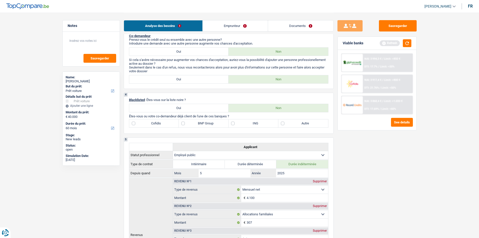
scroll to position [272, 0]
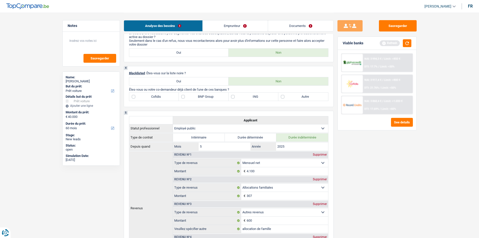
click at [291, 93] on label "Autre" at bounding box center [303, 97] width 50 height 8
click at [291, 93] on input "Autre" at bounding box center [303, 97] width 50 height 8
checkbox input "true"
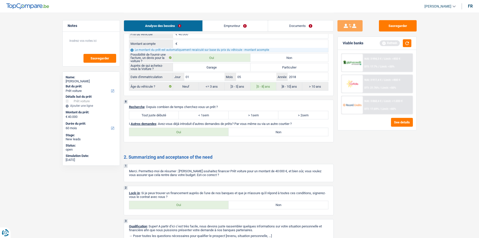
scroll to position [624, 0]
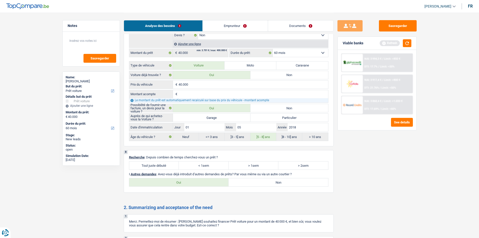
click at [172, 185] on label "Oui" at bounding box center [179, 182] width 100 height 8
click at [172, 185] on input "Oui" at bounding box center [179, 182] width 100 height 8
radio input "true"
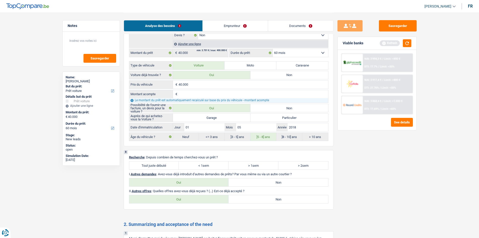
click at [245, 181] on label "Non" at bounding box center [279, 182] width 100 height 8
click at [245, 181] on input "Non" at bounding box center [279, 182] width 100 height 8
radio input "true"
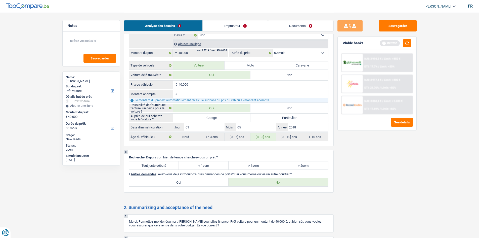
click at [203, 181] on label "Oui" at bounding box center [179, 182] width 100 height 8
click at [203, 181] on input "Oui" at bounding box center [179, 182] width 100 height 8
radio input "true"
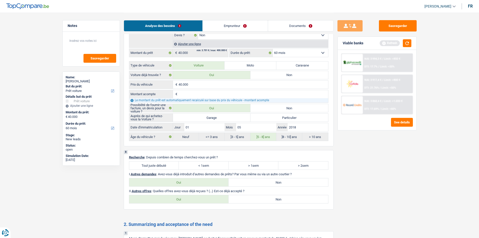
click at [244, 197] on label "Non" at bounding box center [279, 199] width 100 height 8
click at [244, 197] on input "Non" at bounding box center [279, 199] width 100 height 8
radio input "true"
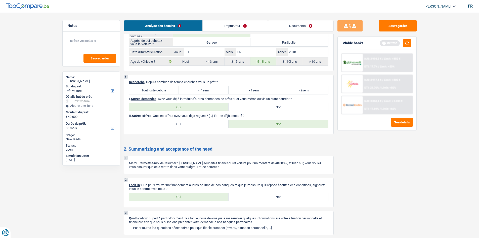
scroll to position [716, 0]
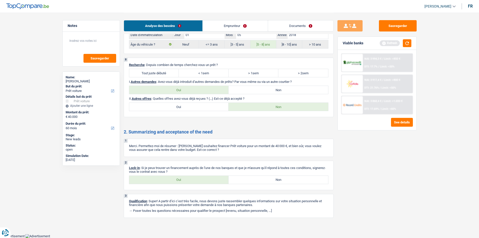
click at [193, 178] on label "Oui" at bounding box center [179, 180] width 100 height 8
click at [193, 178] on input "Oui" at bounding box center [179, 180] width 100 height 8
radio input "true"
click at [246, 90] on label "Non" at bounding box center [279, 90] width 100 height 8
click at [246, 90] on input "Non" at bounding box center [279, 90] width 100 height 8
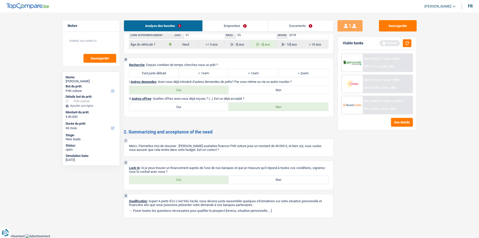
radio input "true"
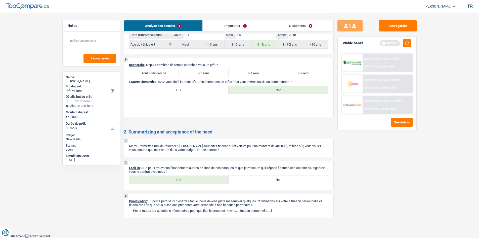
scroll to position [699, 0]
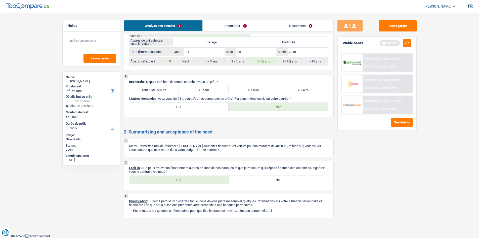
click at [207, 22] on link "Emprunteur" at bounding box center [235, 25] width 65 height 11
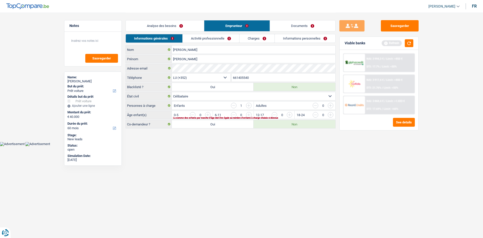
click at [207, 113] on input "button" at bounding box center [309, 116] width 209 height 8
click at [200, 40] on link "Activité professionnelle" at bounding box center [211, 38] width 57 height 8
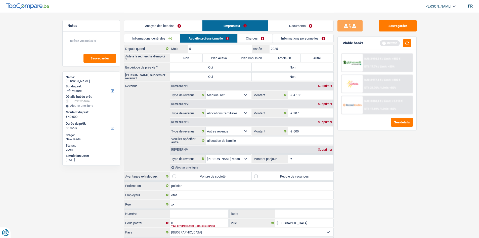
scroll to position [25, 0]
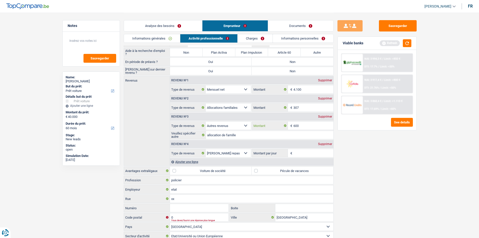
click at [309, 125] on input "600" at bounding box center [313, 125] width 40 height 8
click at [311, 127] on input "600" at bounding box center [313, 125] width 40 height 8
click at [326, 117] on div "Supprimer" at bounding box center [325, 116] width 17 height 3
select select "mealVouchers"
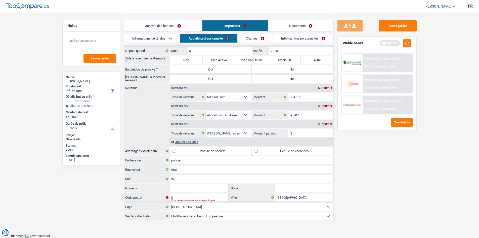
scroll to position [17, 0]
click at [326, 125] on div "Supprimer" at bounding box center [325, 124] width 17 height 3
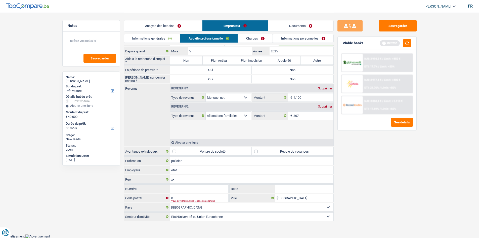
scroll to position [0, 0]
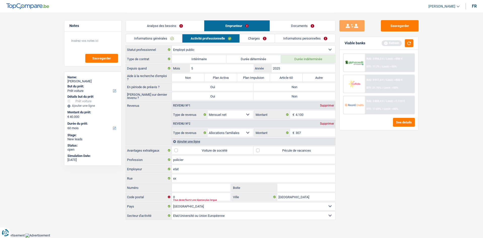
click at [295, 85] on label "Non" at bounding box center [294, 87] width 82 height 8
click at [295, 85] on input "Non" at bounding box center [294, 87] width 82 height 8
radio input "true"
click at [297, 94] on label "Non" at bounding box center [294, 96] width 82 height 8
click at [297, 94] on input "Non" at bounding box center [294, 96] width 82 height 8
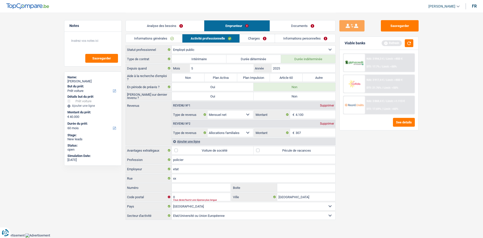
radio input "true"
click at [177, 77] on label "Non" at bounding box center [188, 77] width 33 height 8
click at [177, 77] on input "Non" at bounding box center [188, 77] width 33 height 8
radio input "true"
select select "mealVouchers"
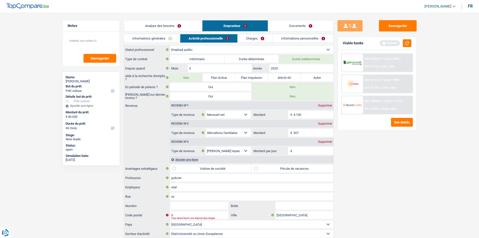
click at [267, 166] on label "Pécule de vacances" at bounding box center [293, 168] width 82 height 8
click at [267, 166] on input "Pécule de vacances" at bounding box center [293, 168] width 82 height 8
checkbox input "true"
click at [321, 141] on div "Supprimer" at bounding box center [325, 141] width 17 height 3
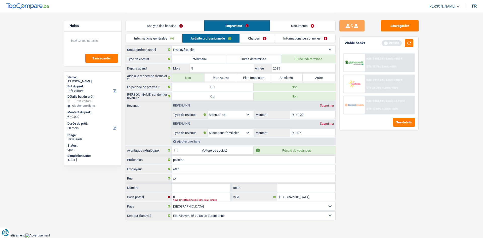
click at [255, 36] on link "Charges" at bounding box center [257, 38] width 35 height 8
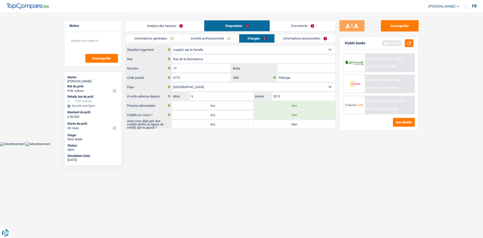
drag, startPoint x: 204, startPoint y: 215, endPoint x: 221, endPoint y: 205, distance: 20.3
click at [203, 146] on html "Vous avez le contrôle de vos données Nous utilisons des cookies, tout comme nos…" at bounding box center [241, 73] width 483 height 146
click at [105, 40] on textarea at bounding box center [93, 42] width 50 height 15
type textarea "logé chez ses parents"
click at [274, 146] on html "Vous avez le contrôle de vos données Nous utilisons des cookies, tout comme nos…" at bounding box center [241, 73] width 483 height 146
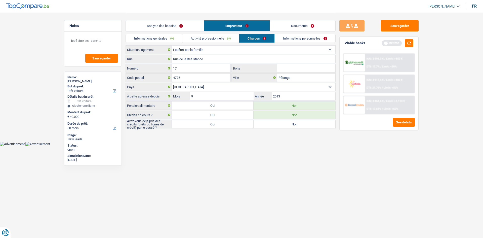
click at [281, 38] on link "Informations personnelles" at bounding box center [305, 38] width 61 height 8
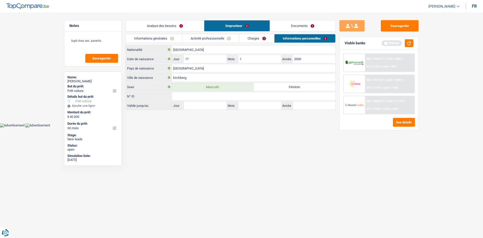
click at [282, 23] on link "Documents" at bounding box center [302, 25] width 65 height 11
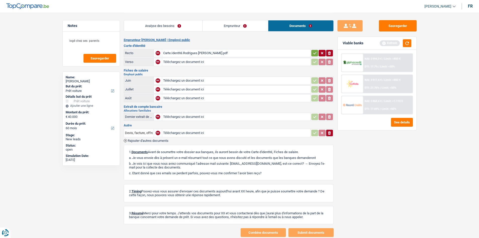
click at [227, 24] on link "Emprunteur" at bounding box center [235, 25] width 65 height 11
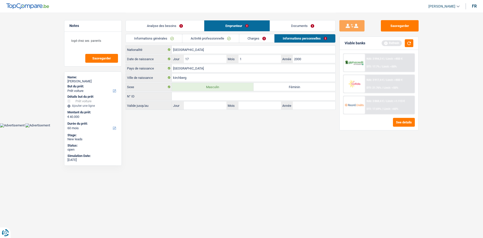
click at [288, 18] on div "Analyse des besoins Emprunteur Documents" at bounding box center [230, 23] width 210 height 21
click at [272, 29] on link "Documents" at bounding box center [302, 25] width 65 height 11
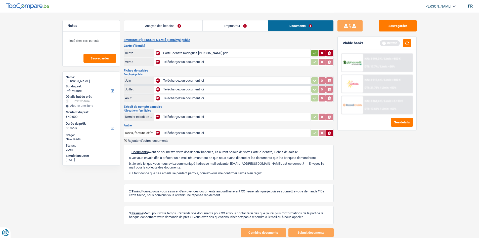
click at [270, 28] on link "Documents" at bounding box center [300, 25] width 65 height 11
click at [228, 18] on div "Analyse des besoins Emprunteur Documents" at bounding box center [229, 23] width 210 height 21
drag, startPoint x: 230, startPoint y: 24, endPoint x: 233, endPoint y: 25, distance: 2.6
click at [230, 24] on link "Emprunteur" at bounding box center [235, 25] width 65 height 11
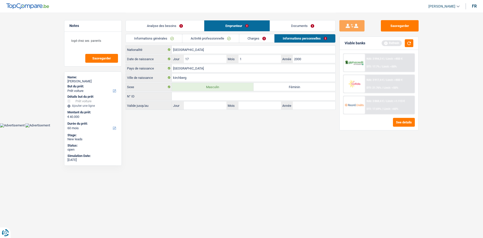
click at [282, 29] on link "Documents" at bounding box center [302, 25] width 65 height 11
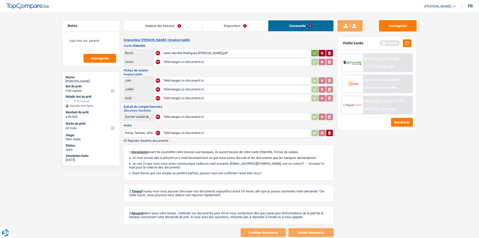
click at [253, 29] on link "Emprunteur" at bounding box center [235, 25] width 65 height 11
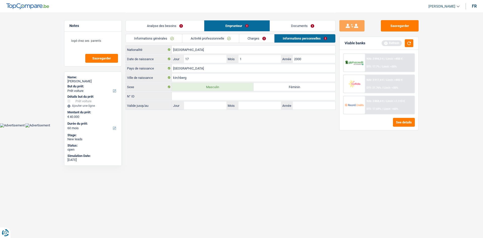
click at [296, 27] on link "Documents" at bounding box center [302, 25] width 65 height 11
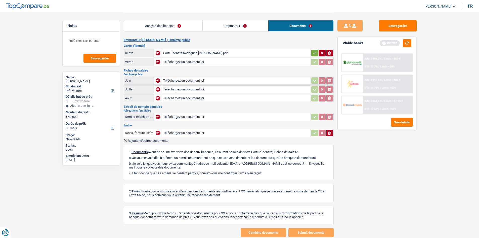
click at [250, 27] on link "Emprunteur" at bounding box center [235, 25] width 65 height 11
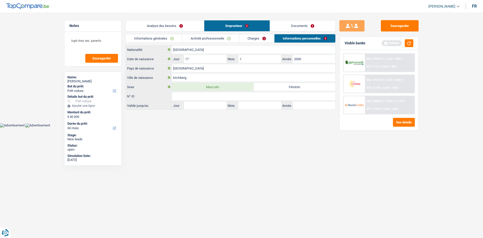
click at [251, 39] on link "Charges" at bounding box center [256, 38] width 35 height 8
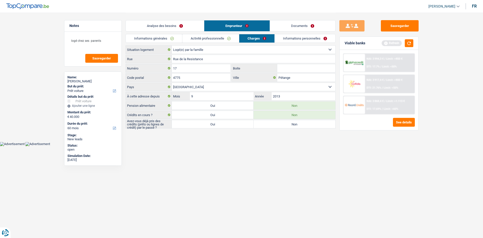
drag, startPoint x: 265, startPoint y: 122, endPoint x: 293, endPoint y: 125, distance: 28.3
click at [266, 122] on label "Non" at bounding box center [294, 124] width 82 height 8
click at [266, 122] on input "Non" at bounding box center [294, 124] width 82 height 8
radio input "true"
click at [407, 44] on button "button" at bounding box center [409, 43] width 9 height 8
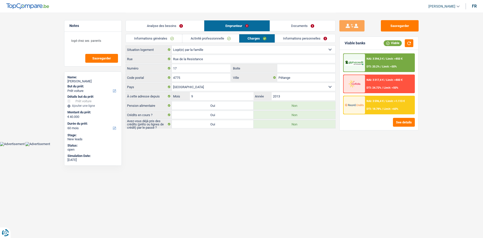
click at [157, 24] on link "Analyse des besoins" at bounding box center [165, 25] width 78 height 11
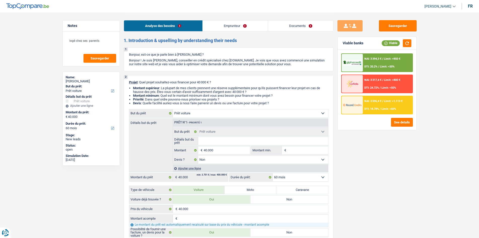
scroll to position [101, 0]
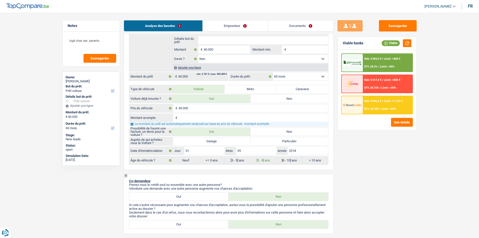
drag, startPoint x: 304, startPoint y: 75, endPoint x: 302, endPoint y: 78, distance: 3.5
click at [304, 75] on select "12 mois 18 mois 24 mois 30 mois 36 mois 42 mois 48 mois 60 mois Sélectionner un…" at bounding box center [300, 76] width 55 height 8
select select "48"
click at [273, 72] on select "12 mois 18 mois 24 mois 30 mois 36 mois 42 mois 48 mois 60 mois Sélectionner un…" at bounding box center [300, 76] width 55 height 8
select select "48"
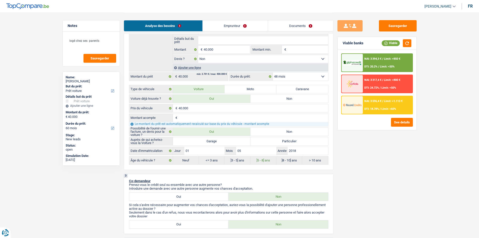
select select "48"
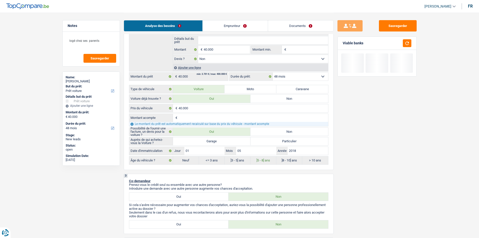
click at [283, 78] on select "12 mois 18 mois 24 mois 30 mois 36 mois 42 mois 48 mois 60 mois Sélectionner un…" at bounding box center [300, 76] width 55 height 8
select select "60"
click at [273, 72] on select "12 mois 18 mois 24 mois 30 mois 36 mois 42 mois 48 mois 60 mois Sélectionner un…" at bounding box center [300, 76] width 55 height 8
select select "60"
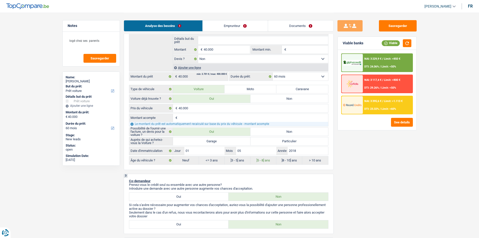
click at [398, 58] on div "NAI: 3 229,9 € / Limit: >850 € DTI: 24.06% / Limit: <50%" at bounding box center [388, 63] width 50 height 18
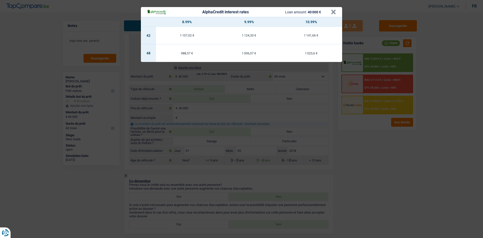
click at [385, 175] on div "AlphaCredit interest rates Loan amount: 40 000 € × 8.99% 9.99% 10.99% 42 1 107,…" at bounding box center [241, 119] width 483 height 238
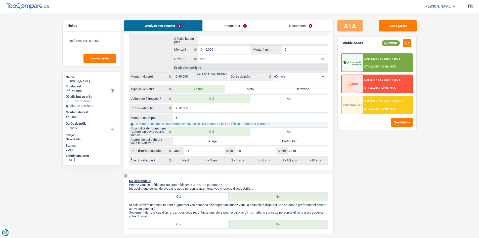
click at [384, 64] on div "NAI: 3 229,9 € / Limit: >850 € DTI: 24.06% / Limit: <50%" at bounding box center [388, 63] width 50 height 18
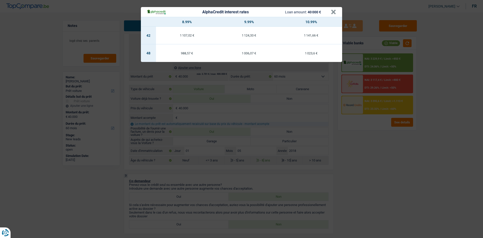
click at [391, 201] on div "AlphaCredit interest rates Loan amount: 40 000 € × 8.99% 9.99% 10.99% 42 1 107,…" at bounding box center [241, 119] width 483 height 238
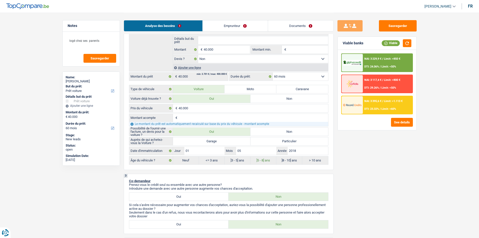
click at [372, 68] on span "DTI: 24.06%" at bounding box center [371, 66] width 15 height 3
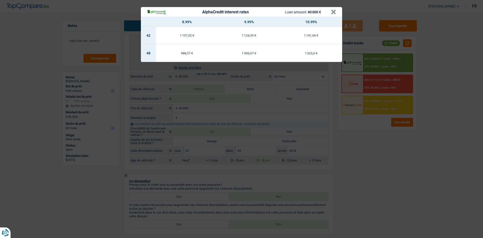
drag, startPoint x: 435, startPoint y: 177, endPoint x: 420, endPoint y: 164, distance: 19.3
click at [430, 173] on div "AlphaCredit interest rates Loan amount: 40 000 € × 8.99% 9.99% 10.99% 42 1 107,…" at bounding box center [241, 119] width 483 height 238
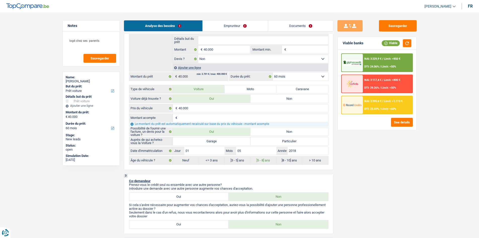
click at [354, 101] on img at bounding box center [352, 104] width 19 height 9
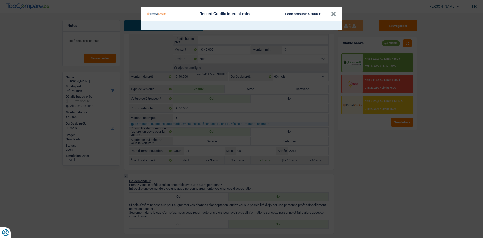
drag, startPoint x: 379, startPoint y: 186, endPoint x: 365, endPoint y: 130, distance: 56.9
click at [379, 181] on Credits "Record Credits interest rates Loan amount: 40 000 € ×" at bounding box center [241, 119] width 483 height 238
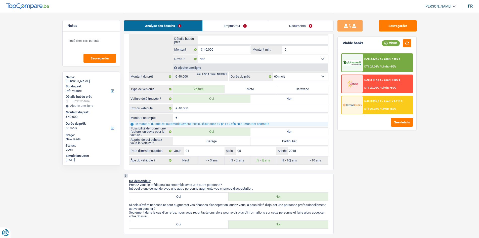
click at [361, 64] on img at bounding box center [352, 63] width 19 height 6
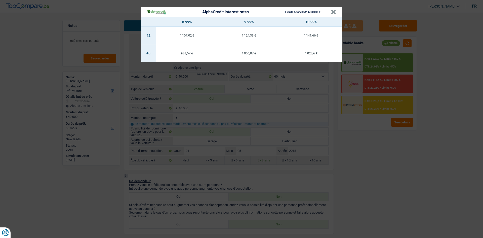
click at [364, 173] on div "AlphaCredit interest rates Loan amount: 40 000 € × 8.99% 9.99% 10.99% 42 1 107,…" at bounding box center [241, 119] width 483 height 238
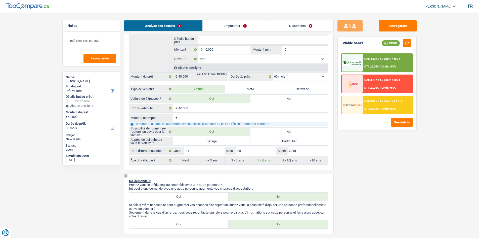
click at [366, 108] on span "DTI: 23.32%" at bounding box center [371, 108] width 15 height 3
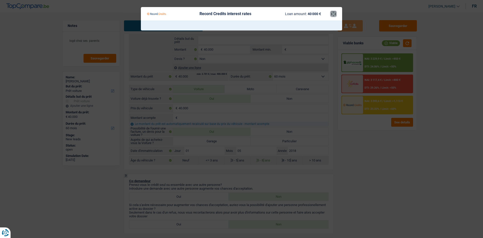
click at [331, 13] on button "×" at bounding box center [333, 13] width 5 height 5
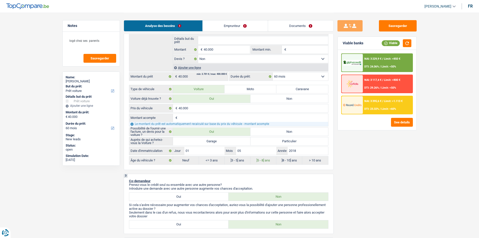
click at [372, 72] on div "NAI: 3 229,9 € / Limit: >850 € DTI: 24.06% / Limit: <50% NAI: 3 117,4 € / Limit…" at bounding box center [377, 83] width 72 height 61
click at [372, 83] on div "NAI: 3 117,4 € / Limit: >800 € DTI: 29.26% / Limit: <50%" at bounding box center [388, 84] width 50 height 18
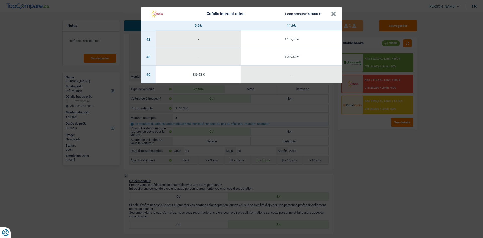
click at [366, 108] on div "Cofidis interest rates Loan amount: 40 000 € × 9.9% 11.9% 42 - 1 157,45 € 48 - …" at bounding box center [241, 119] width 483 height 238
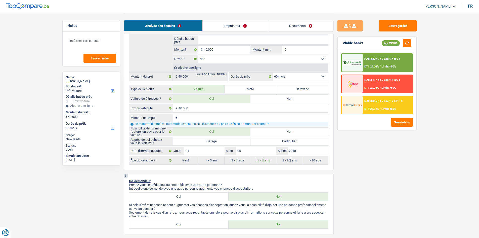
click at [365, 107] on span "DTI: 23.32%" at bounding box center [371, 108] width 15 height 3
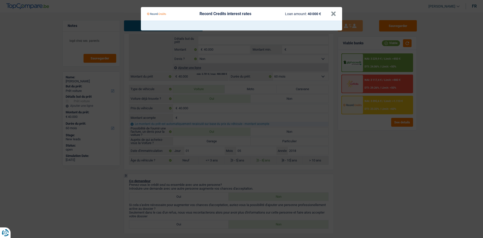
drag, startPoint x: 389, startPoint y: 188, endPoint x: 391, endPoint y: 170, distance: 18.4
click at [389, 187] on Credits "Record Credits interest rates Loan amount: 40 000 € ×" at bounding box center [241, 119] width 483 height 238
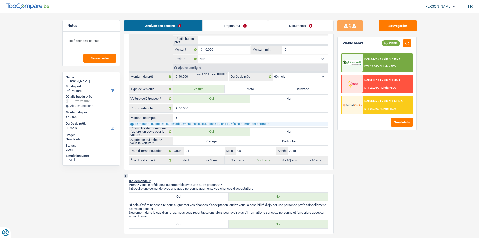
click at [362, 60] on div at bounding box center [352, 63] width 21 height 18
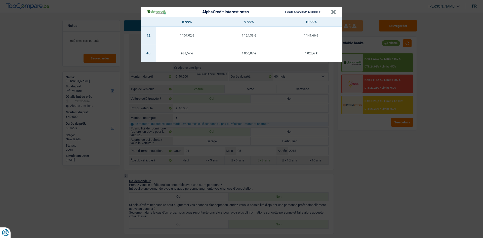
click at [395, 172] on div "AlphaCredit interest rates Loan amount: 40 000 € × 8.99% 9.99% 10.99% 42 1 107,…" at bounding box center [241, 119] width 483 height 238
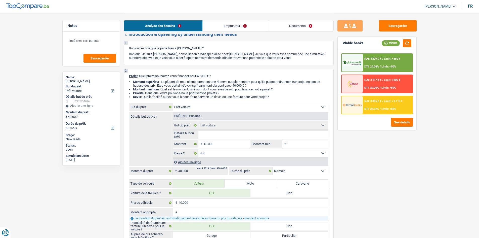
scroll to position [0, 0]
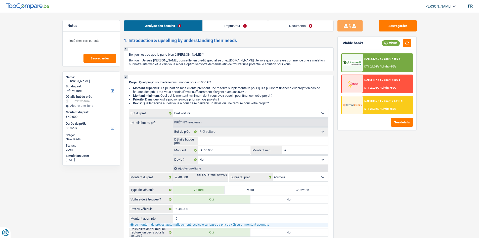
click at [374, 62] on div "NAI: 3 229,9 € / Limit: >850 € DTI: 24.06% / Limit: <50%" at bounding box center [388, 63] width 50 height 18
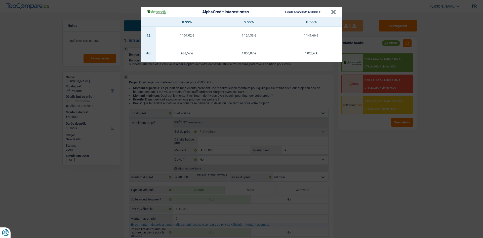
click at [355, 172] on div "AlphaCredit interest rates Loan amount: 40 000 € × 8.99% 9.99% 10.99% 42 1 107,…" at bounding box center [241, 119] width 483 height 238
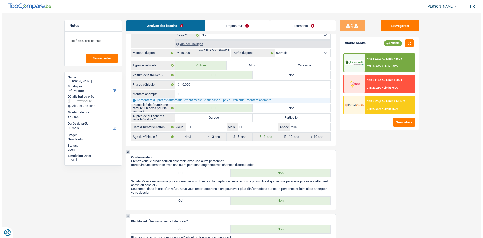
scroll to position [50, 0]
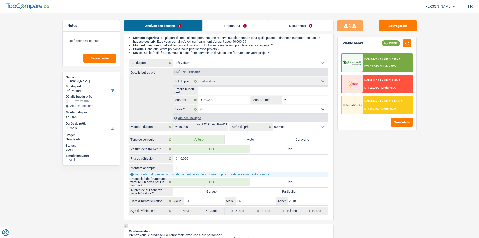
click at [380, 104] on div "NAI: 3 395,6 € / Limit: >1.113 € DTI: 23.32% / Limit: <60%" at bounding box center [388, 105] width 50 height 18
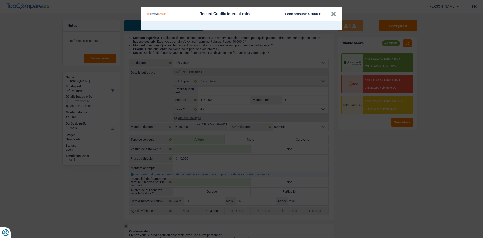
click at [414, 225] on Credits "Record Credits interest rates Loan amount: 40 000 € ×" at bounding box center [241, 119] width 483 height 238
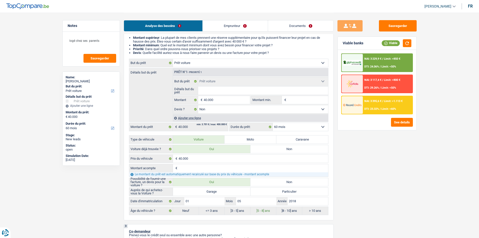
click at [321, 127] on select "12 mois 18 mois 24 mois 30 mois 36 mois 42 mois 48 mois 60 mois Sélectionner un…" at bounding box center [300, 127] width 55 height 8
select select "36"
click at [273, 123] on select "12 mois 18 mois 24 mois 30 mois 36 mois 42 mois 48 mois 60 mois Sélectionner un…" at bounding box center [300, 127] width 55 height 8
select select "36"
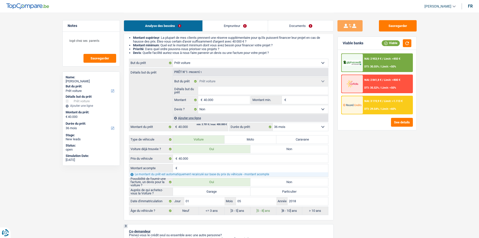
click at [404, 99] on div "NAI: 3 119,9 € / Limit: >1.113 € DTI: 29.54% / Limit: <60%" at bounding box center [388, 105] width 50 height 18
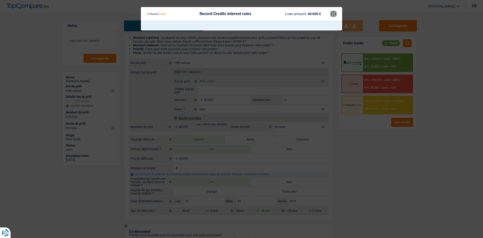
click at [332, 13] on button "×" at bounding box center [333, 13] width 5 height 5
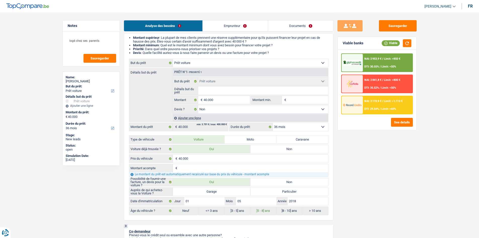
click at [402, 128] on div "NAI: 2 953,9 € / Limit: >850 € DTI: 30.55% / Limit: <50% NAI: 2 841,8 € / Limit…" at bounding box center [377, 90] width 79 height 80
click at [400, 123] on button "See details" at bounding box center [402, 122] width 22 height 9
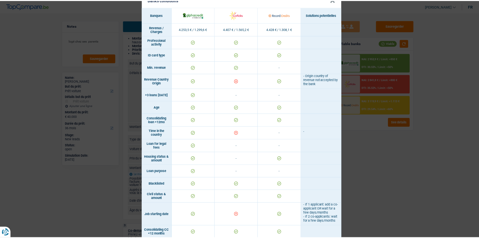
scroll to position [0, 0]
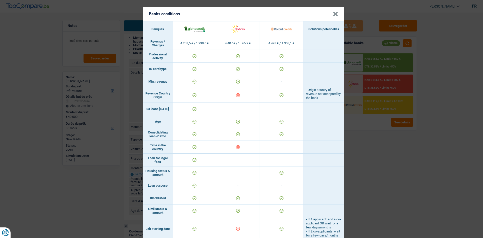
click at [405, 199] on div "Banks conditions × Banques Solutions potentielles Revenus / Charges 4.253,5 € /…" at bounding box center [241, 119] width 483 height 238
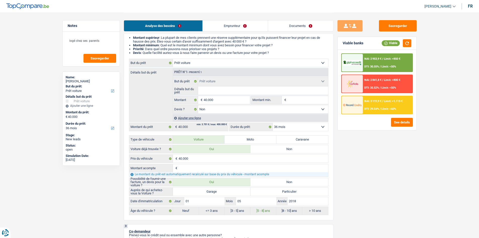
click at [359, 107] on img at bounding box center [352, 104] width 19 height 9
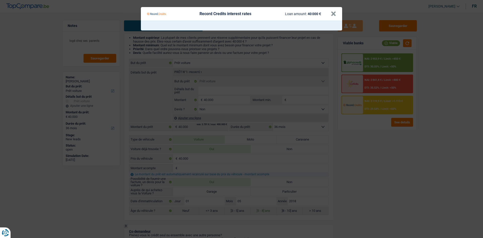
drag, startPoint x: 427, startPoint y: 213, endPoint x: 402, endPoint y: 185, distance: 38.1
click at [426, 213] on Credits "Record Credits interest rates Loan amount: 40 000 € ×" at bounding box center [241, 119] width 483 height 238
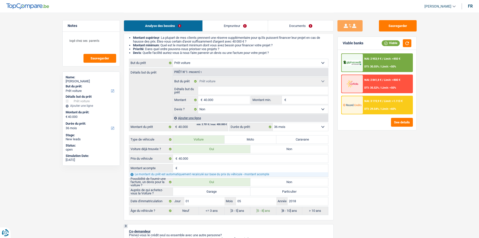
click at [304, 129] on div "12 mois 18 mois 24 mois 30 mois 36 mois 42 mois 48 mois 60 mois Sélectionner un…" at bounding box center [278, 126] width 99 height 9
click at [288, 126] on select "12 mois 18 mois 24 mois 30 mois 36 mois 42 mois 48 mois 60 mois Sélectionner un…" at bounding box center [300, 127] width 55 height 8
select select "60"
click at [273, 123] on select "12 mois 18 mois 24 mois 30 mois 36 mois 42 mois 48 mois 60 mois Sélectionner un…" at bounding box center [300, 127] width 55 height 8
select select "60"
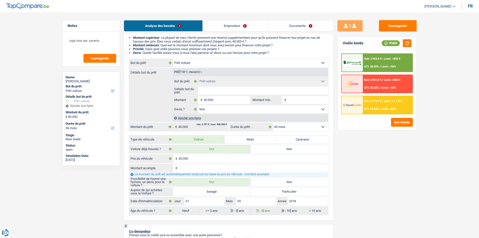
select select "60"
click at [378, 63] on div "NAI: 3 394,3 € / Limit: >850 € DTI: 20.2% / Limit: <50%" at bounding box center [388, 63] width 50 height 18
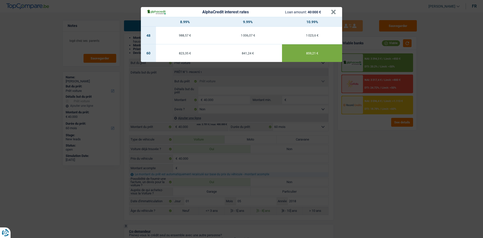
click at [389, 185] on div "AlphaCredit interest rates Loan amount: 40 000 € × 8.99% 9.99% 10.99% 48 988,57…" at bounding box center [241, 119] width 483 height 238
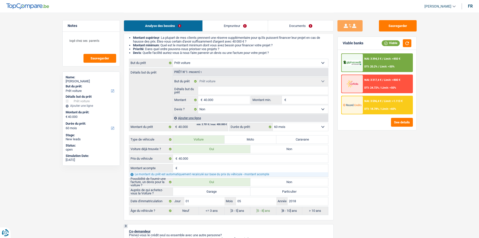
click at [352, 61] on div at bounding box center [352, 63] width 21 height 18
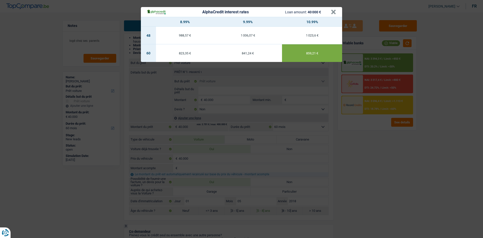
click at [338, 13] on header "AlphaCredit interest rates Loan amount: 40 000 € ×" at bounding box center [241, 12] width 201 height 10
click at [334, 13] on button "×" at bounding box center [333, 12] width 5 height 5
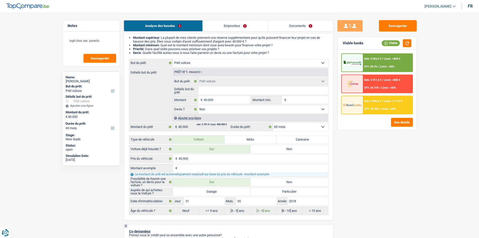
drag, startPoint x: 383, startPoint y: 170, endPoint x: 380, endPoint y: 164, distance: 6.6
click at [382, 170] on div "Sauvegarder Viable banks Viable NAI: 3 394,3 € / Limit: >850 € DTI: 20.2% / Lim…" at bounding box center [377, 124] width 87 height 209
click at [372, 61] on div "NAI: 3 394,3 € / Limit: >850 € DTI: 20.2% / Limit: <50%" at bounding box center [388, 63] width 50 height 18
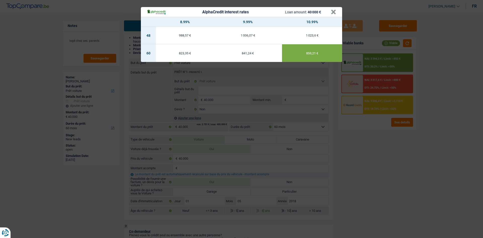
drag, startPoint x: 230, startPoint y: 47, endPoint x: 236, endPoint y: 50, distance: 6.6
click at [233, 49] on td "841,24 €" at bounding box center [247, 53] width 68 height 18
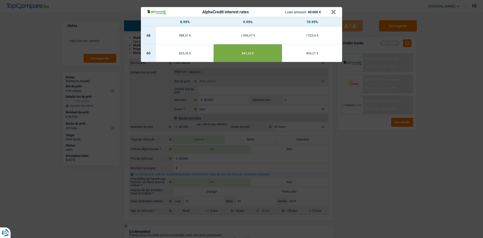
click at [398, 161] on div "AlphaCredit interest rates Loan amount: 40 000 € × 8.99% 9.99% 10.99% 48 988,57…" at bounding box center [241, 119] width 483 height 238
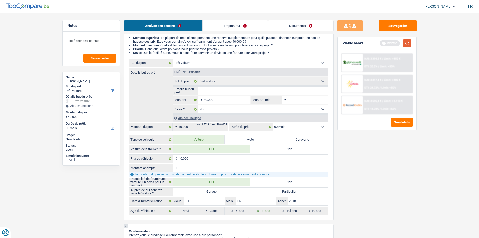
click at [408, 44] on button "button" at bounding box center [407, 43] width 9 height 8
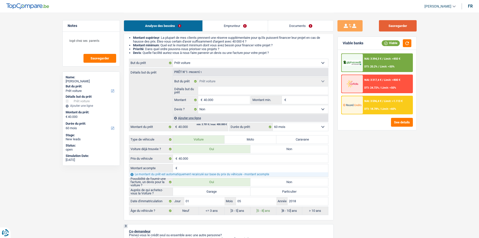
click at [396, 25] on button "Sauvegarder" at bounding box center [398, 25] width 38 height 11
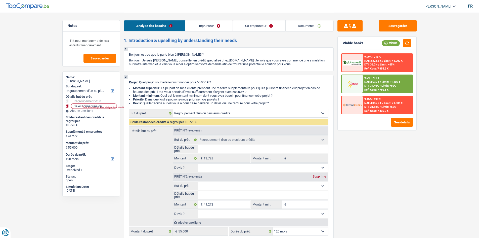
select select "refinancing"
select select "120"
select select "refinancing"
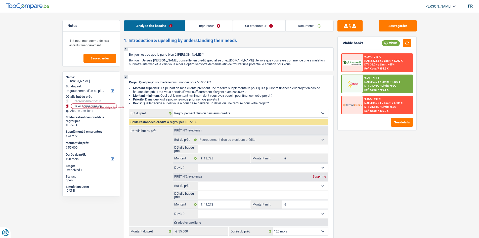
select select "120"
select select "publicEmployee"
select select "netSalary"
select select "mealVouchers"
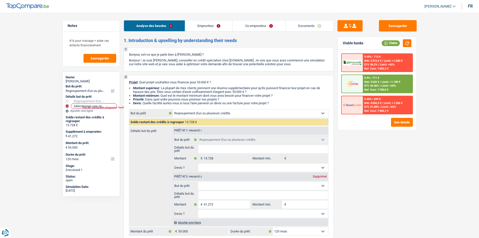
select select "other"
select select "netSalary"
select select "mealVouchers"
select select "ownerWithMortgage"
select select "mortgage"
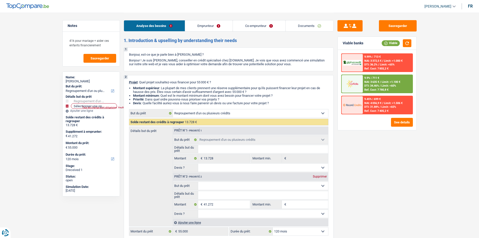
select select "180"
select select "carLoan"
select select "48"
select select "refinancing"
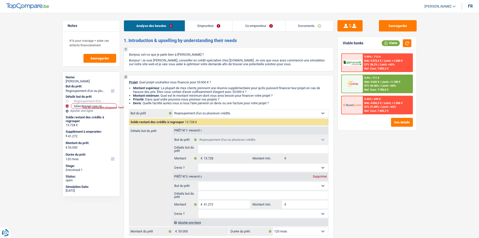
select select "120"
click at [301, 24] on link "Documents" at bounding box center [310, 25] width 48 height 11
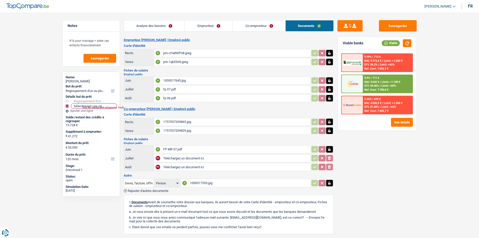
click at [176, 151] on div "FP MR 07.pdf" at bounding box center [236, 149] width 146 height 8
click at [172, 82] on div "1000017645.jpg" at bounding box center [236, 81] width 146 height 8
click at [169, 80] on div "1000017645.jpg" at bounding box center [236, 81] width 146 height 8
click at [399, 23] on button "Sauvegarder" at bounding box center [398, 25] width 38 height 11
